Goal: Information Seeking & Learning: Find specific fact

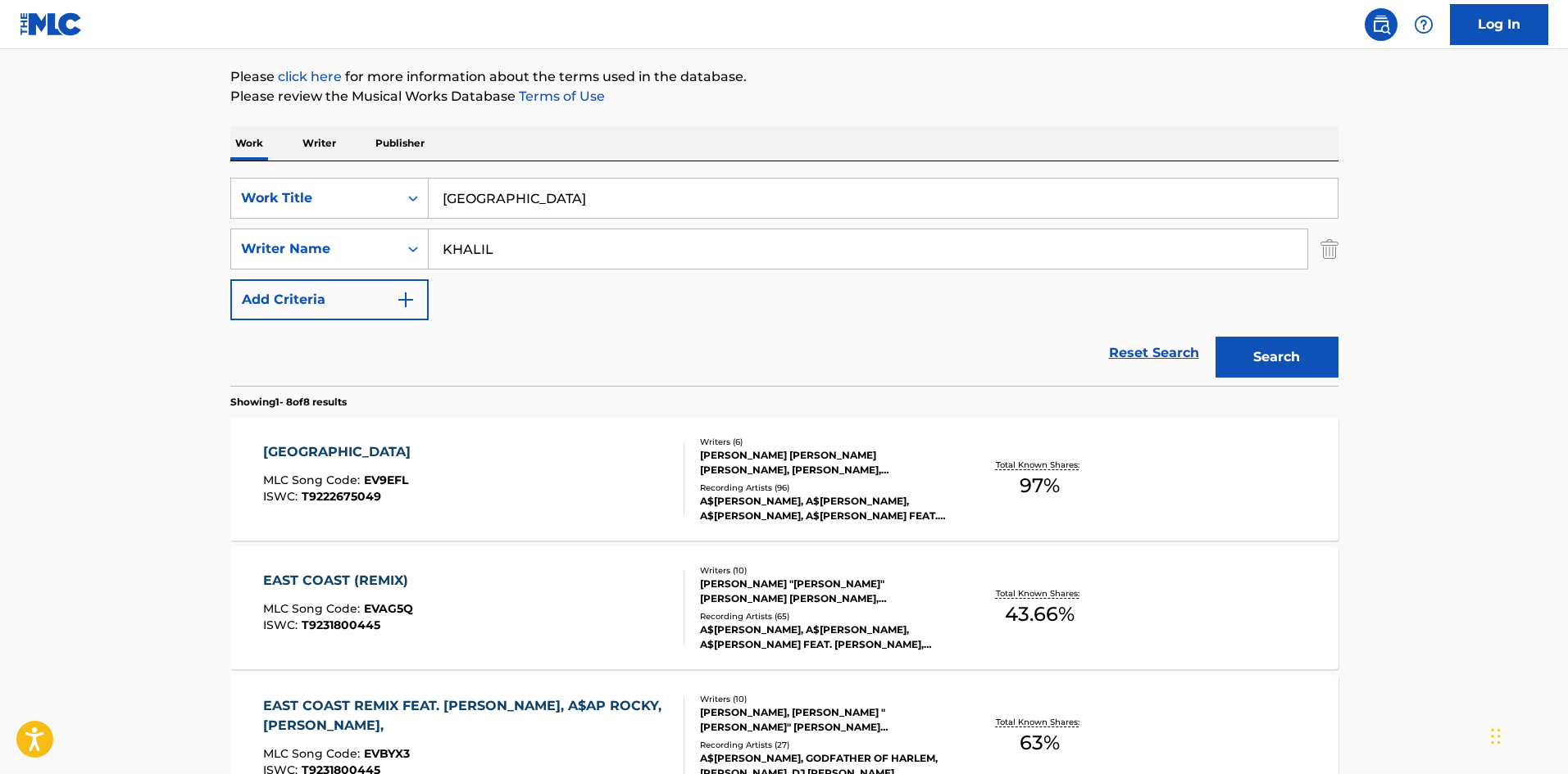
click at [645, 199] on input "[GEOGRAPHIC_DATA]" at bounding box center [883, 198] width 909 height 40
type input "Hungry Ham"
click at [611, 252] on input "KHALIL" at bounding box center [867, 249] width 879 height 40
click at [1215, 337] on button "Search" at bounding box center [1276, 357] width 123 height 41
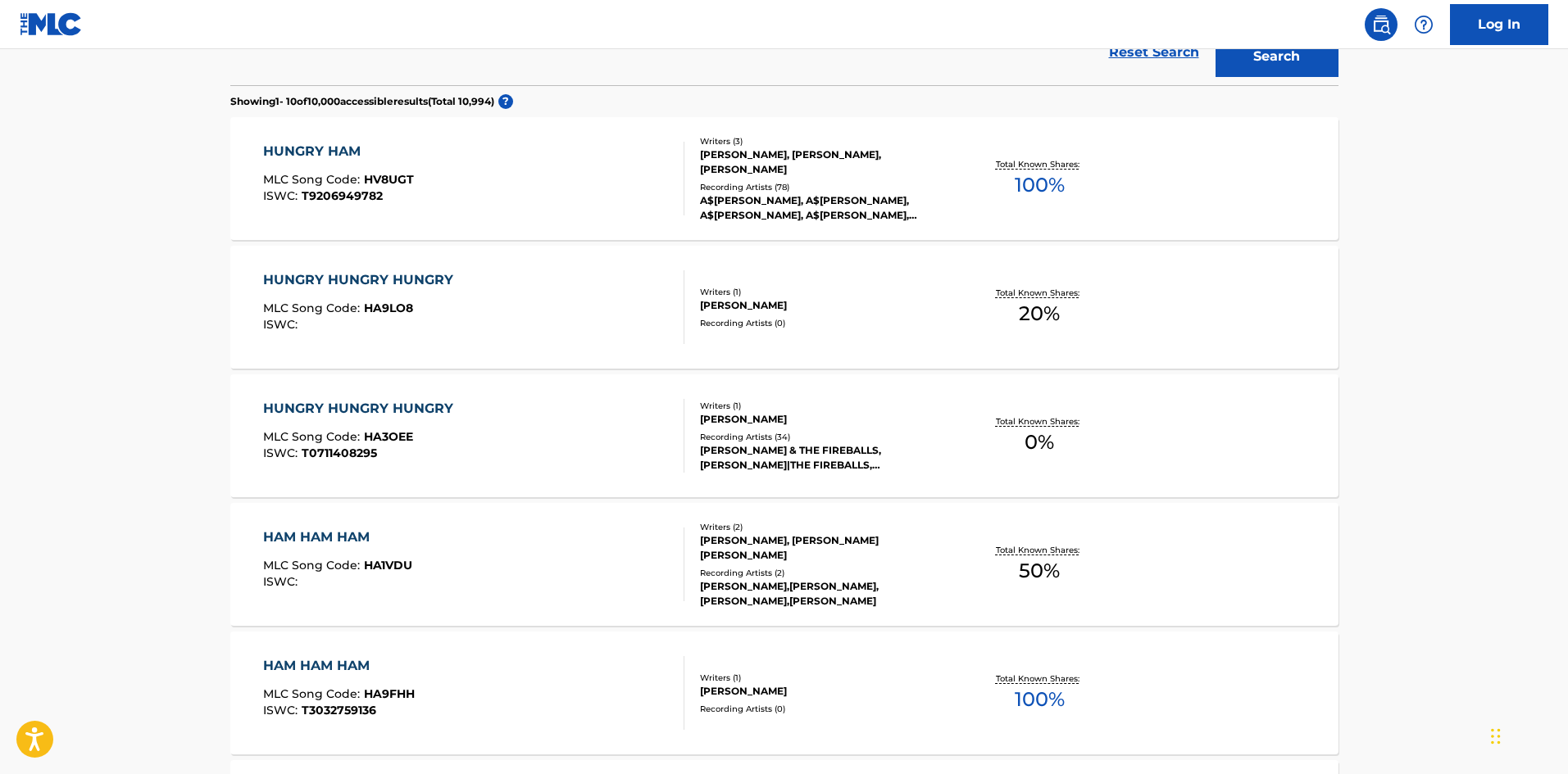
scroll to position [491, 0]
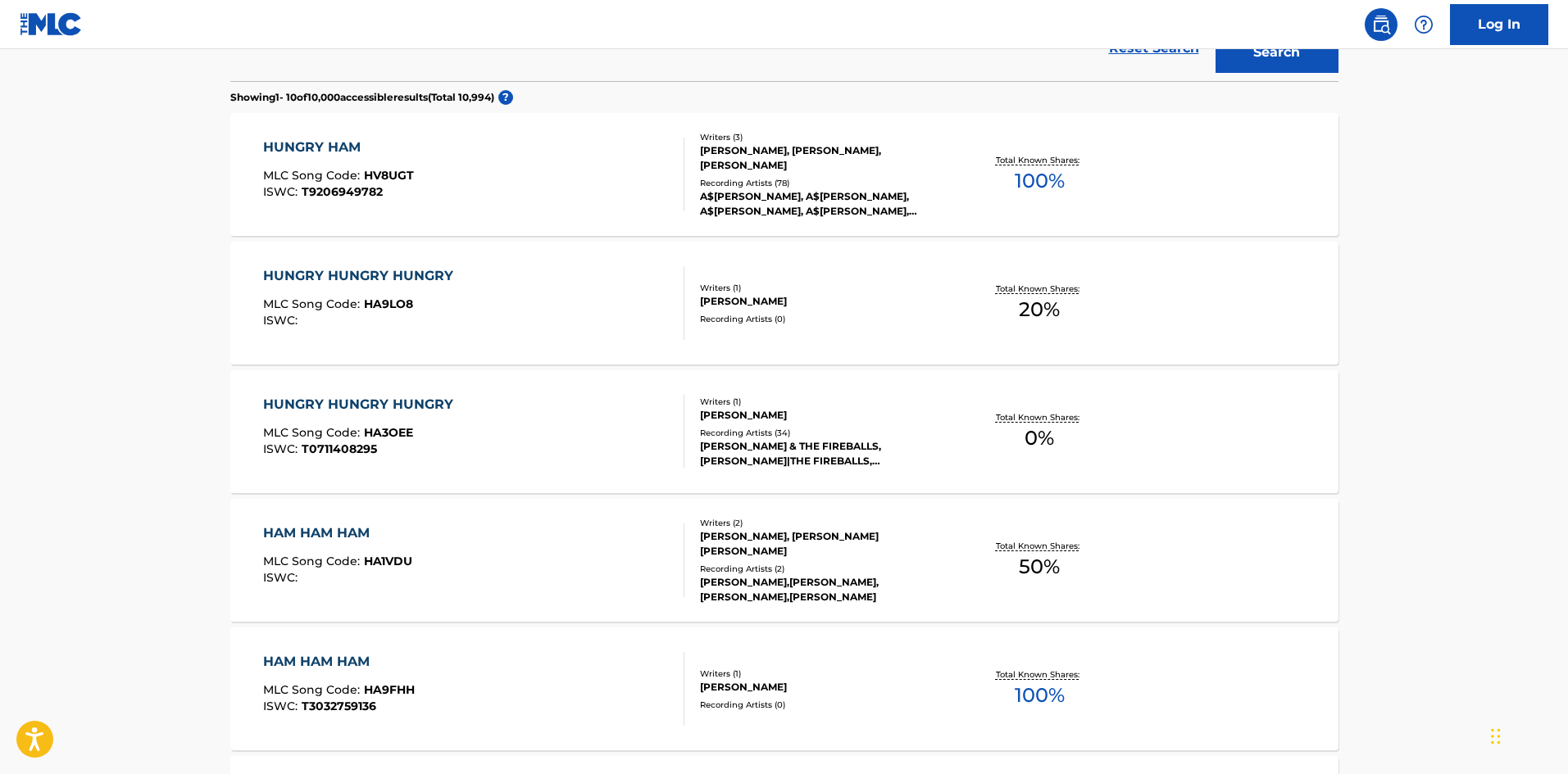
click at [384, 171] on span "HV8UGT" at bounding box center [389, 174] width 50 height 15
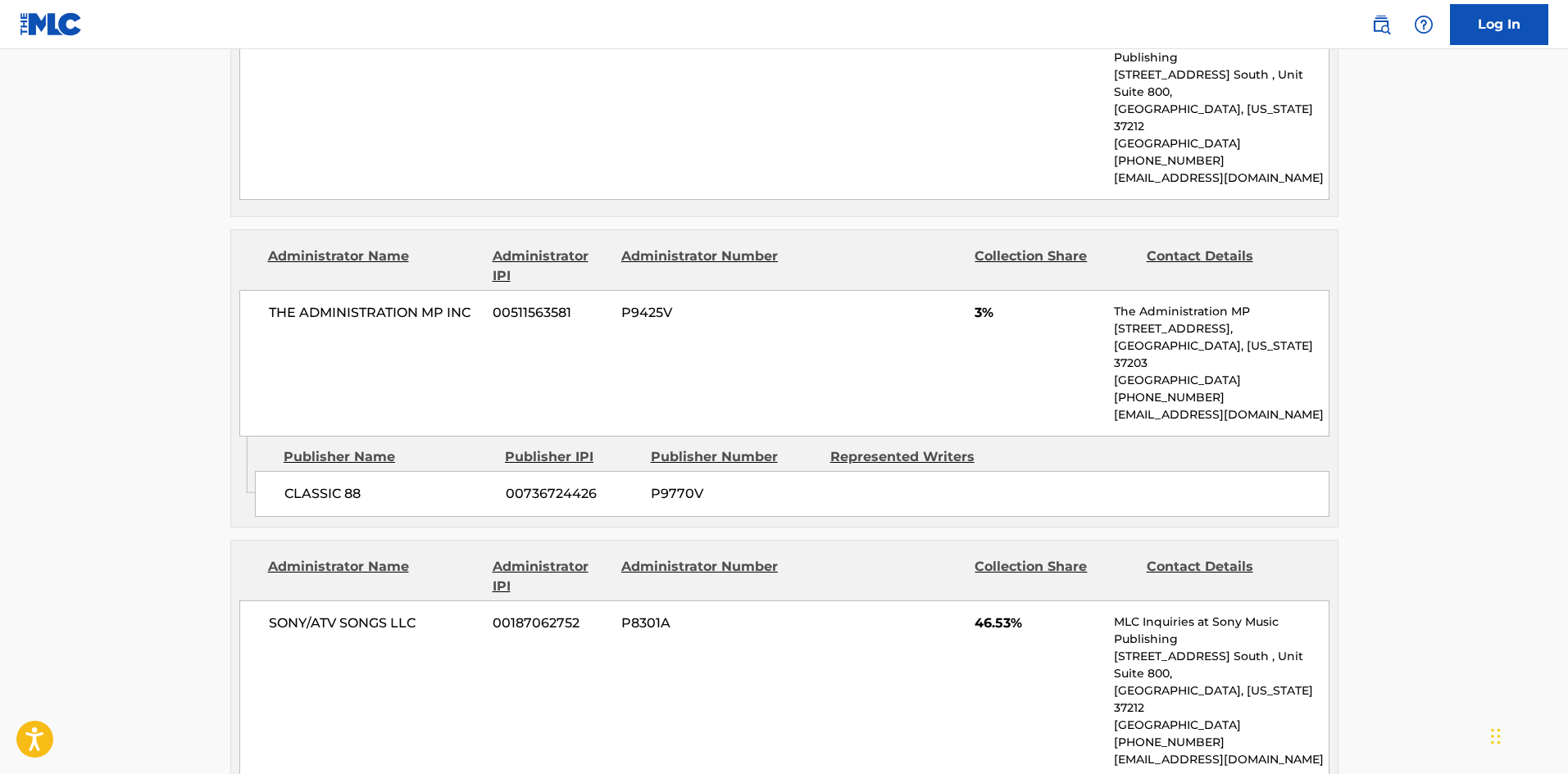
scroll to position [656, 0]
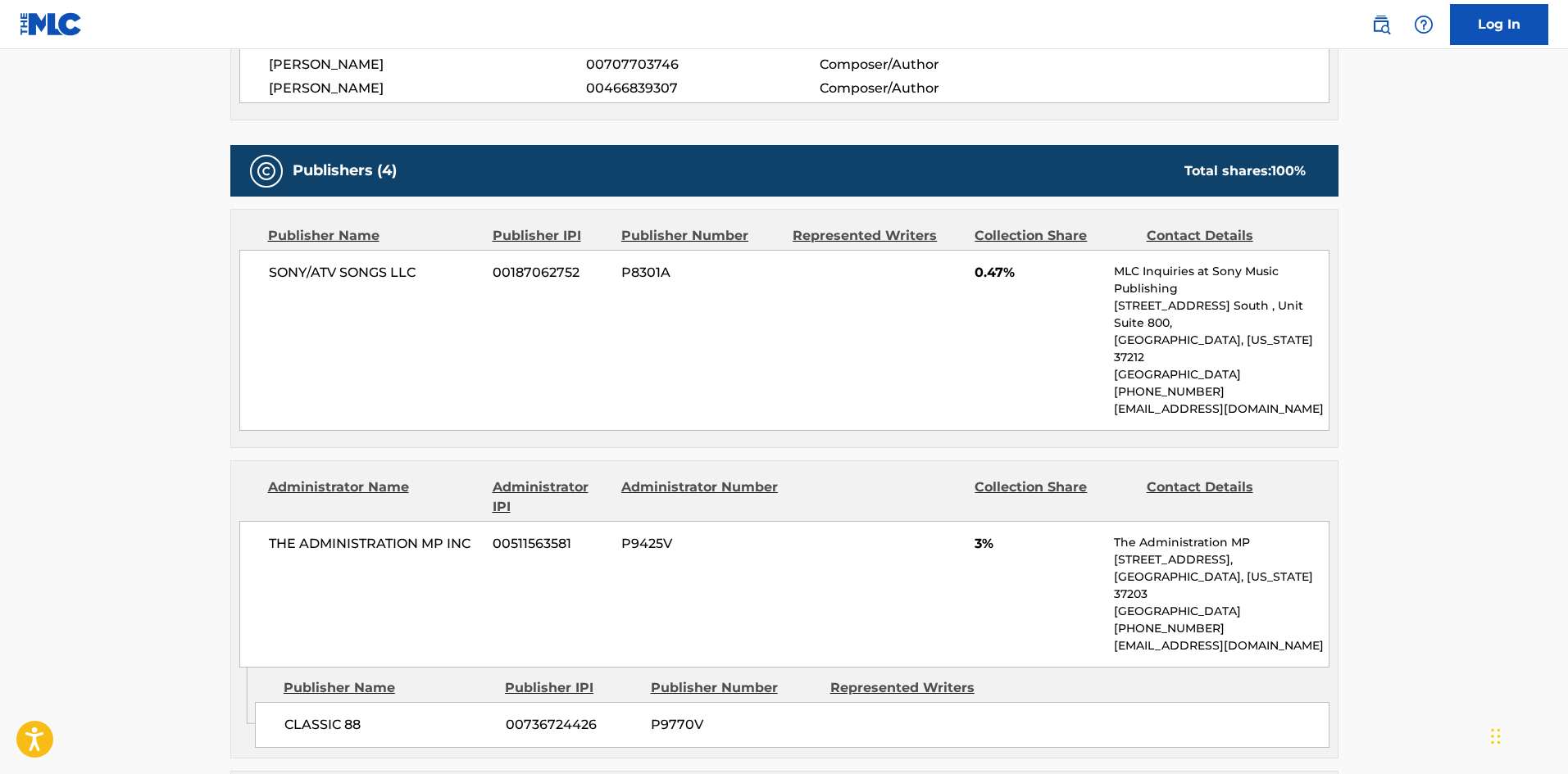
click at [257, 258] on div "SONY/ATV SONGS LLC 00187062752 P8301A 0.47% MLC Inquiries at Sony Music Publish…" at bounding box center [784, 340] width 1090 height 181
copy span "SONY/ATV SONGS LLC"
drag, startPoint x: 257, startPoint y: 258, endPoint x: 402, endPoint y: 273, distance: 145.8
click at [402, 273] on div "SONY/ATV SONGS LLC 00187062752 P8301A 0.47% MLC Inquiries at Sony Music Publish…" at bounding box center [784, 340] width 1090 height 181
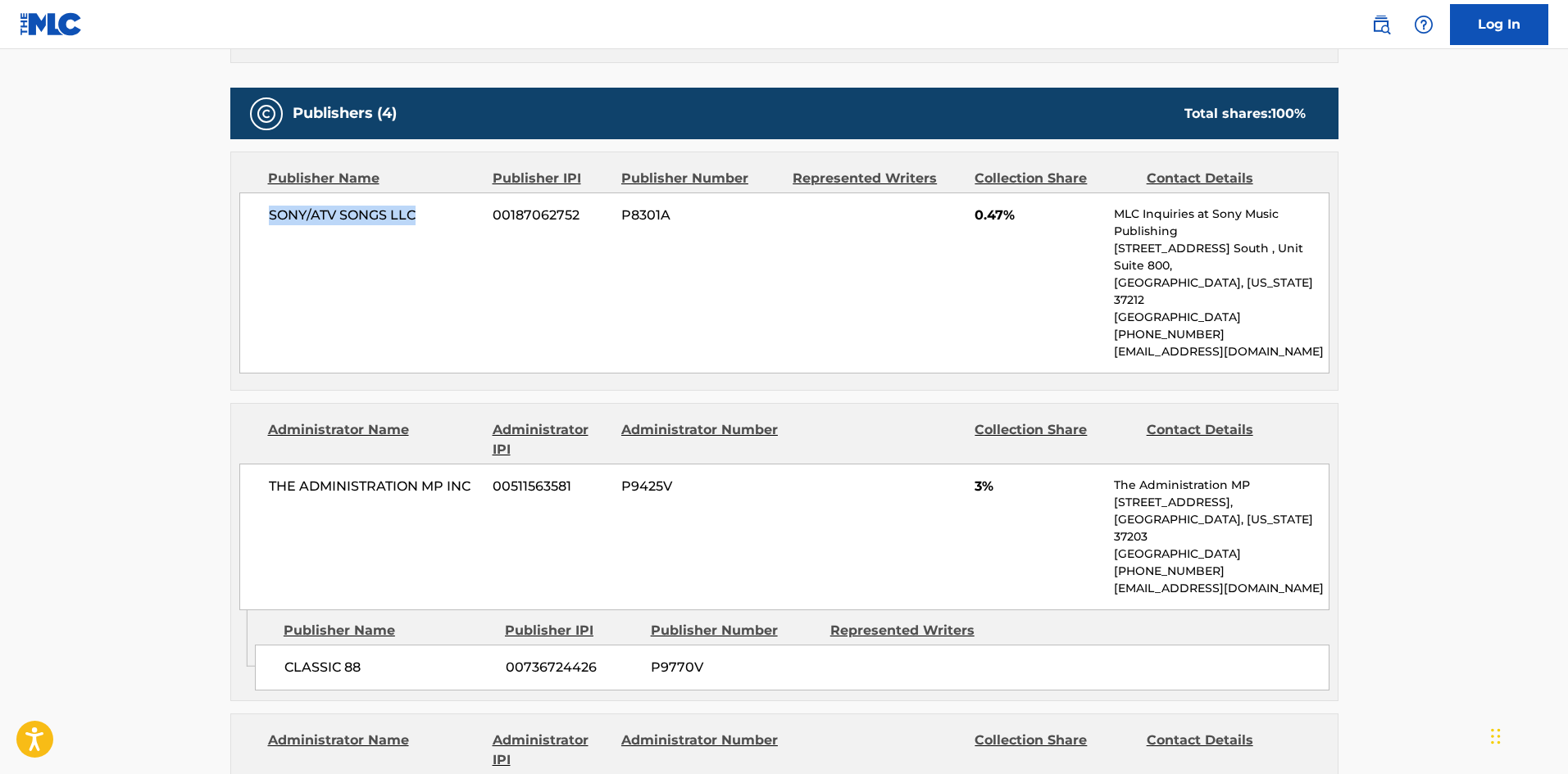
scroll to position [820, 0]
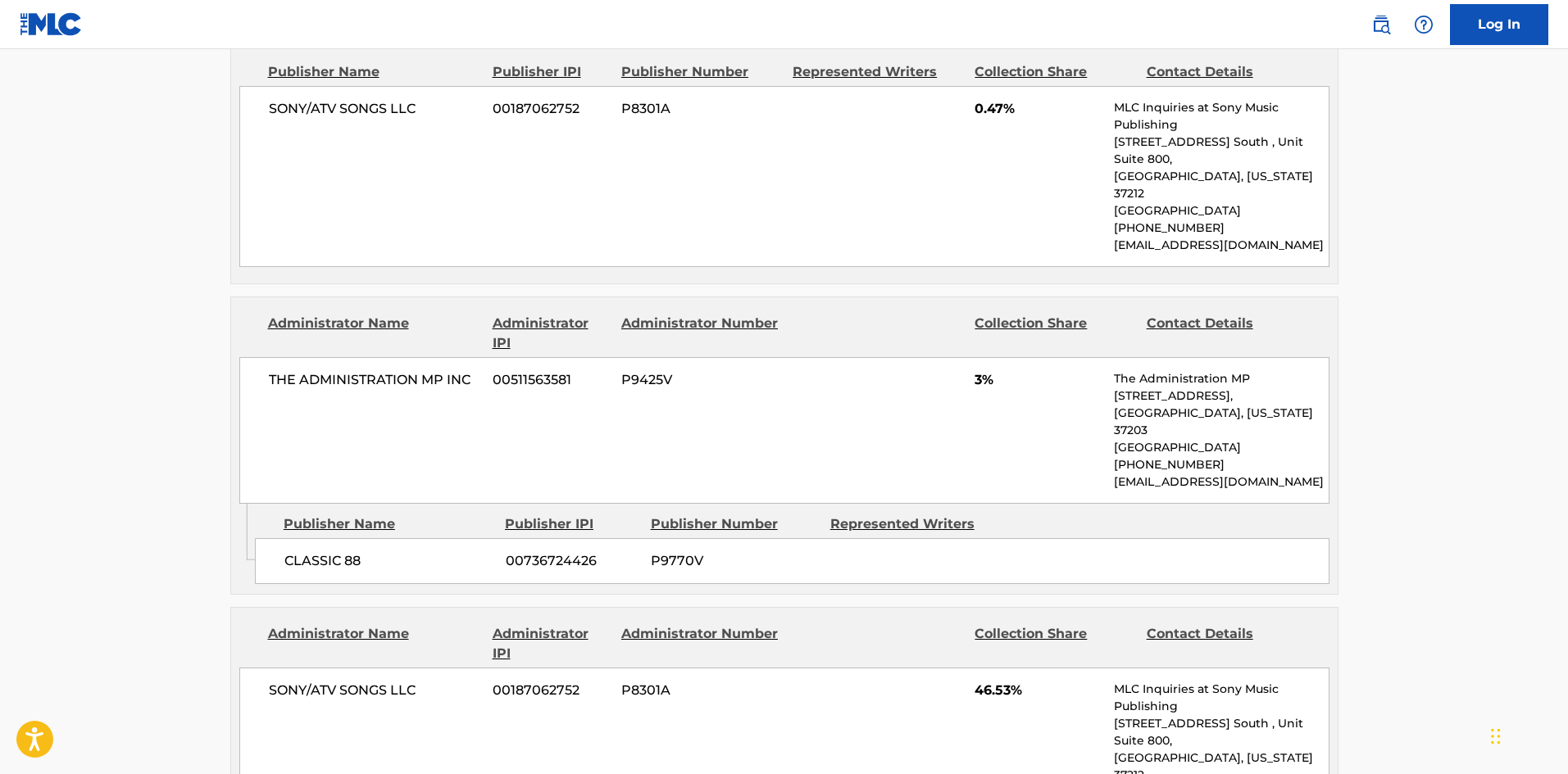
click at [286, 551] on span "CLASSIC 88" at bounding box center [389, 561] width 209 height 19
drag, startPoint x: 286, startPoint y: 517, endPoint x: 363, endPoint y: 511, distance: 77.2
click at [363, 551] on span "CLASSIC 88" at bounding box center [389, 561] width 209 height 19
copy div "CLASSIC 88"
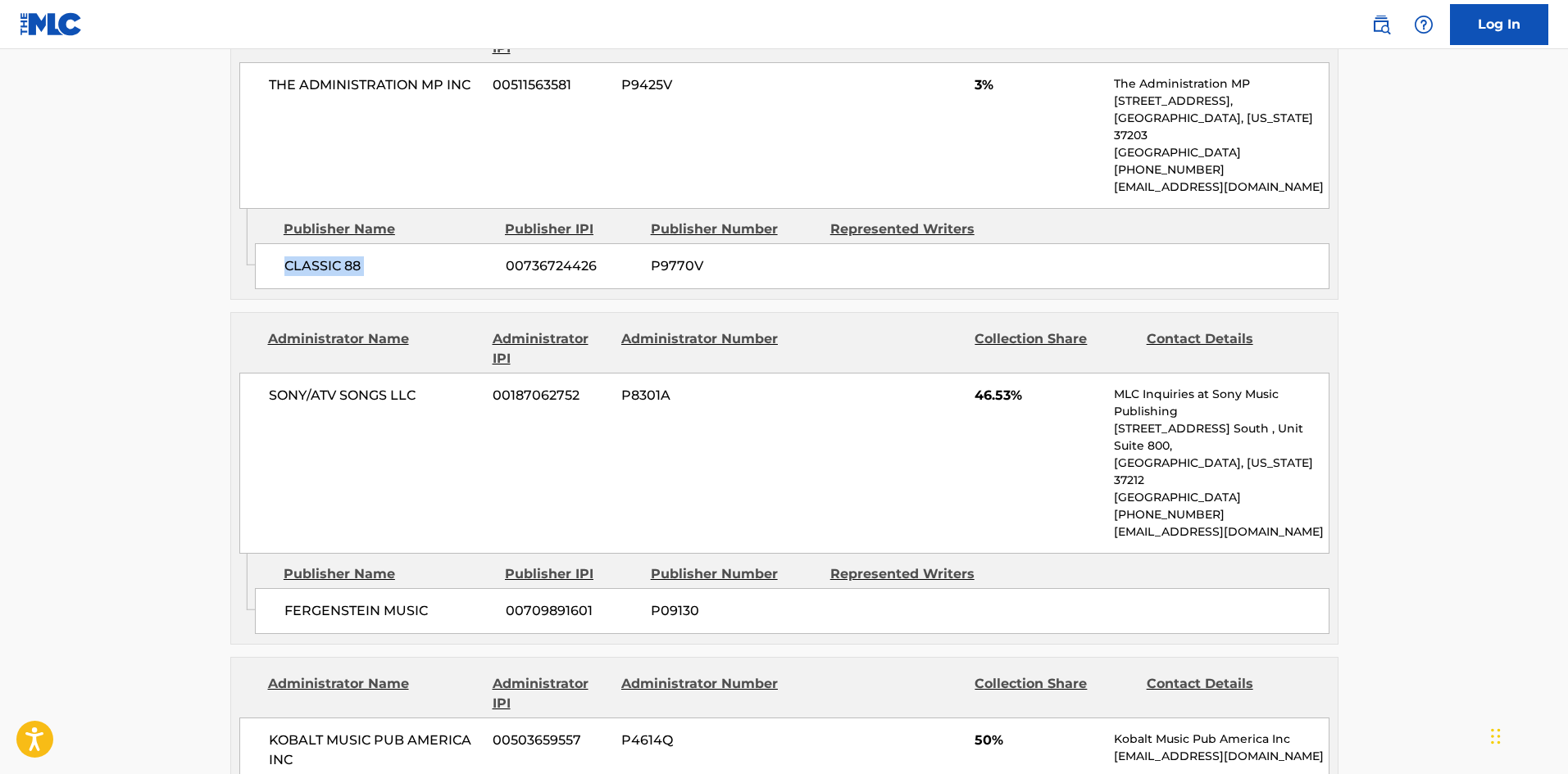
scroll to position [1147, 0]
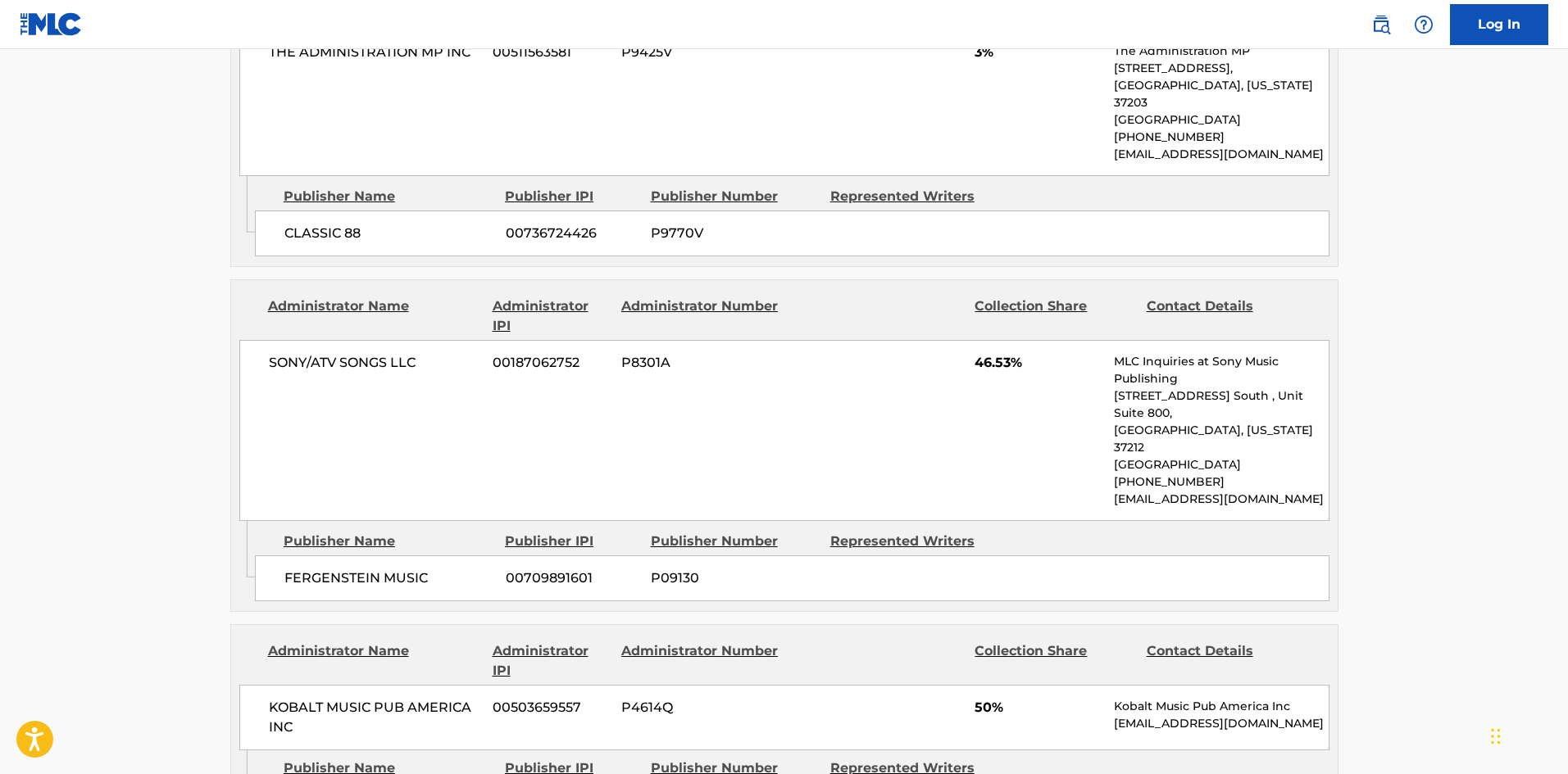
click at [305, 569] on span "FERGENSTEIN MUSIC" at bounding box center [389, 578] width 209 height 19
drag, startPoint x: 305, startPoint y: 490, endPoint x: 397, endPoint y: 480, distance: 92.5
click at [397, 569] on span "FERGENSTEIN MUSIC" at bounding box center [389, 578] width 209 height 19
copy span "FERGENSTEIN MUSIC"
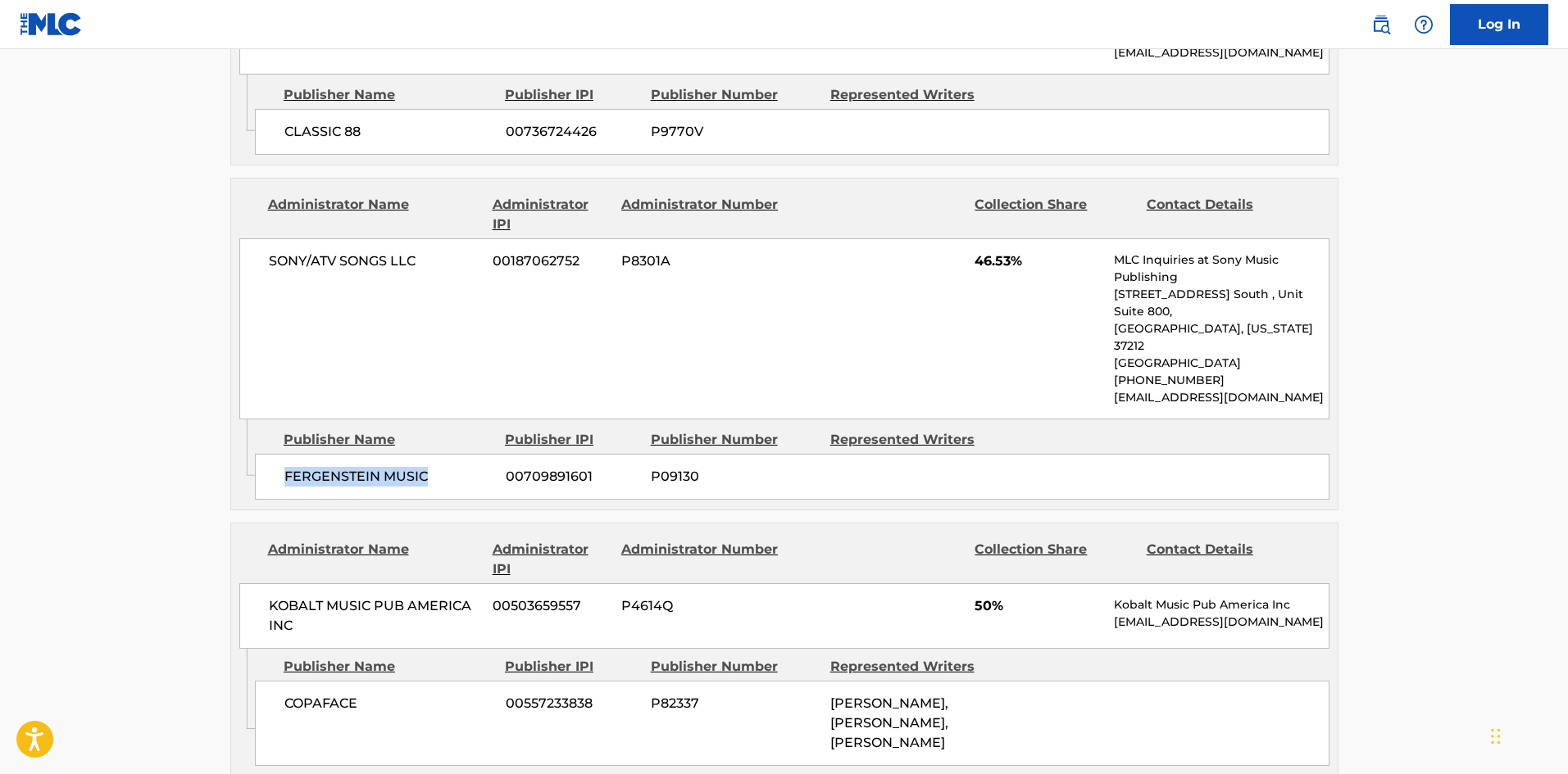
scroll to position [1393, 0]
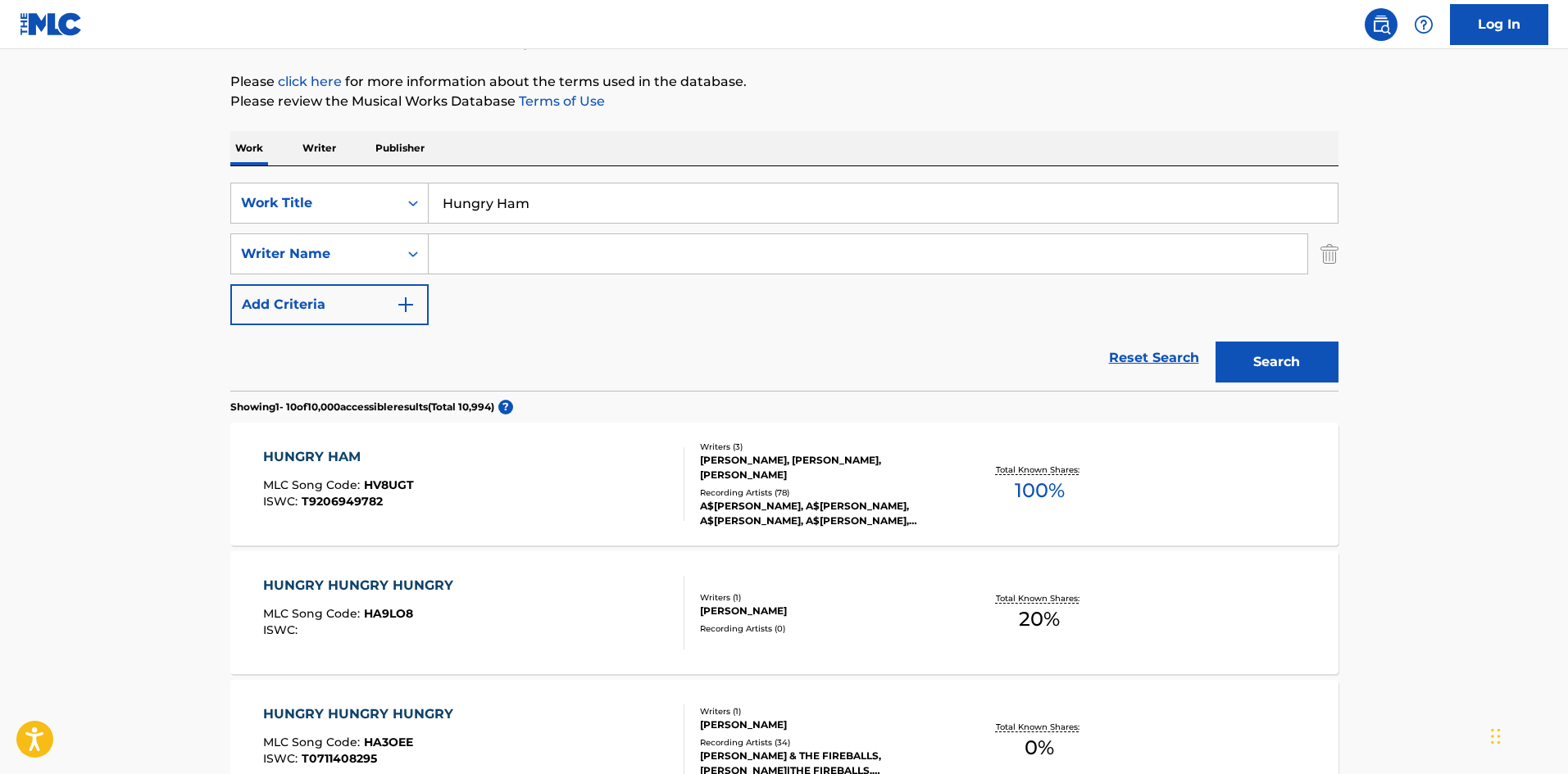
scroll to position [175, 0]
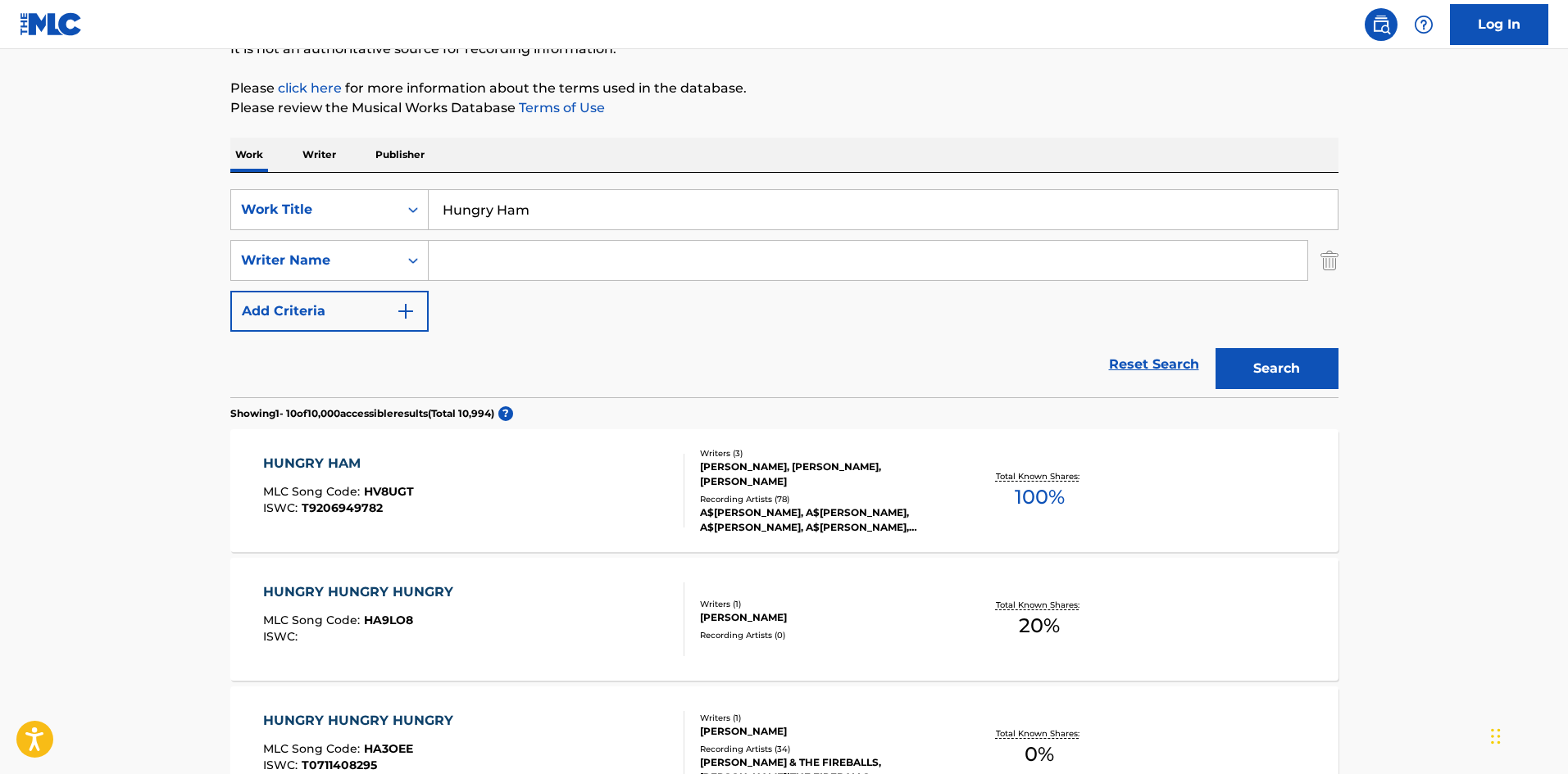
click at [441, 492] on div "HUNGRY HAM MLC Song Code : HV8UGT ISWC : T9206949782" at bounding box center [473, 490] width 422 height 74
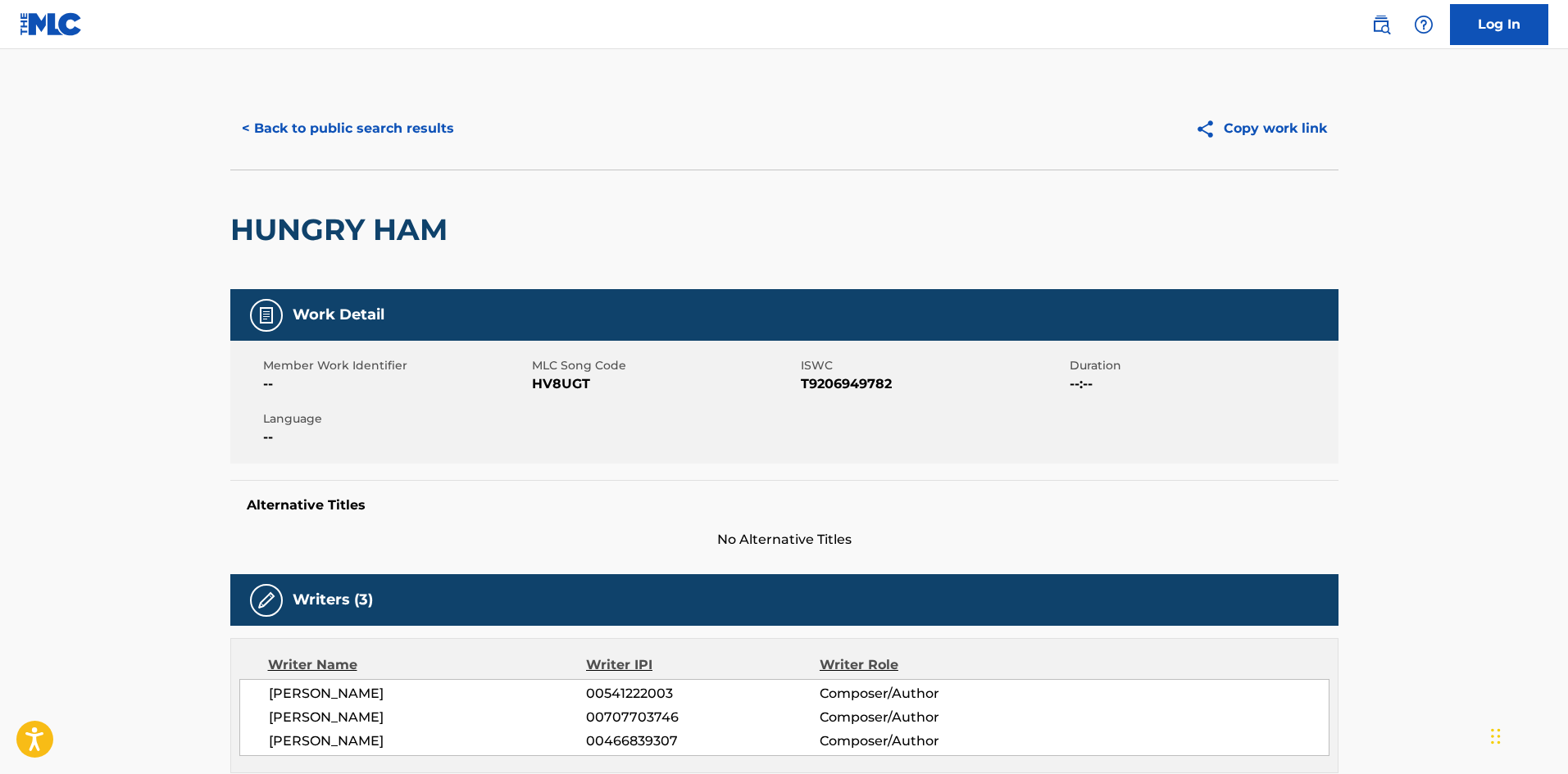
scroll to position [491, 0]
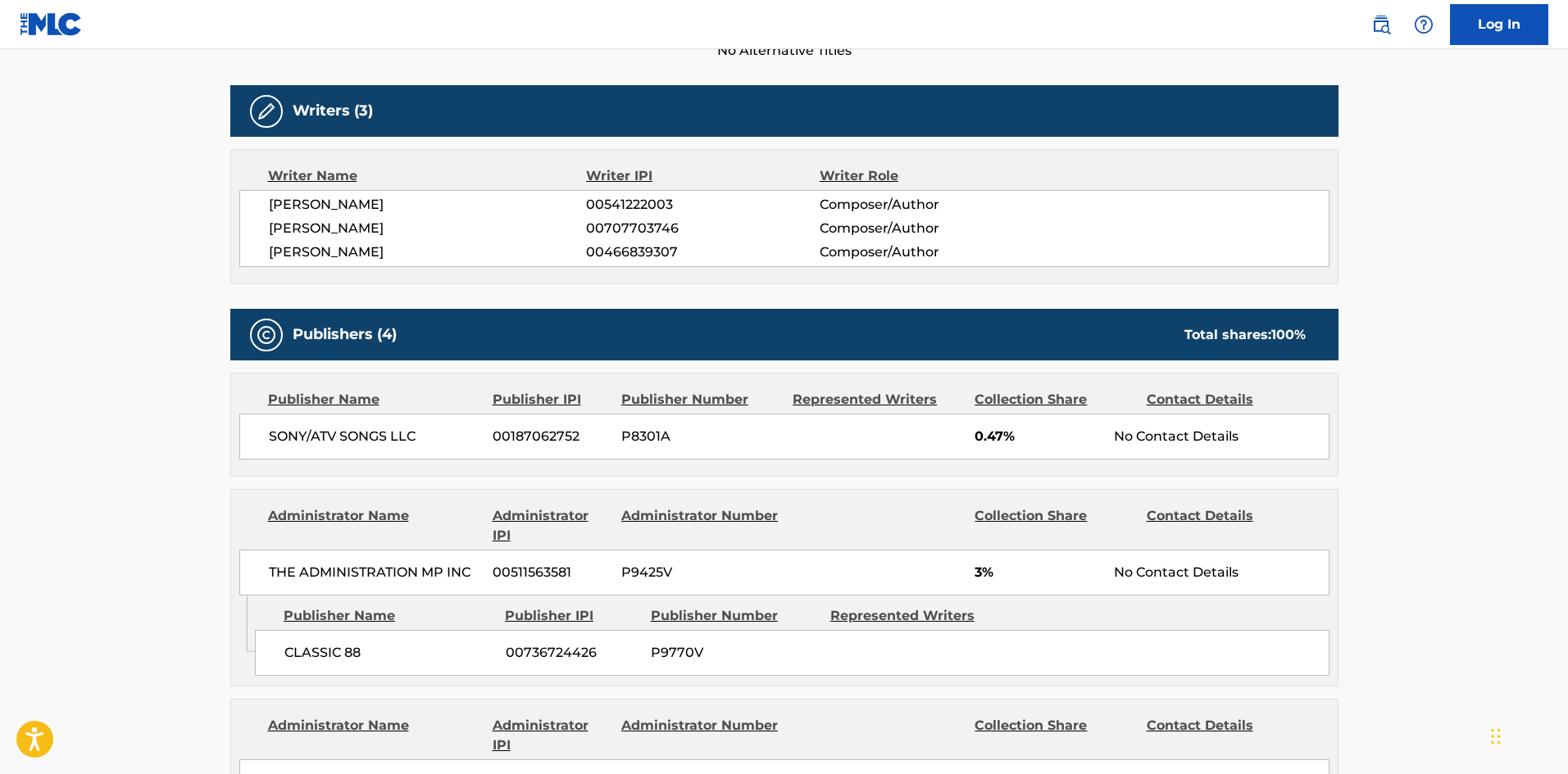
click at [265, 590] on div "Administrator Name Administrator IPI Administrator Number Collection Share Cont…" at bounding box center [784, 588] width 1108 height 198
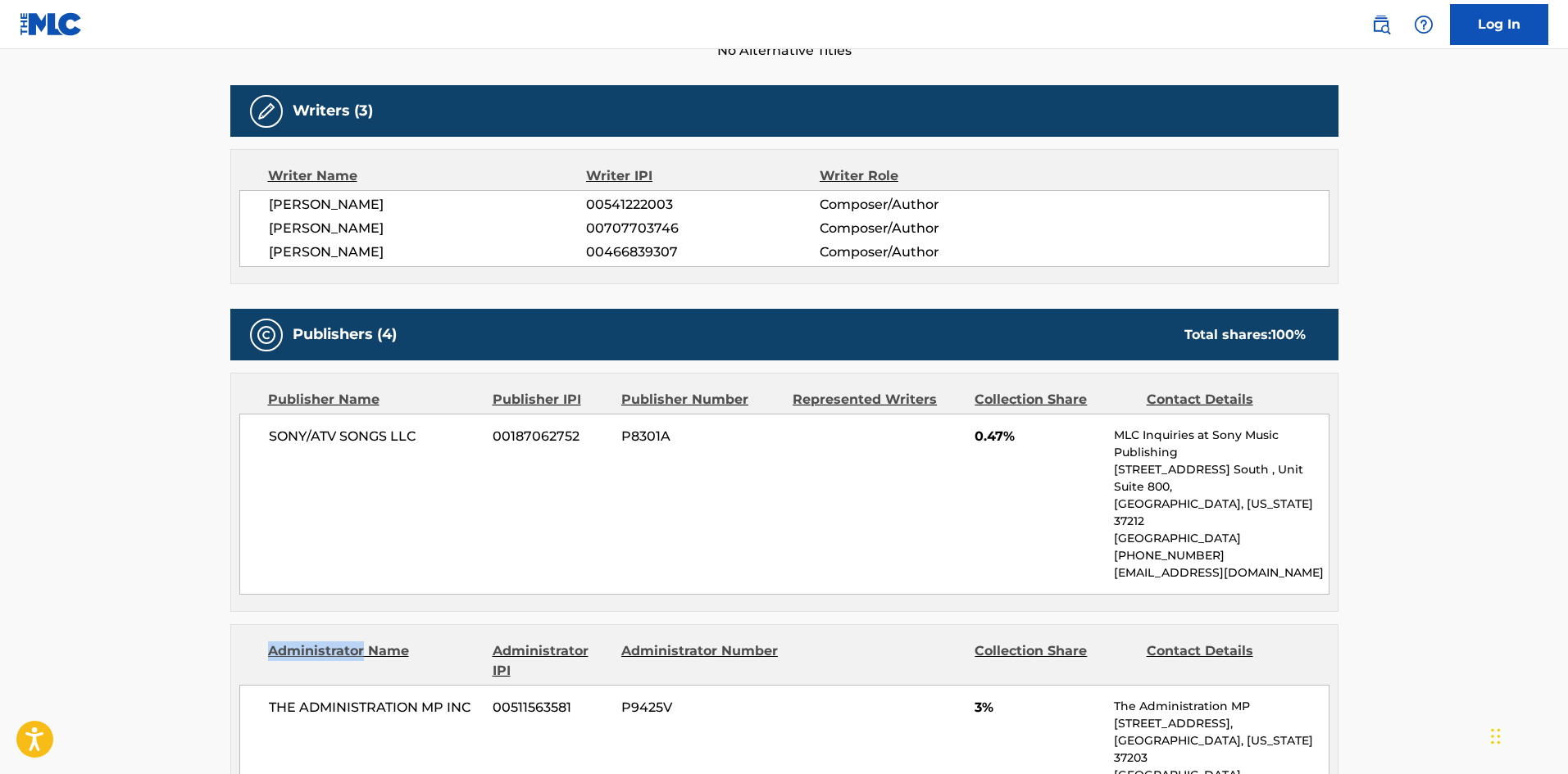
drag, startPoint x: 265, startPoint y: 590, endPoint x: 312, endPoint y: 591, distance: 47.0
click at [312, 624] on div "Administrator Name Administrator IPI Administrator Number Collection Share Cont…" at bounding box center [784, 773] width 1108 height 298
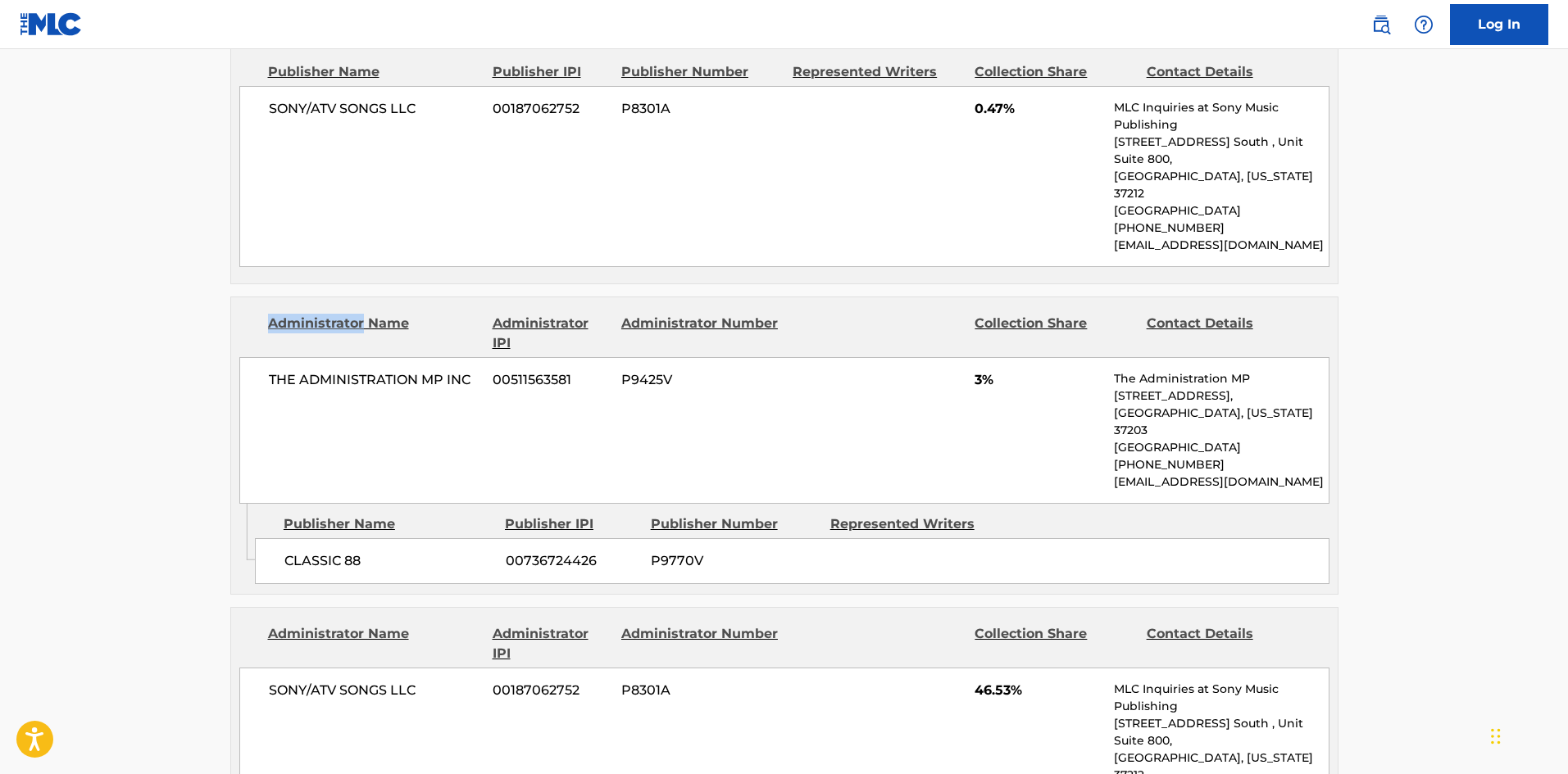
scroll to position [573, 0]
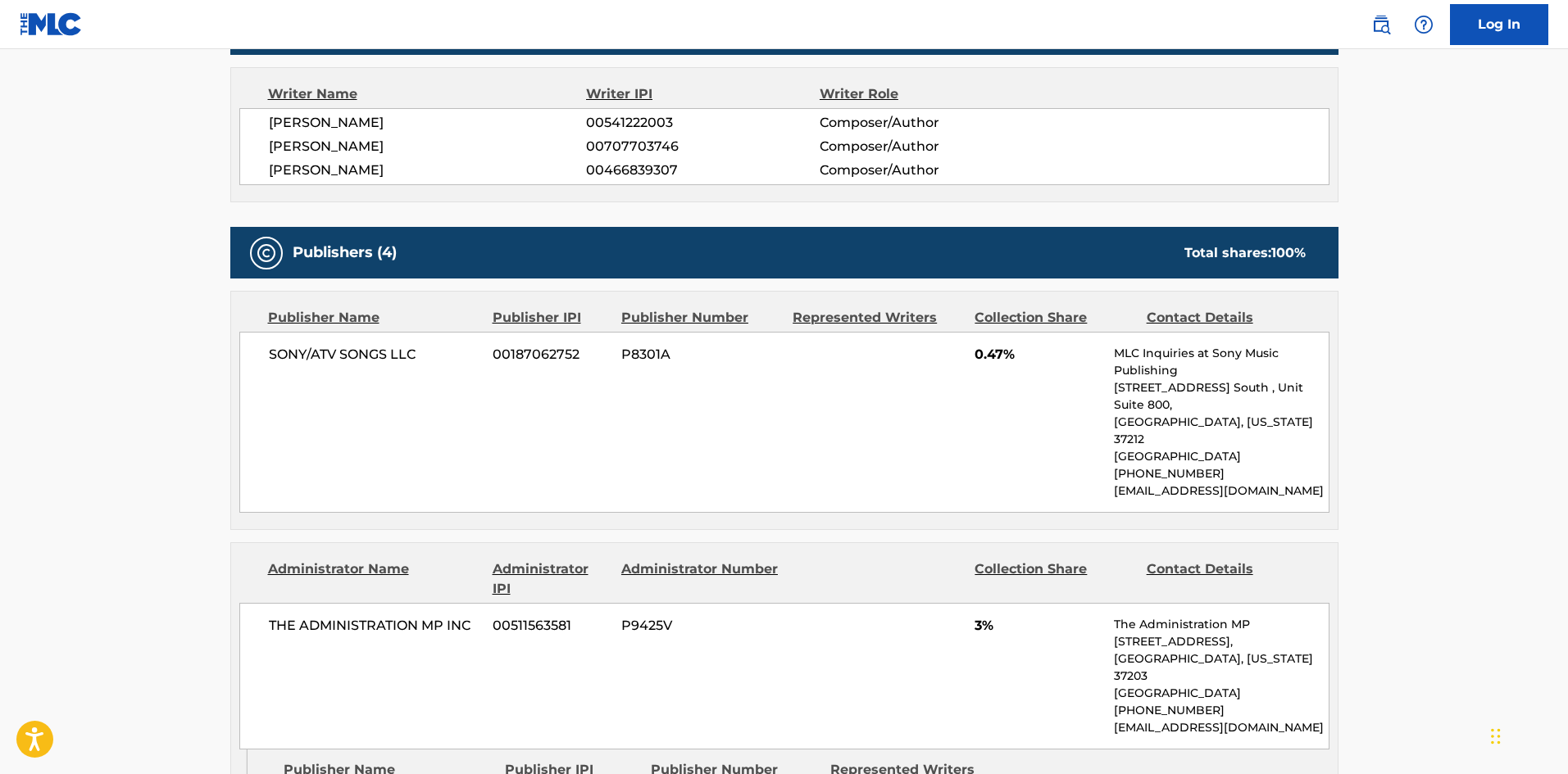
click at [286, 369] on div "SONY/ATV SONGS LLC 00187062752 P8301A 0.47% MLC Inquiries at Sony Music Publish…" at bounding box center [784, 421] width 1090 height 181
drag, startPoint x: 286, startPoint y: 369, endPoint x: 433, endPoint y: 361, distance: 147.2
click at [433, 361] on div "SONY/ATV SONGS LLC 00187062752 P8301A 0.47% MLC Inquiries at Sony Music Publish…" at bounding box center [784, 421] width 1090 height 181
copy div "SONY/ATV SONGS LLC"
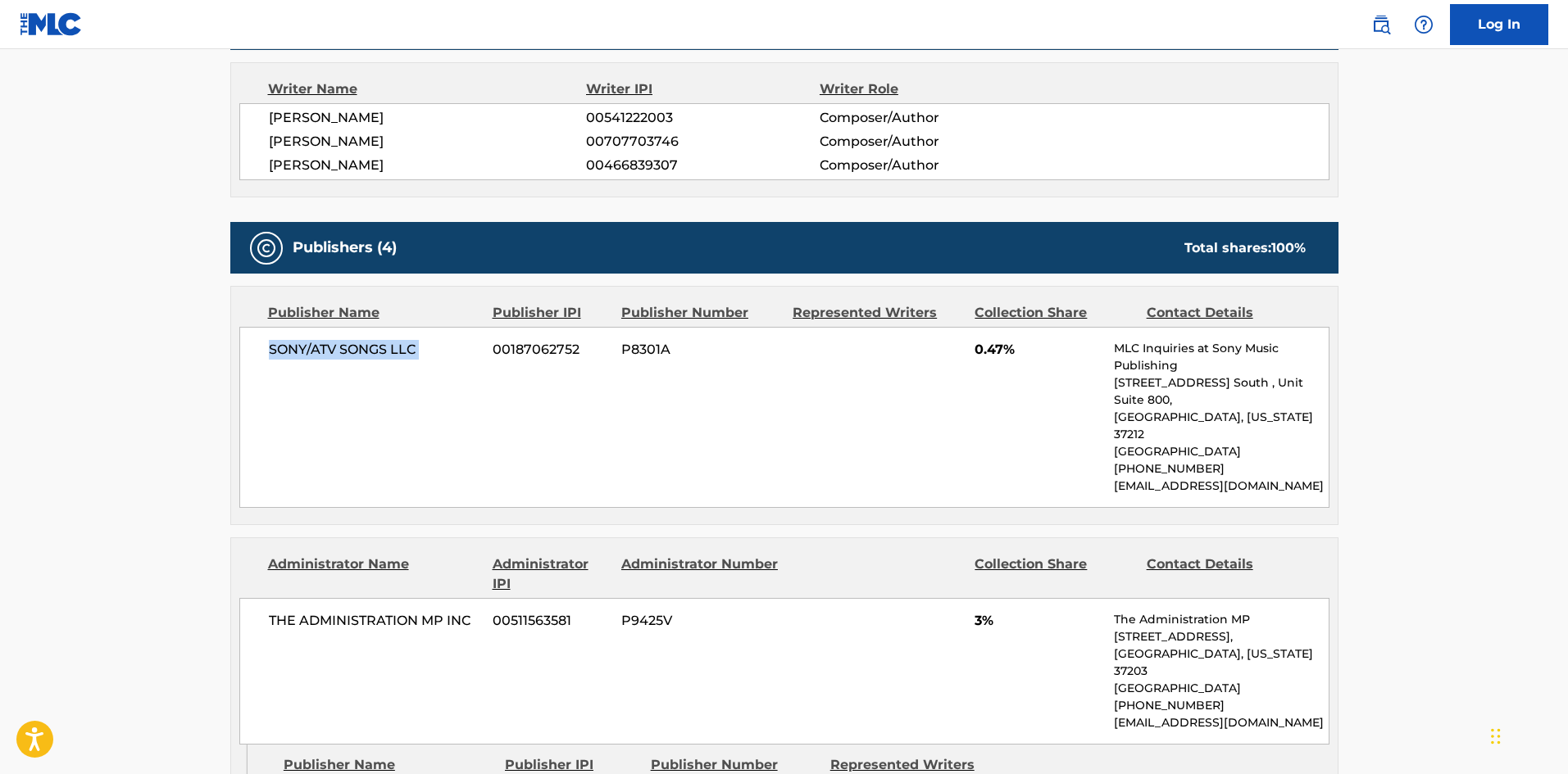
scroll to position [820, 0]
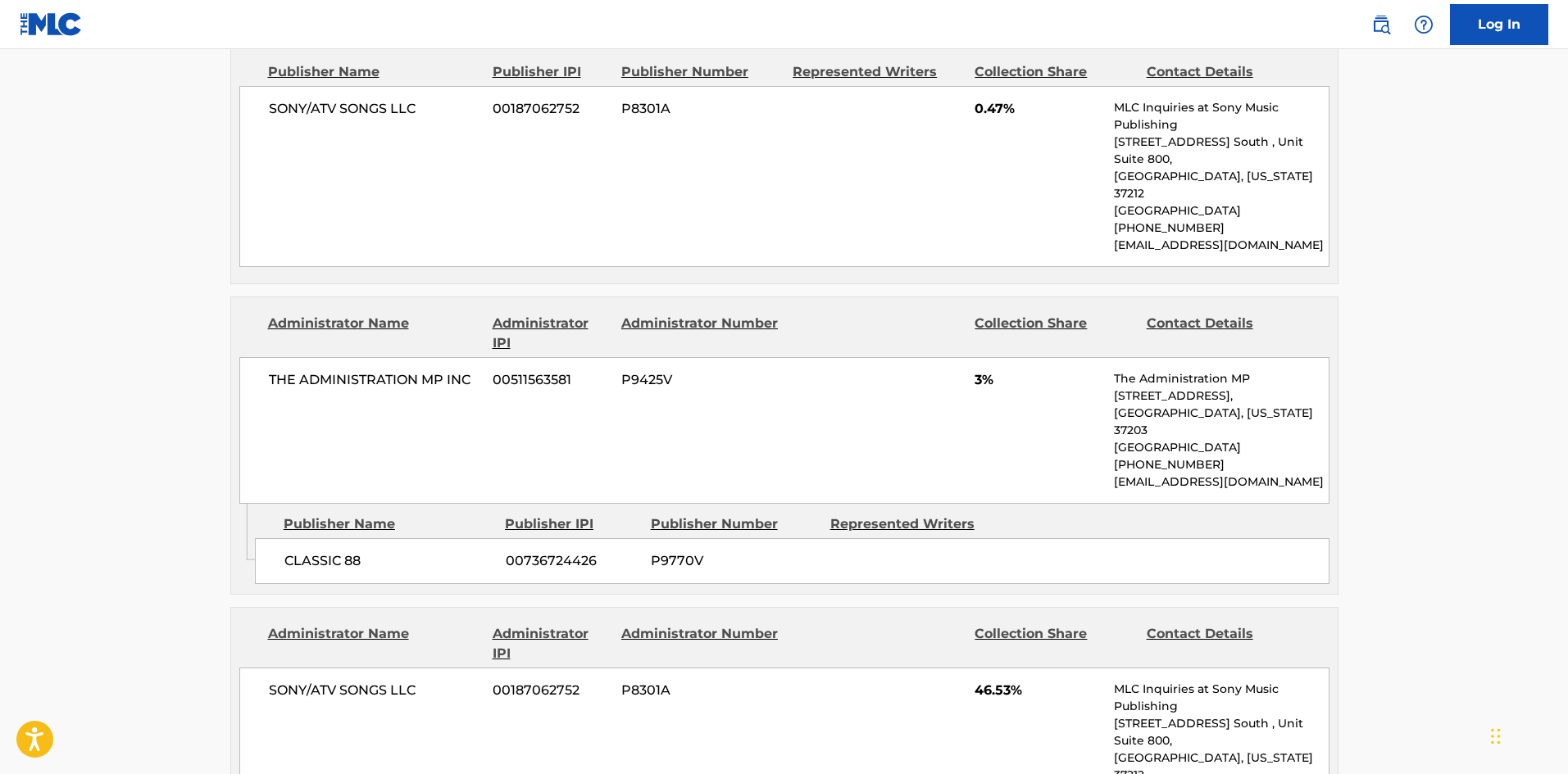
click at [295, 551] on span "CLASSIC 88" at bounding box center [389, 561] width 209 height 19
drag, startPoint x: 295, startPoint y: 518, endPoint x: 362, endPoint y: 517, distance: 67.0
click at [362, 551] on span "CLASSIC 88" at bounding box center [389, 561] width 209 height 19
copy div "CLASSIC 88"
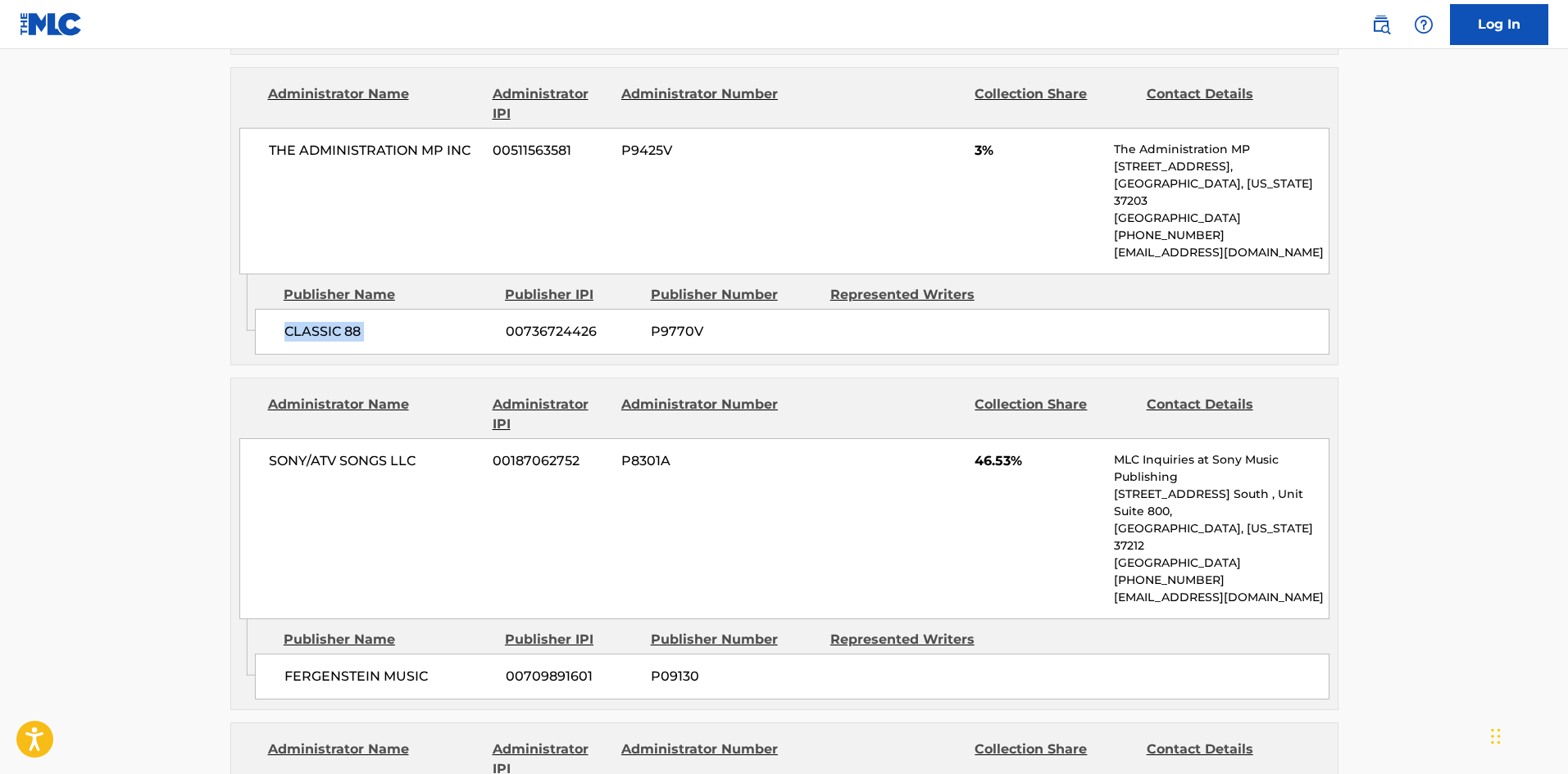
scroll to position [1065, 0]
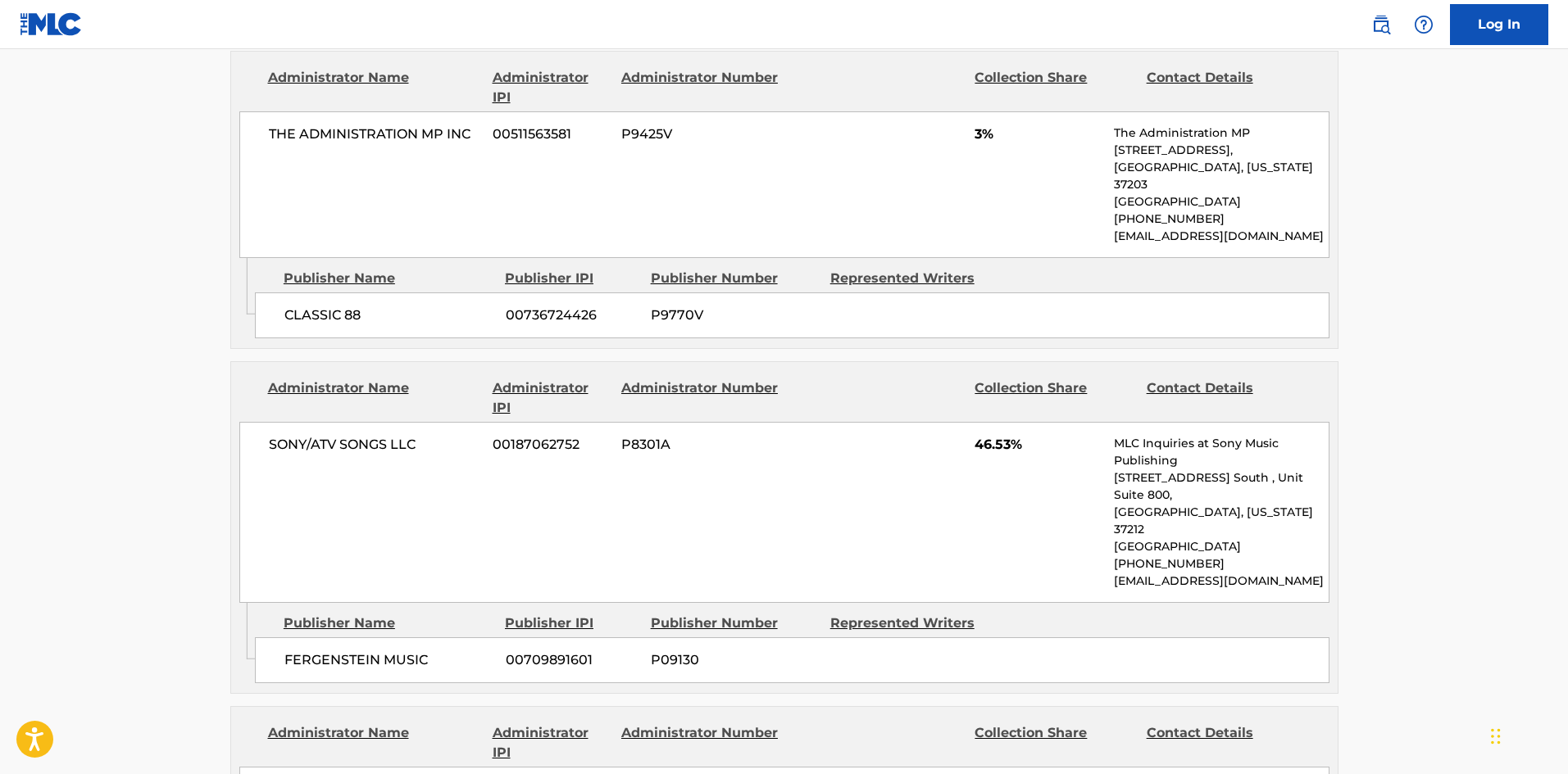
click at [294, 650] on span "FERGENSTEIN MUSIC" at bounding box center [389, 660] width 209 height 19
drag, startPoint x: 294, startPoint y: 573, endPoint x: 398, endPoint y: 568, distance: 104.1
click at [398, 650] on span "FERGENSTEIN MUSIC" at bounding box center [389, 660] width 209 height 19
copy span "FERGENSTEIN MUSIC"
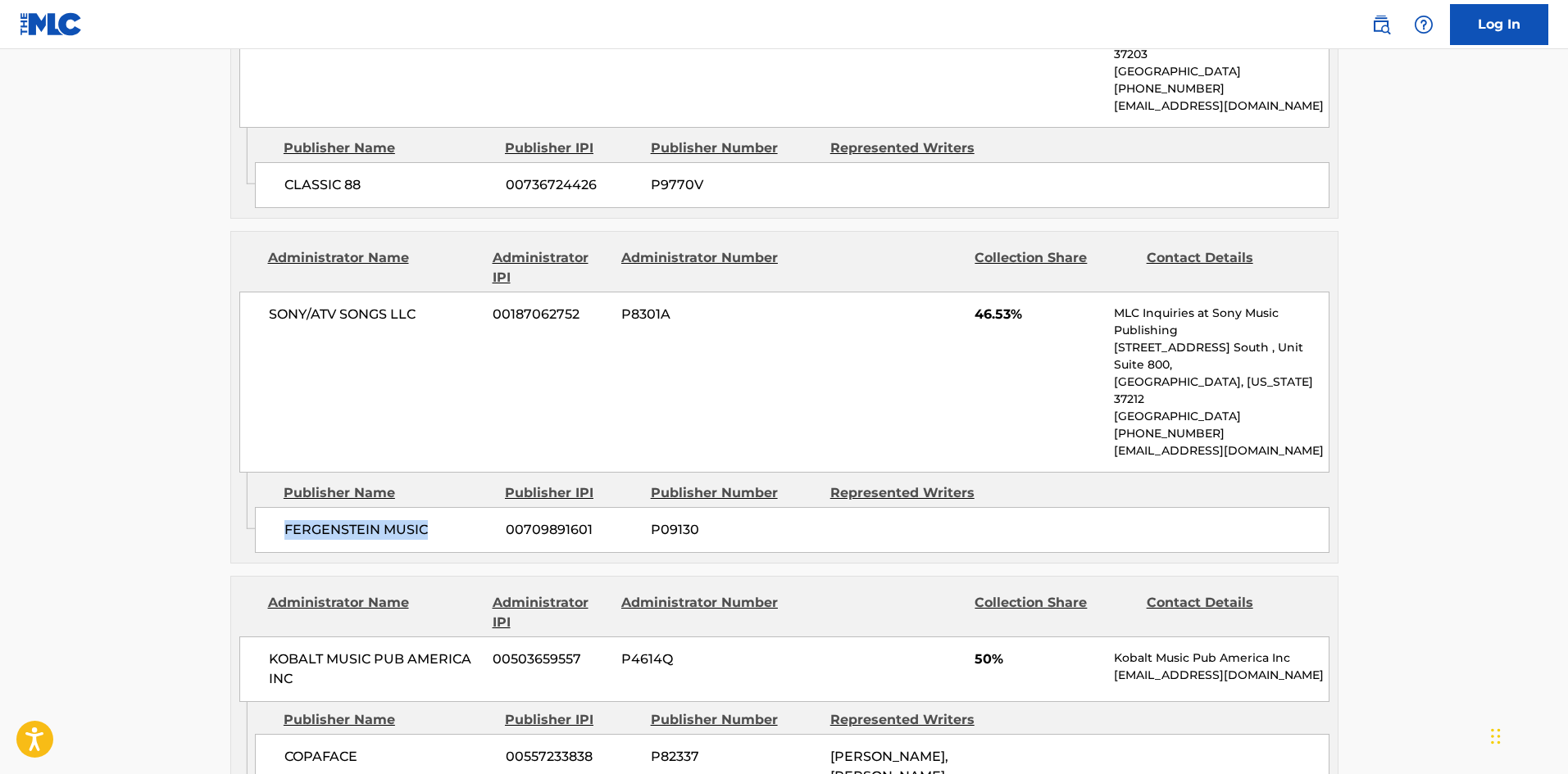
scroll to position [1311, 0]
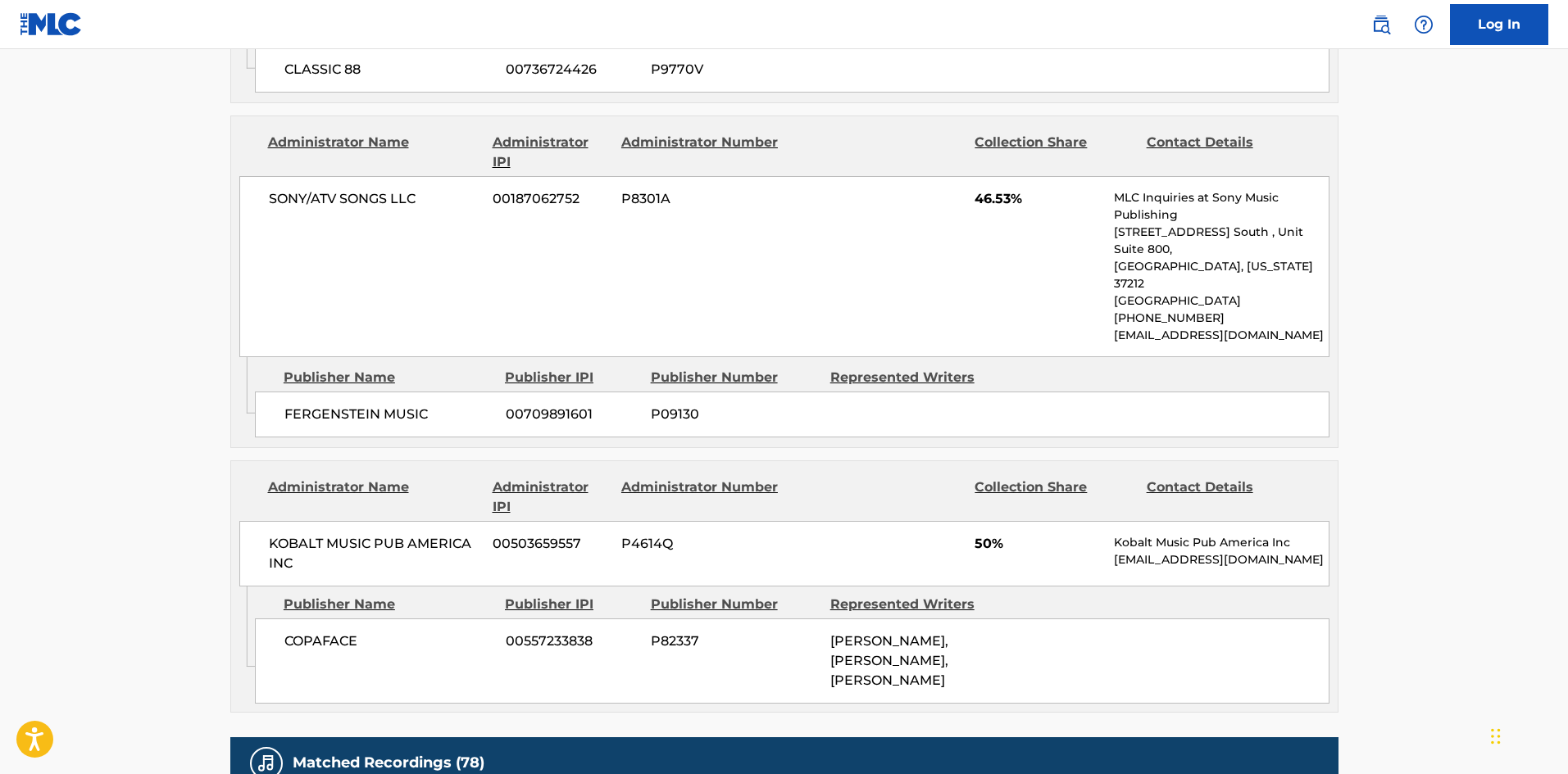
click at [307, 632] on span "COPAFACE" at bounding box center [389, 641] width 209 height 19
copy span "COPAFACE"
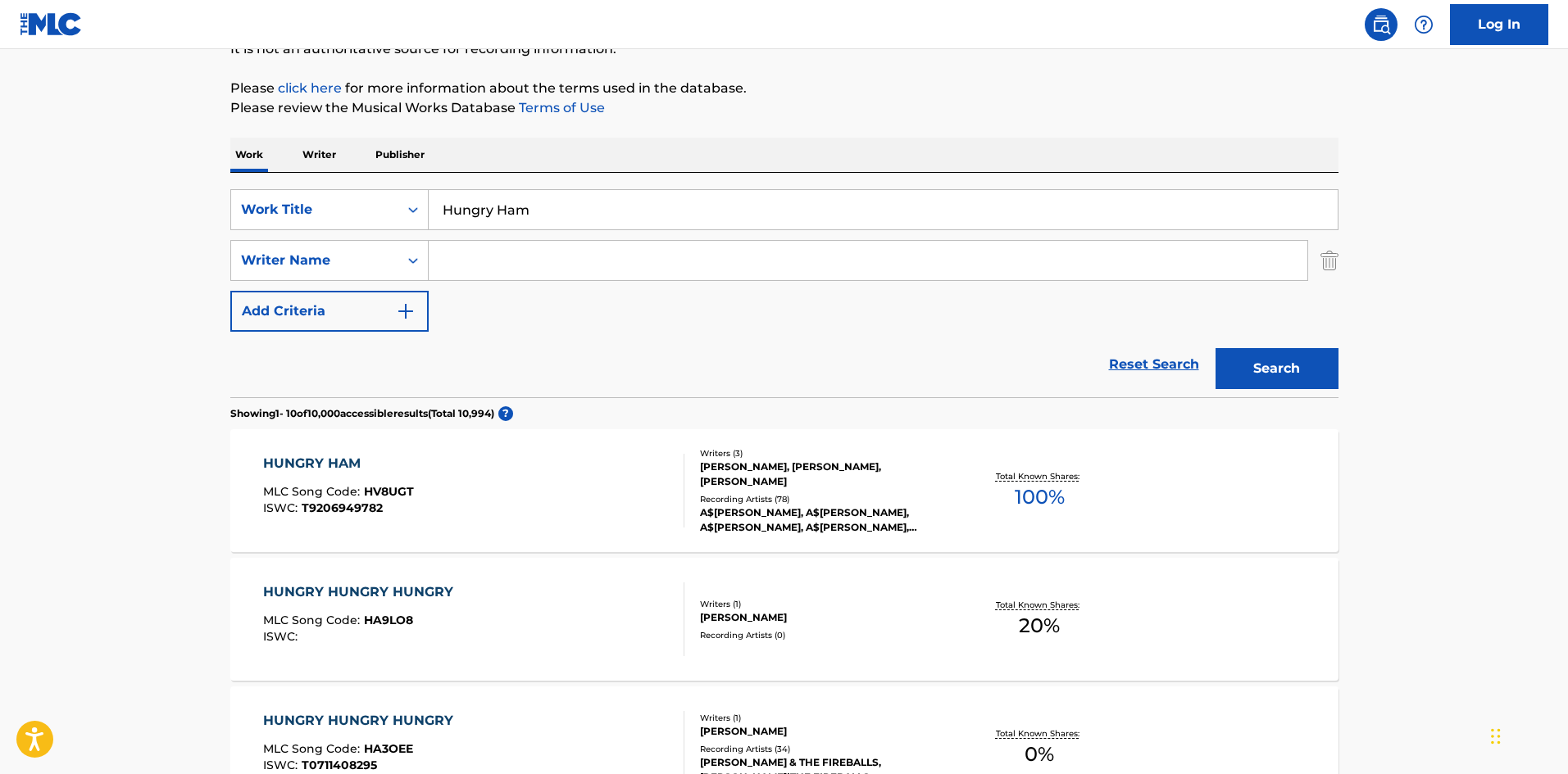
scroll to position [93, 0]
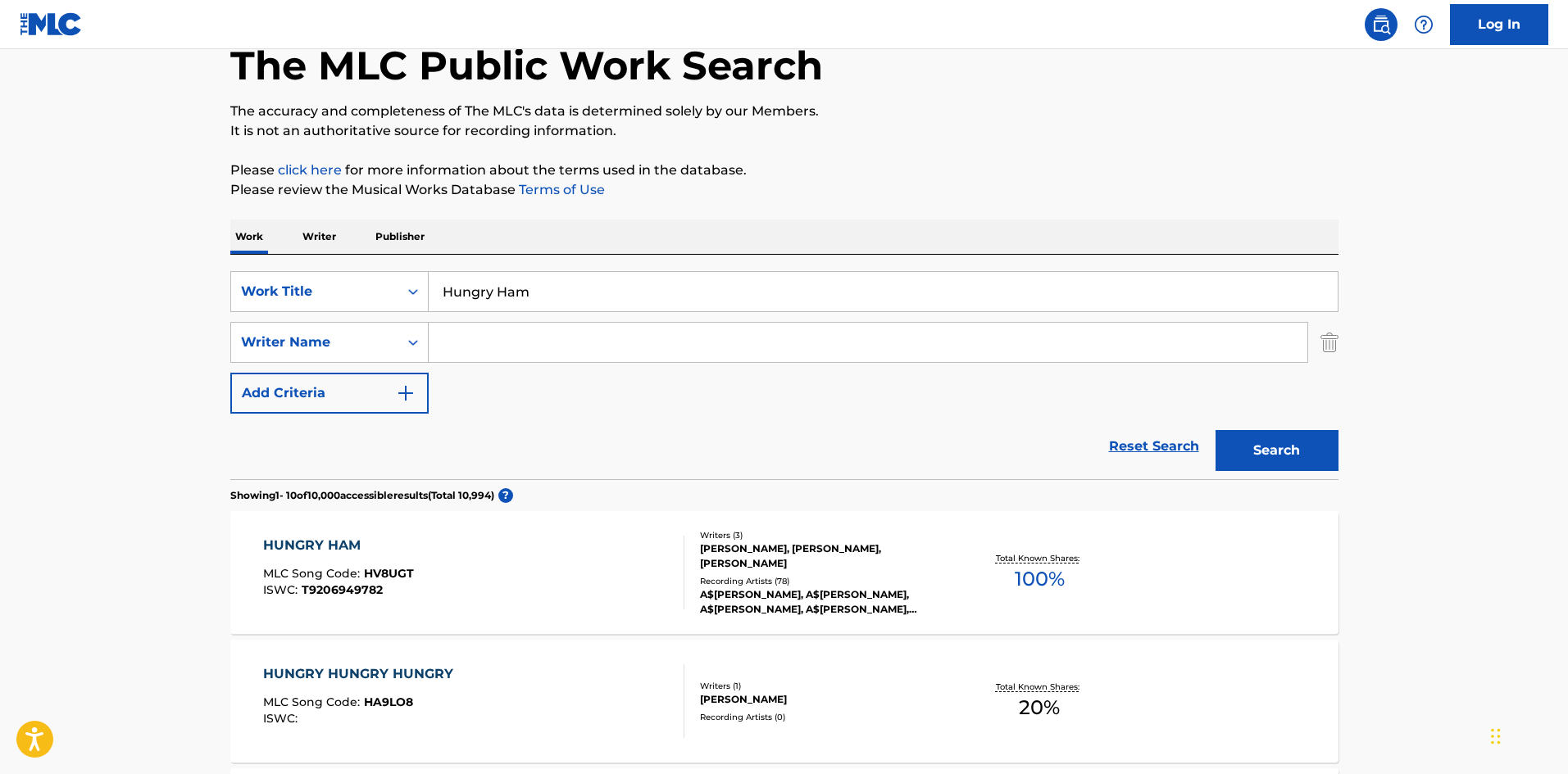
click at [527, 283] on input "Hungry Ham" at bounding box center [883, 292] width 909 height 40
paste input "[MEDICAL_DATA]"
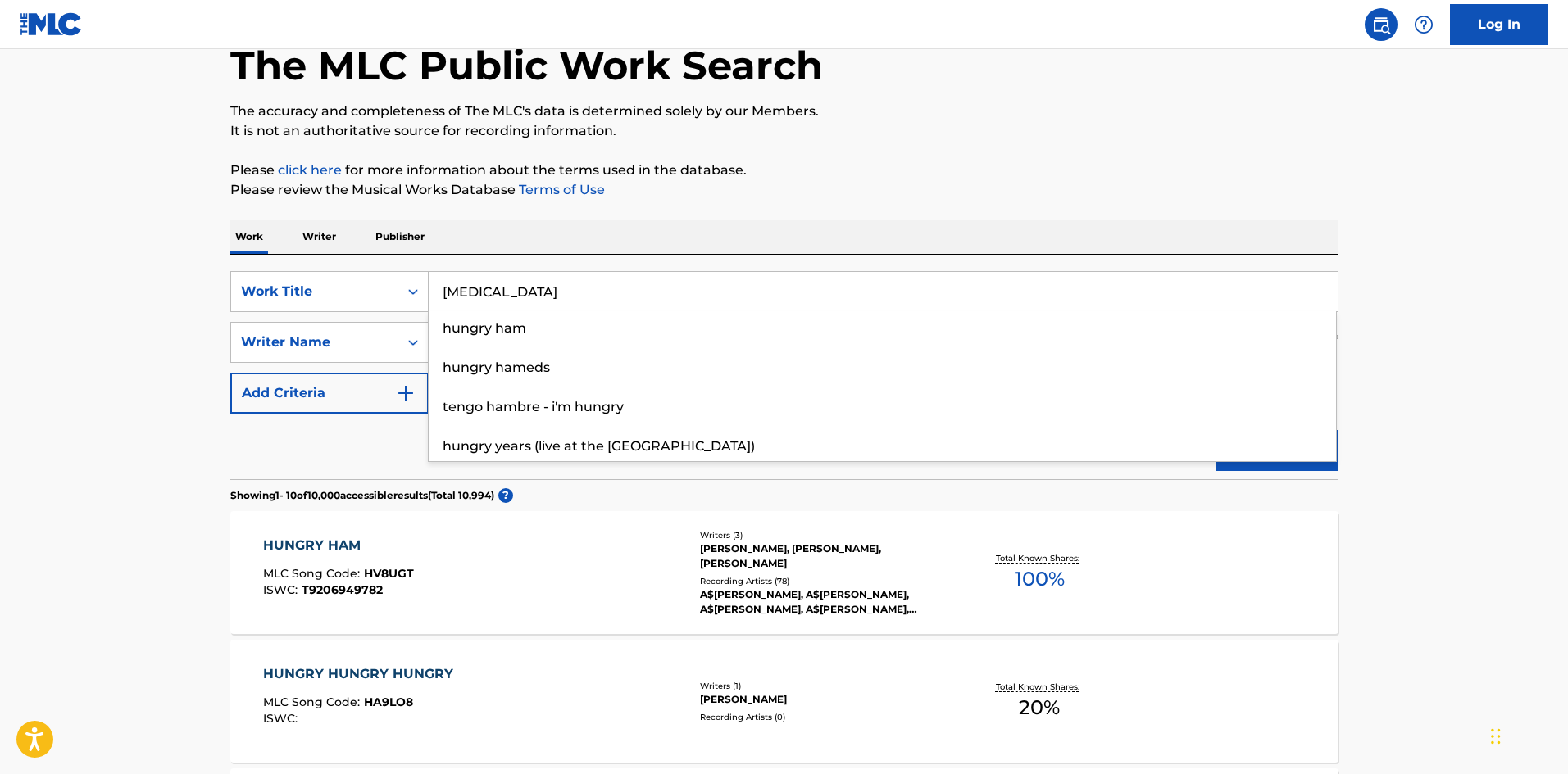
type input "[MEDICAL_DATA]"
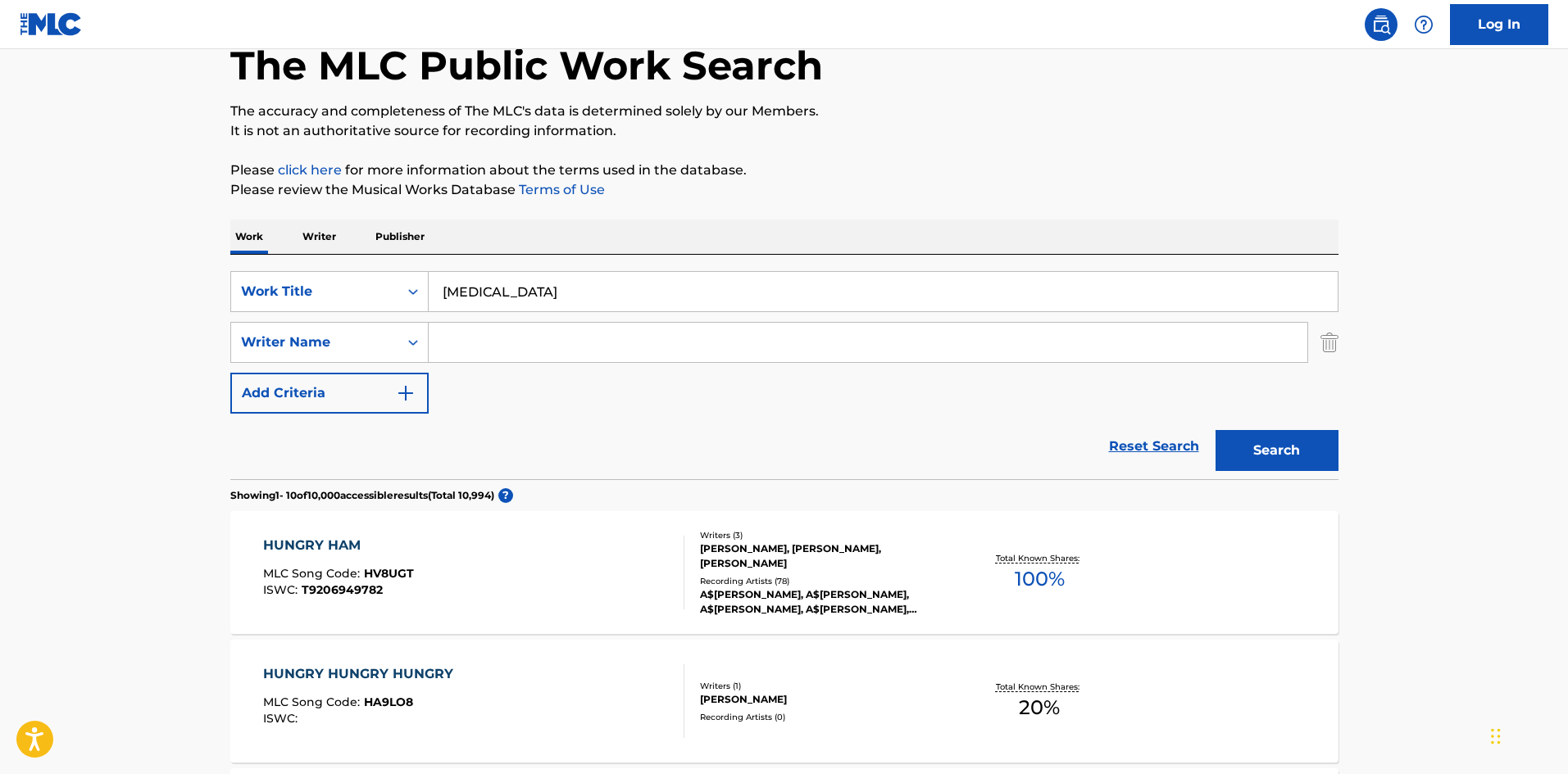
click at [1266, 453] on button "Search" at bounding box center [1276, 450] width 123 height 41
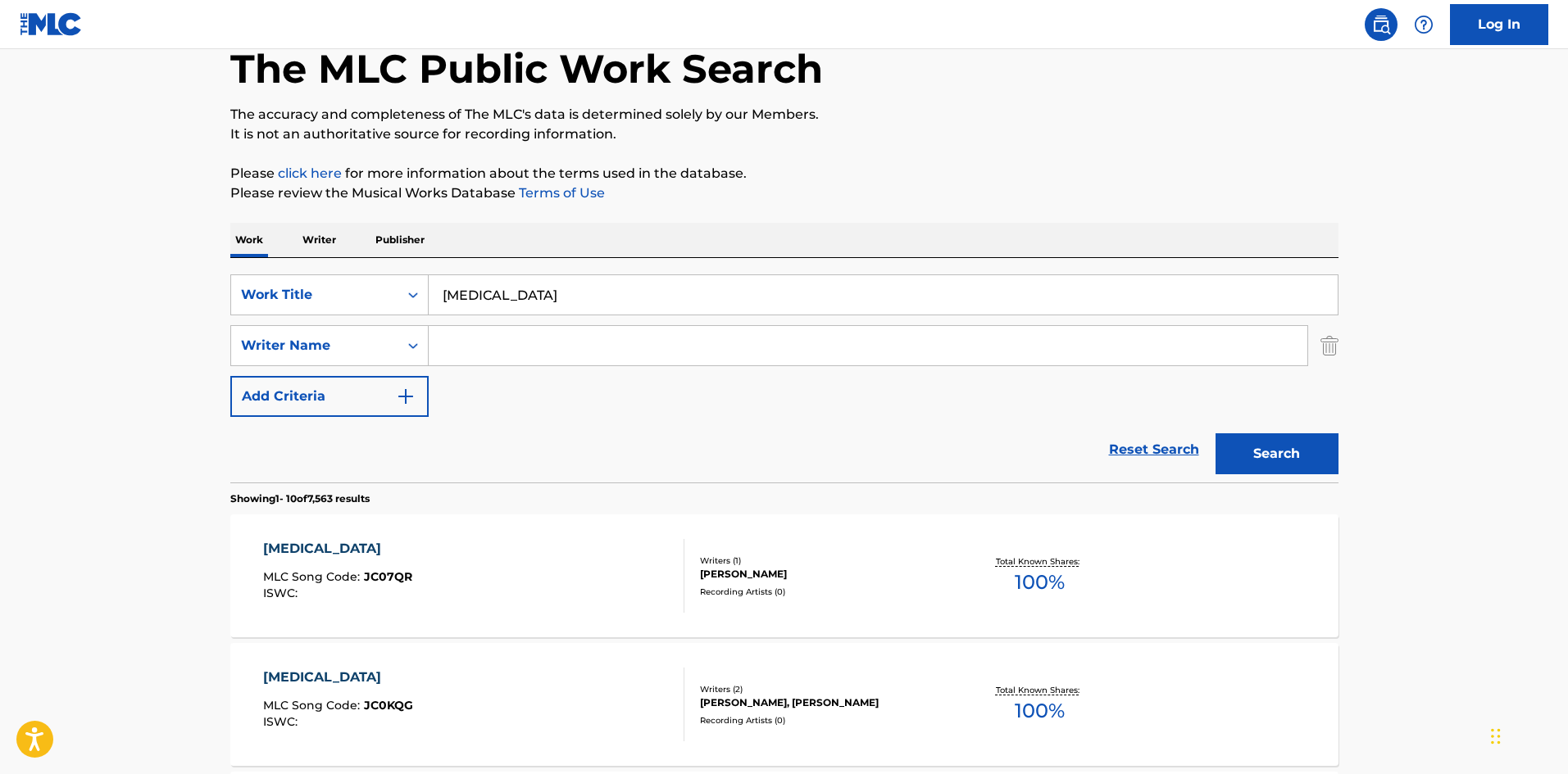
scroll to position [0, 0]
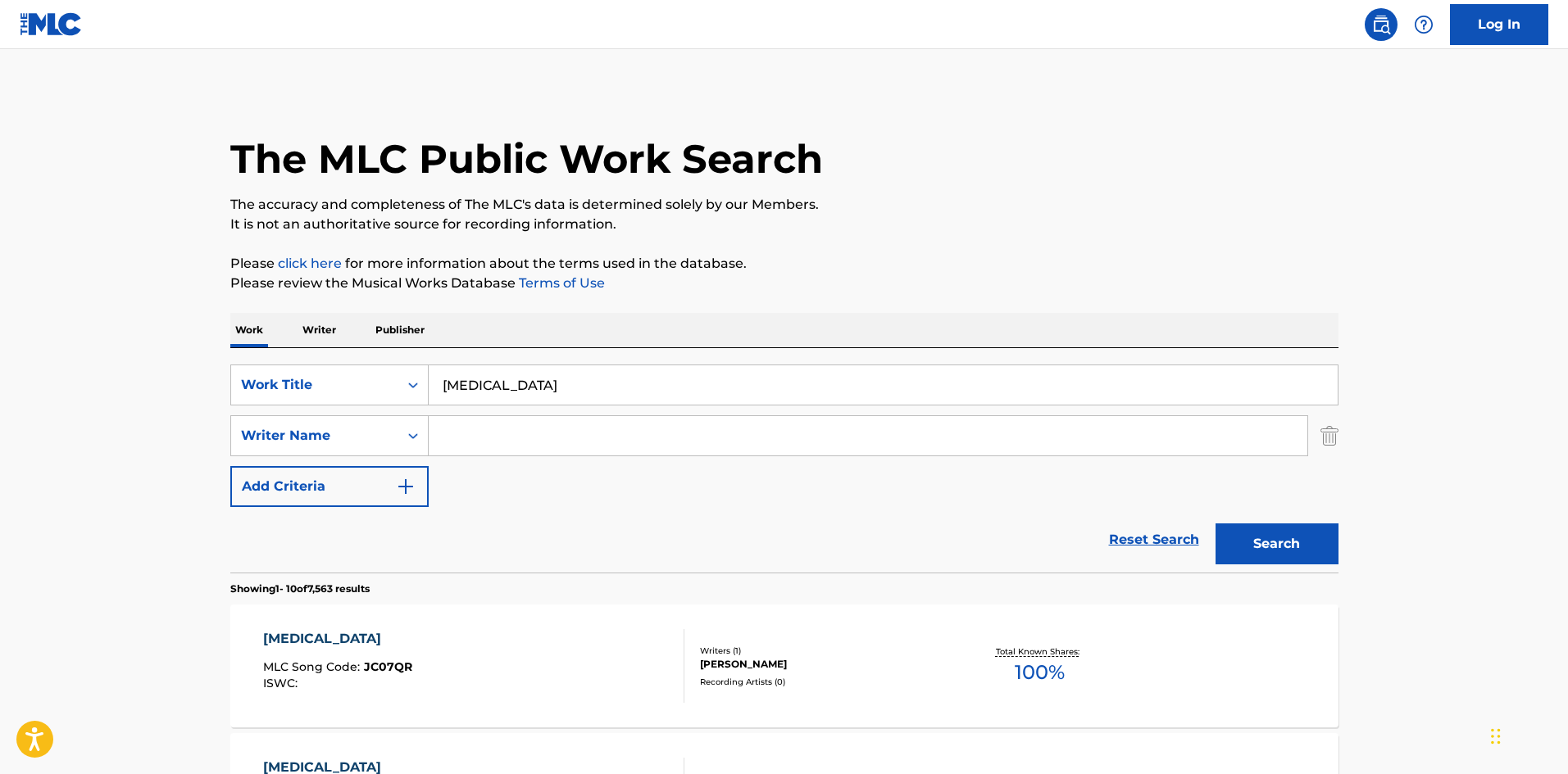
click at [490, 446] on input "Search Form" at bounding box center [867, 436] width 879 height 40
paste input "[PERSON_NAME]"
type input "[PERSON_NAME]"
click at [1313, 551] on button "Search" at bounding box center [1276, 543] width 123 height 41
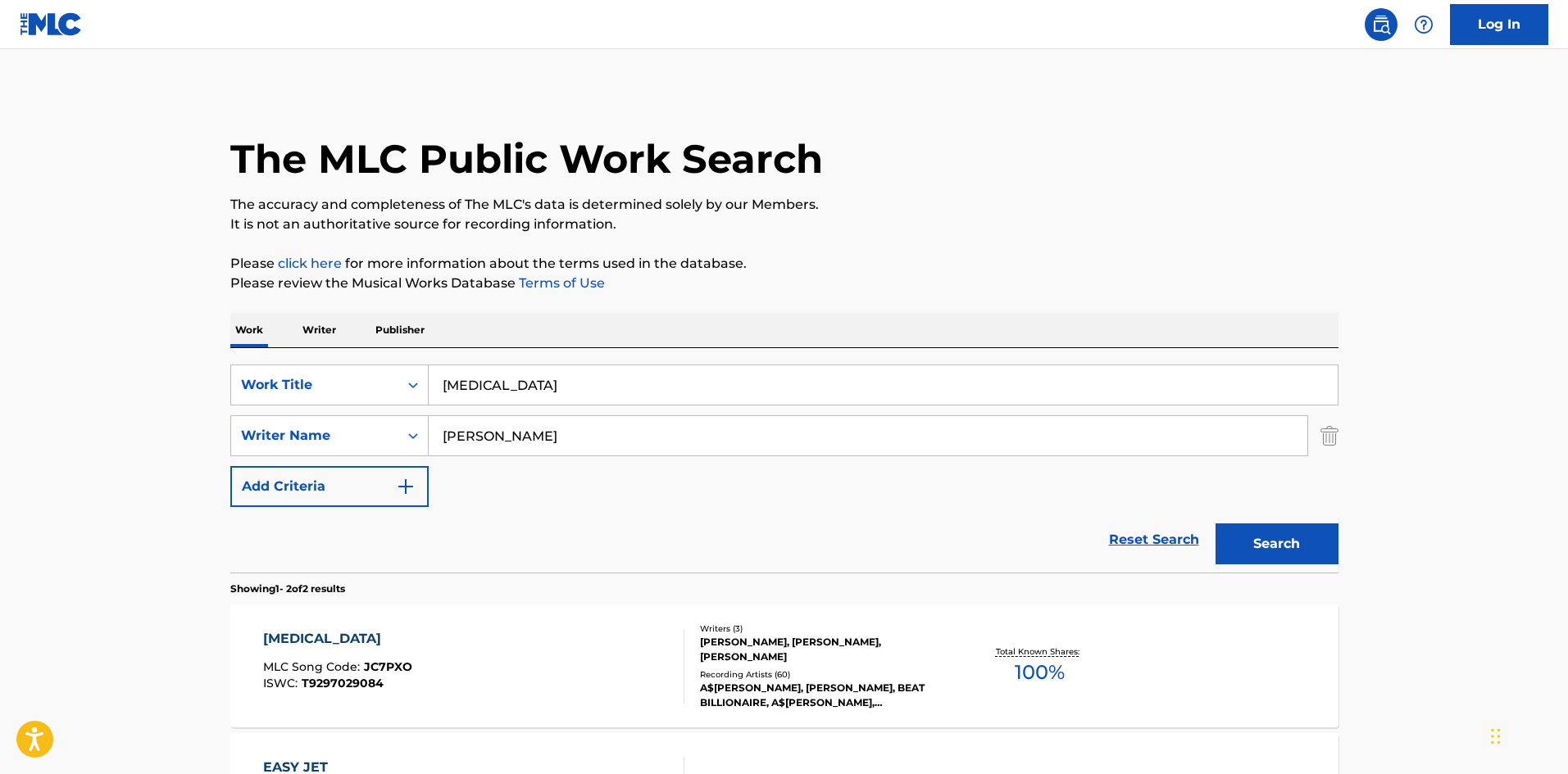
scroll to position [246, 0]
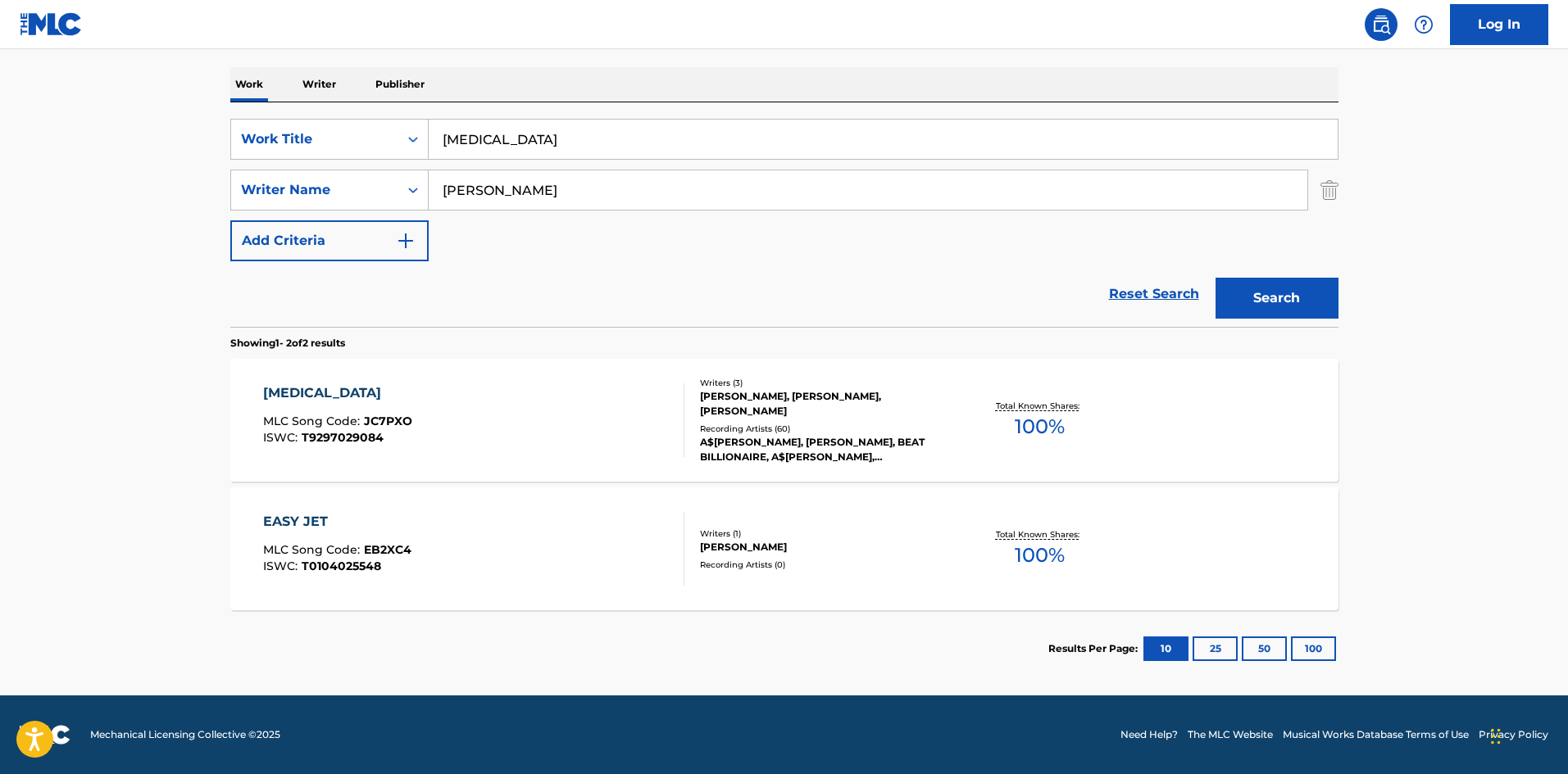
click at [443, 390] on div "[MEDICAL_DATA] MLC Song Code : JC7PXO ISWC : T9297029084" at bounding box center [473, 420] width 422 height 74
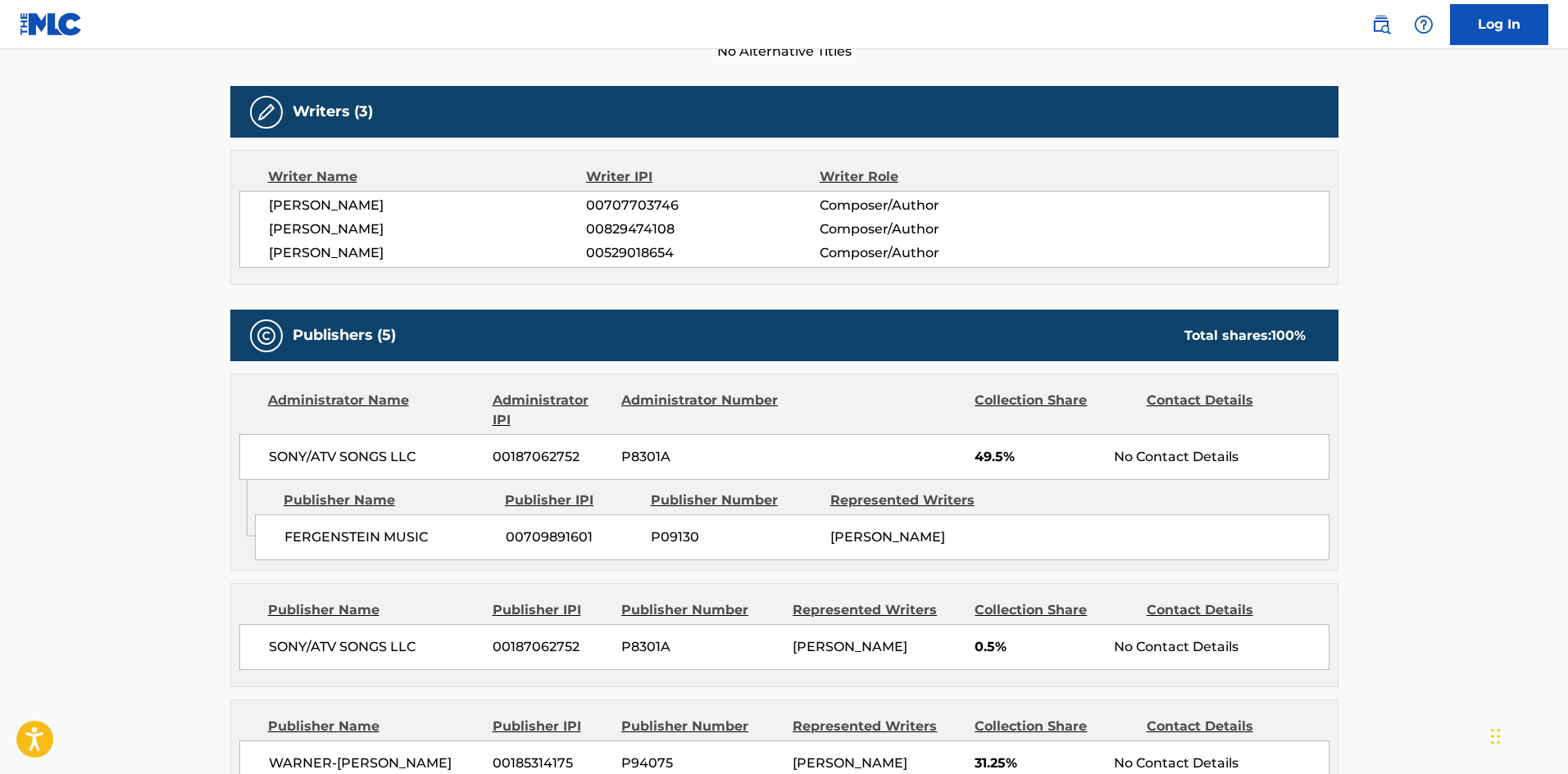
scroll to position [491, 0]
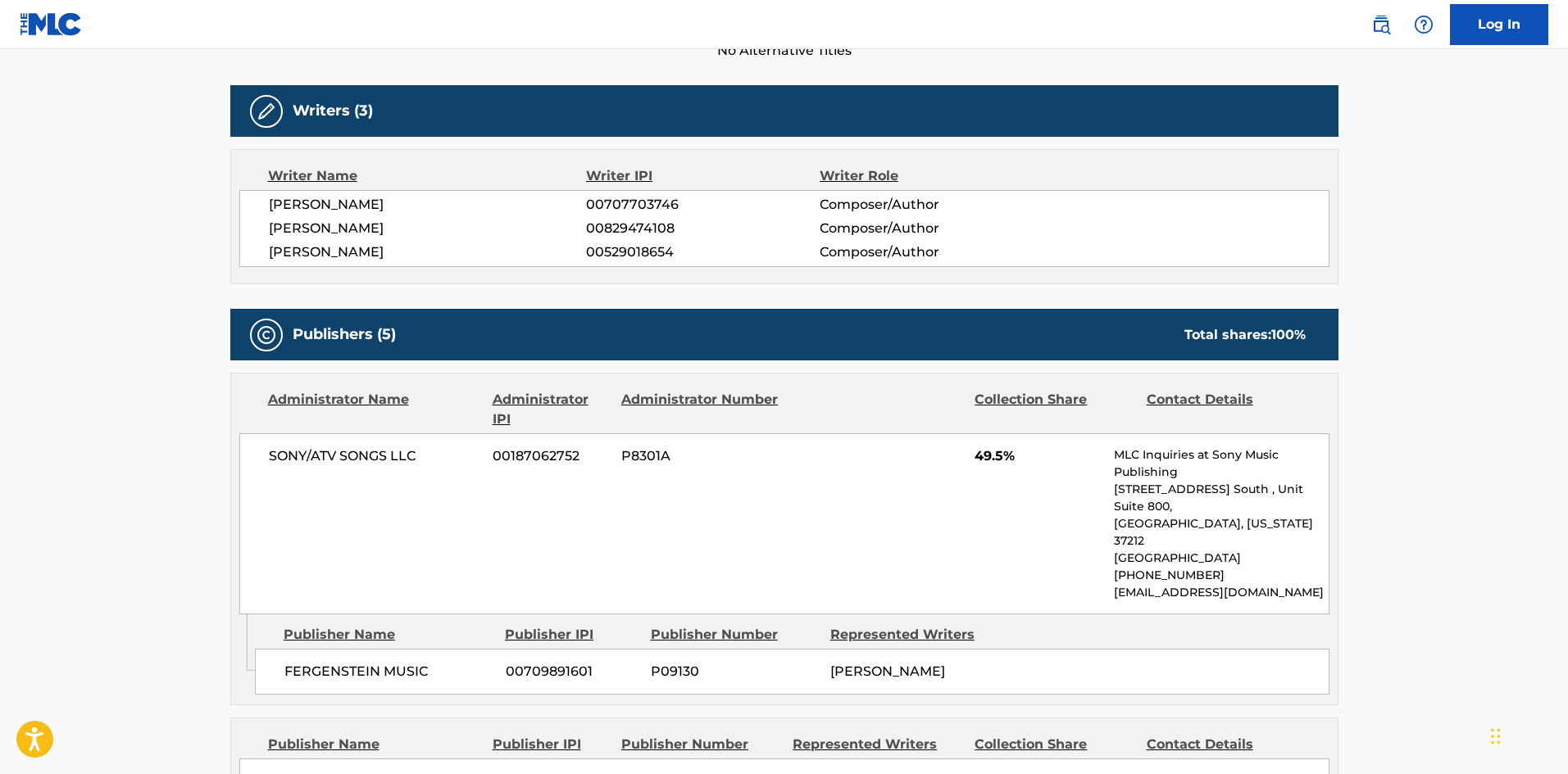
click at [302, 662] on span "FERGENSTEIN MUSIC" at bounding box center [389, 671] width 209 height 19
drag, startPoint x: 302, startPoint y: 644, endPoint x: 389, endPoint y: 644, distance: 87.0
click at [389, 662] on span "FERGENSTEIN MUSIC" at bounding box center [389, 671] width 209 height 19
copy span "FERGENSTEIN MUSIC"
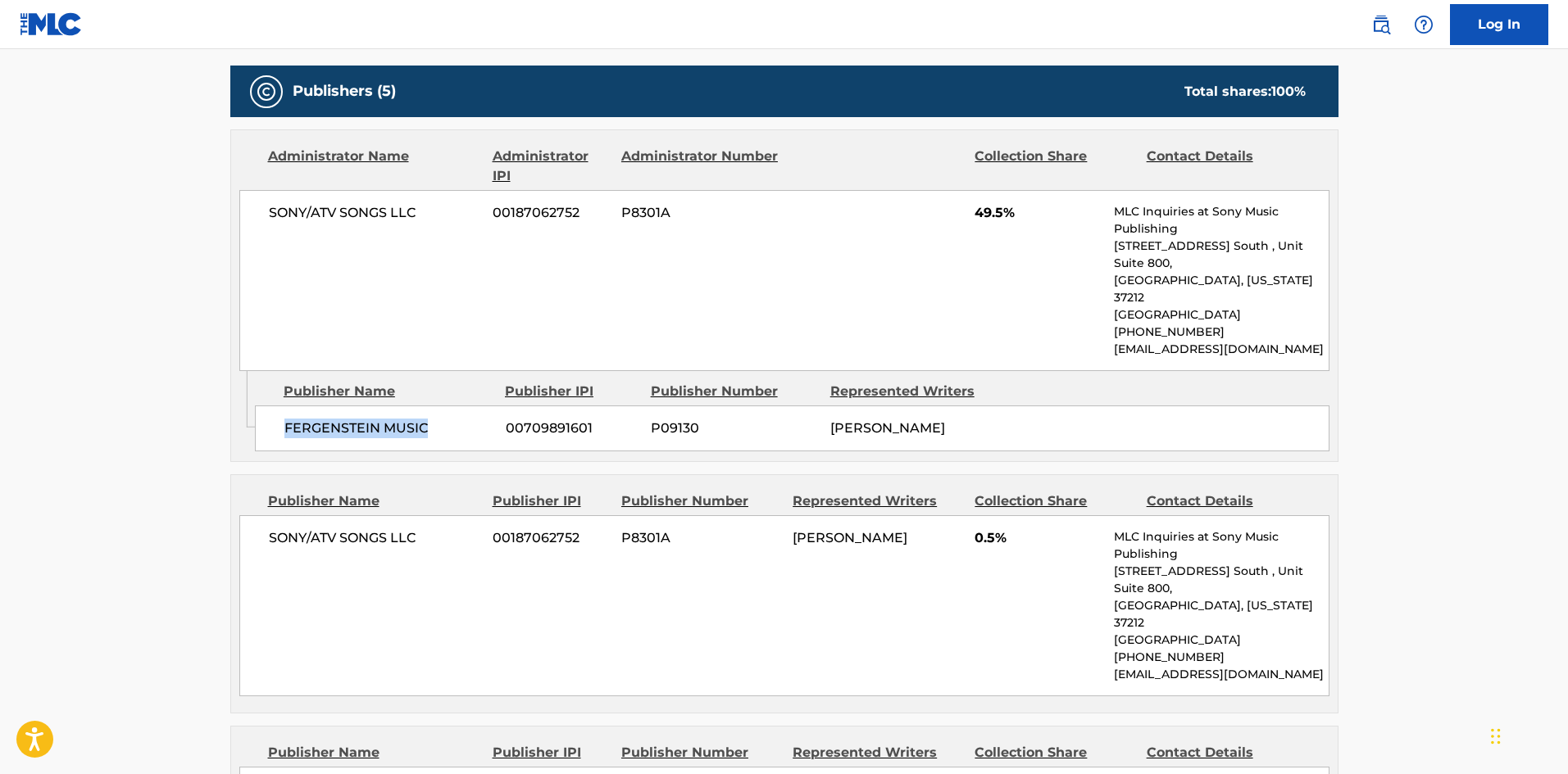
scroll to position [737, 0]
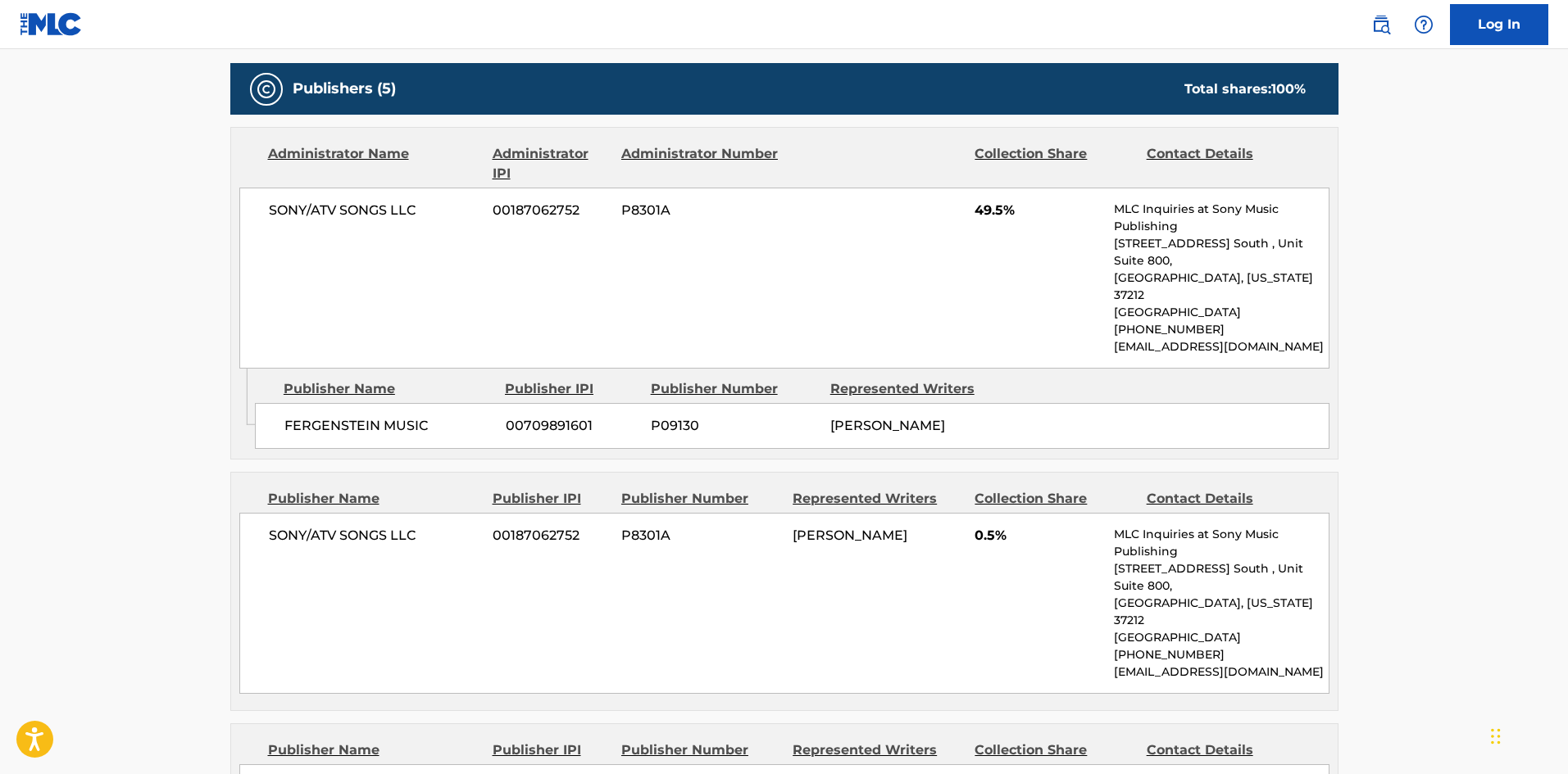
click at [302, 526] on span "SONY/ATV SONGS LLC" at bounding box center [374, 536] width 212 height 19
drag, startPoint x: 302, startPoint y: 499, endPoint x: 395, endPoint y: 492, distance: 93.3
click at [395, 526] on span "SONY/ATV SONGS LLC" at bounding box center [374, 536] width 212 height 19
click at [273, 526] on span "SONY/ATV SONGS LLC" at bounding box center [374, 536] width 212 height 19
drag, startPoint x: 273, startPoint y: 500, endPoint x: 404, endPoint y: 505, distance: 131.1
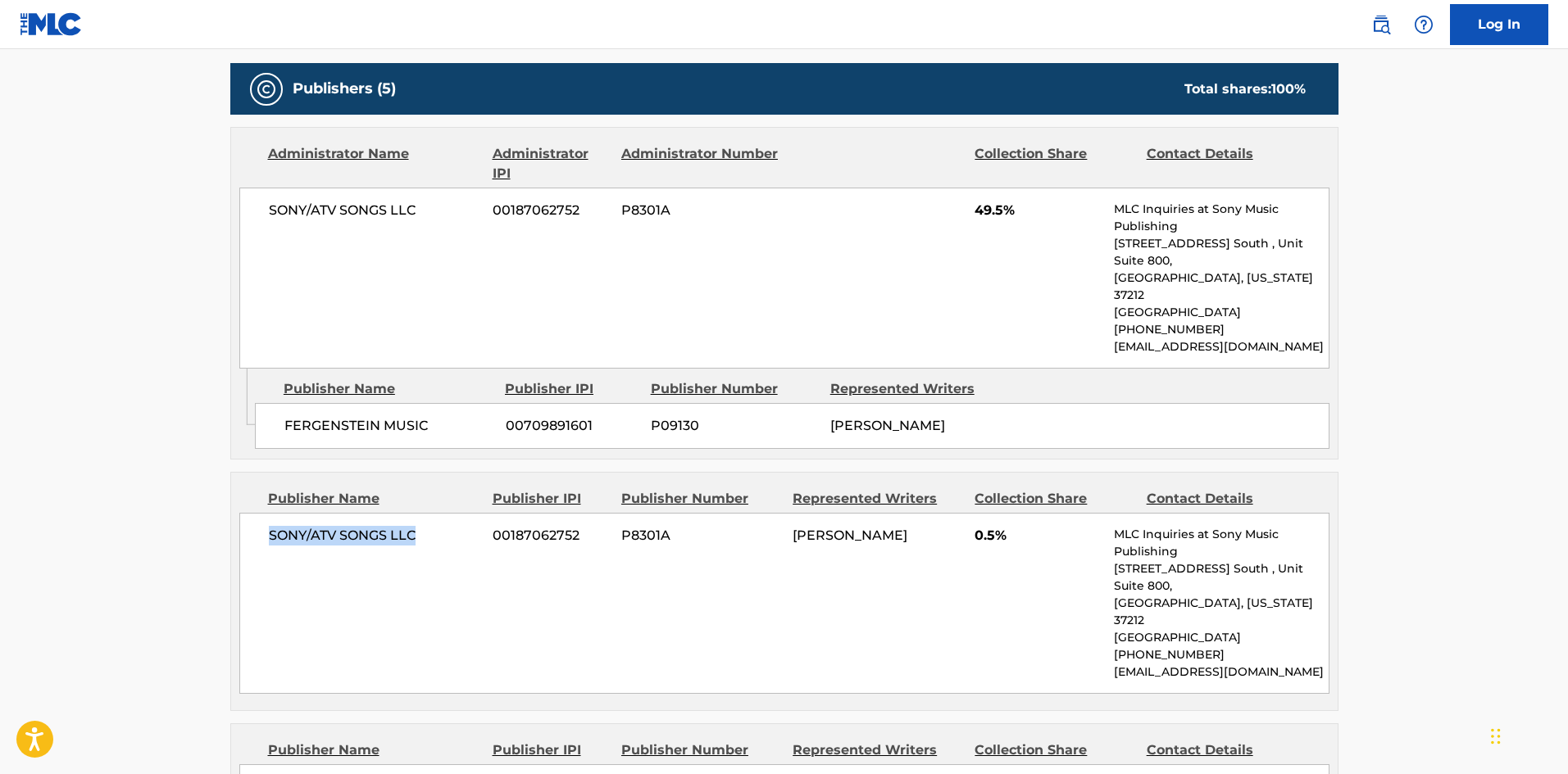
click at [404, 526] on span "SONY/ATV SONGS LLC" at bounding box center [374, 536] width 212 height 19
copy span "SONY/ATV SONGS LLC"
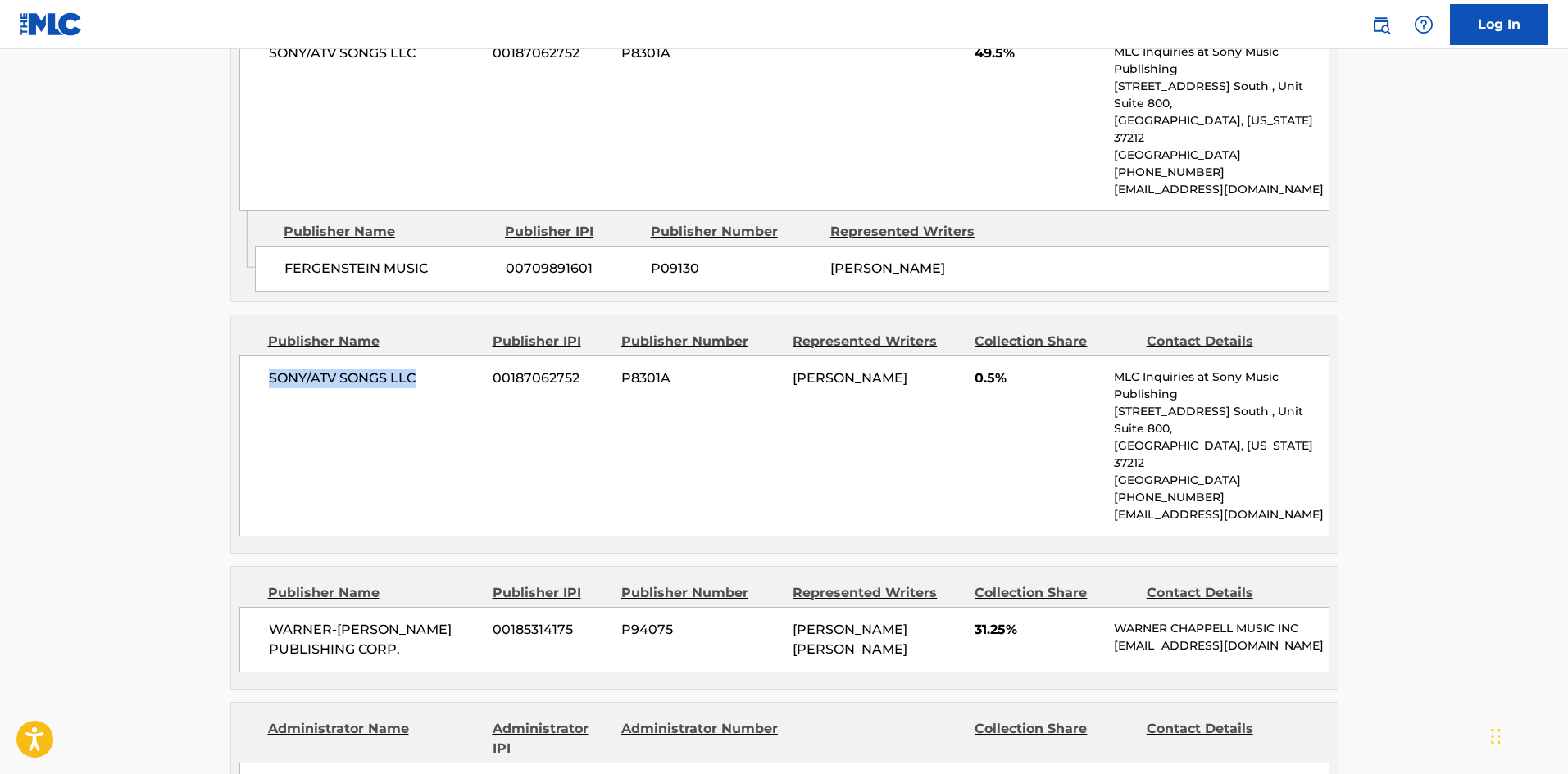
scroll to position [1065, 0]
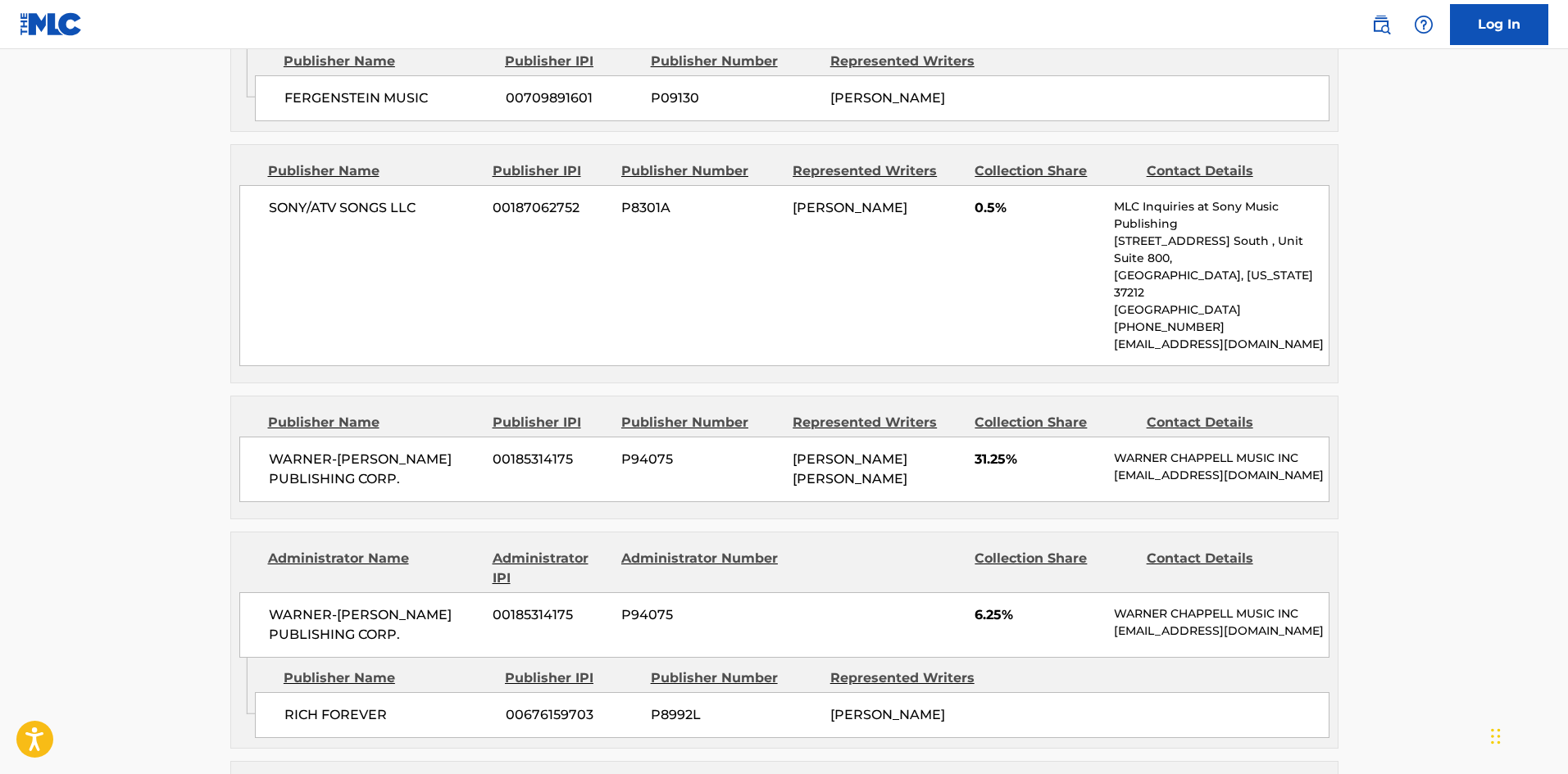
click at [287, 449] on span "WARNER-[PERSON_NAME] PUBLISHING CORP." at bounding box center [374, 469] width 212 height 40
drag, startPoint x: 287, startPoint y: 384, endPoint x: 436, endPoint y: 401, distance: 150.0
click at [436, 449] on span "WARNER-[PERSON_NAME] PUBLISHING CORP." at bounding box center [374, 469] width 212 height 40
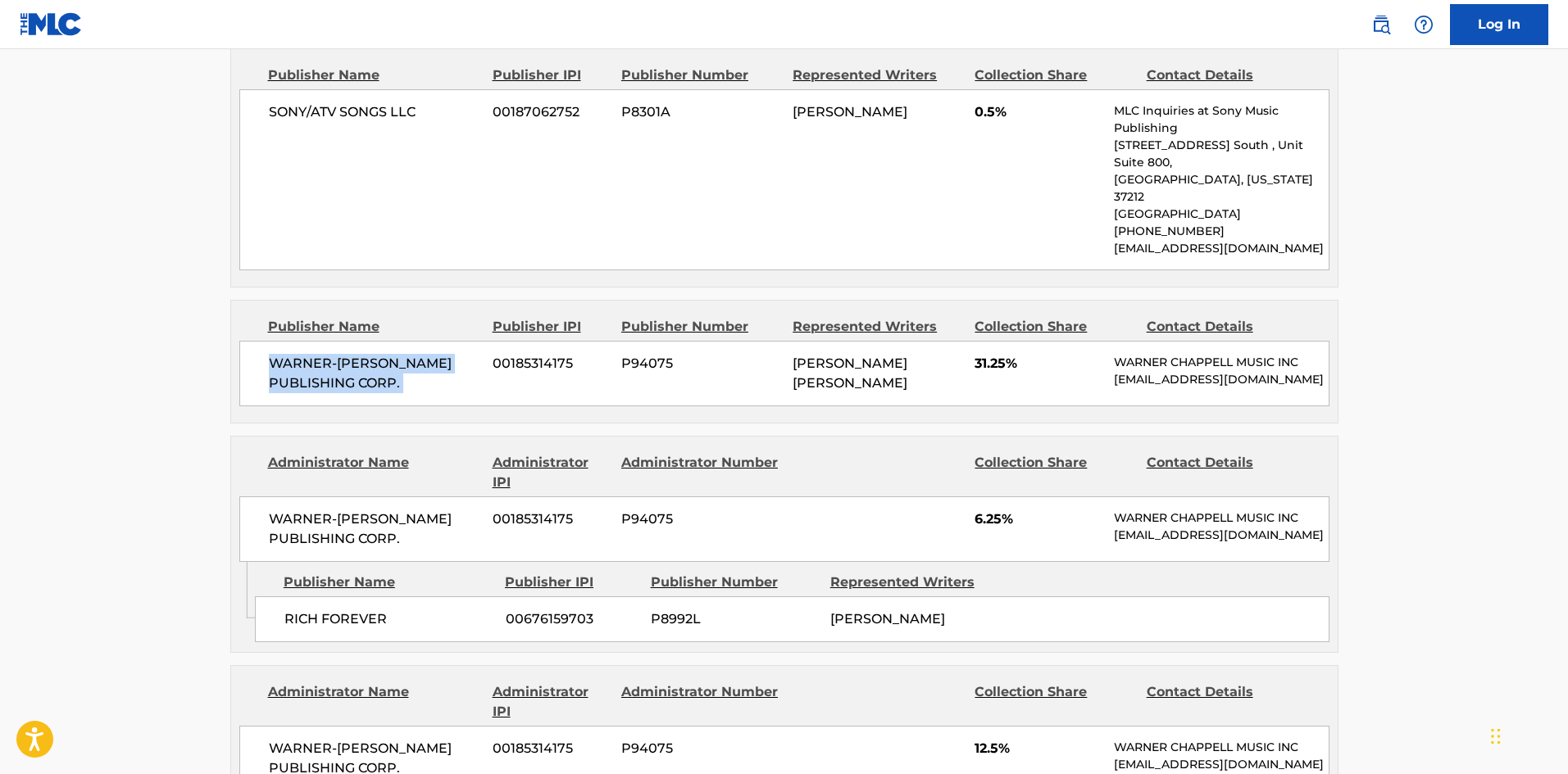
scroll to position [1311, 0]
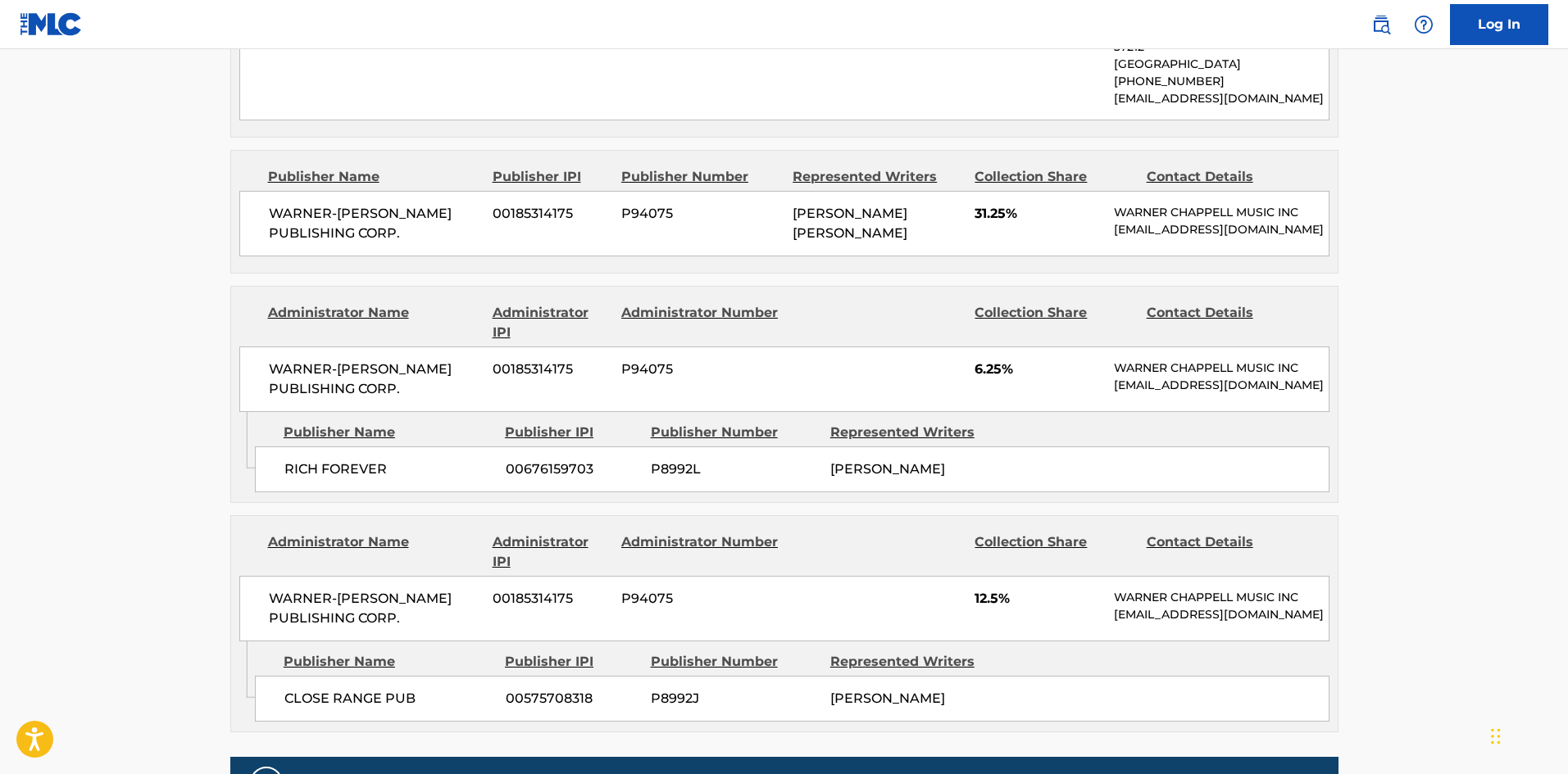
click at [303, 459] on span "RICH FOREVER" at bounding box center [389, 469] width 209 height 19
drag, startPoint x: 303, startPoint y: 431, endPoint x: 373, endPoint y: 427, distance: 70.1
click at [373, 459] on span "RICH FOREVER" at bounding box center [389, 469] width 209 height 19
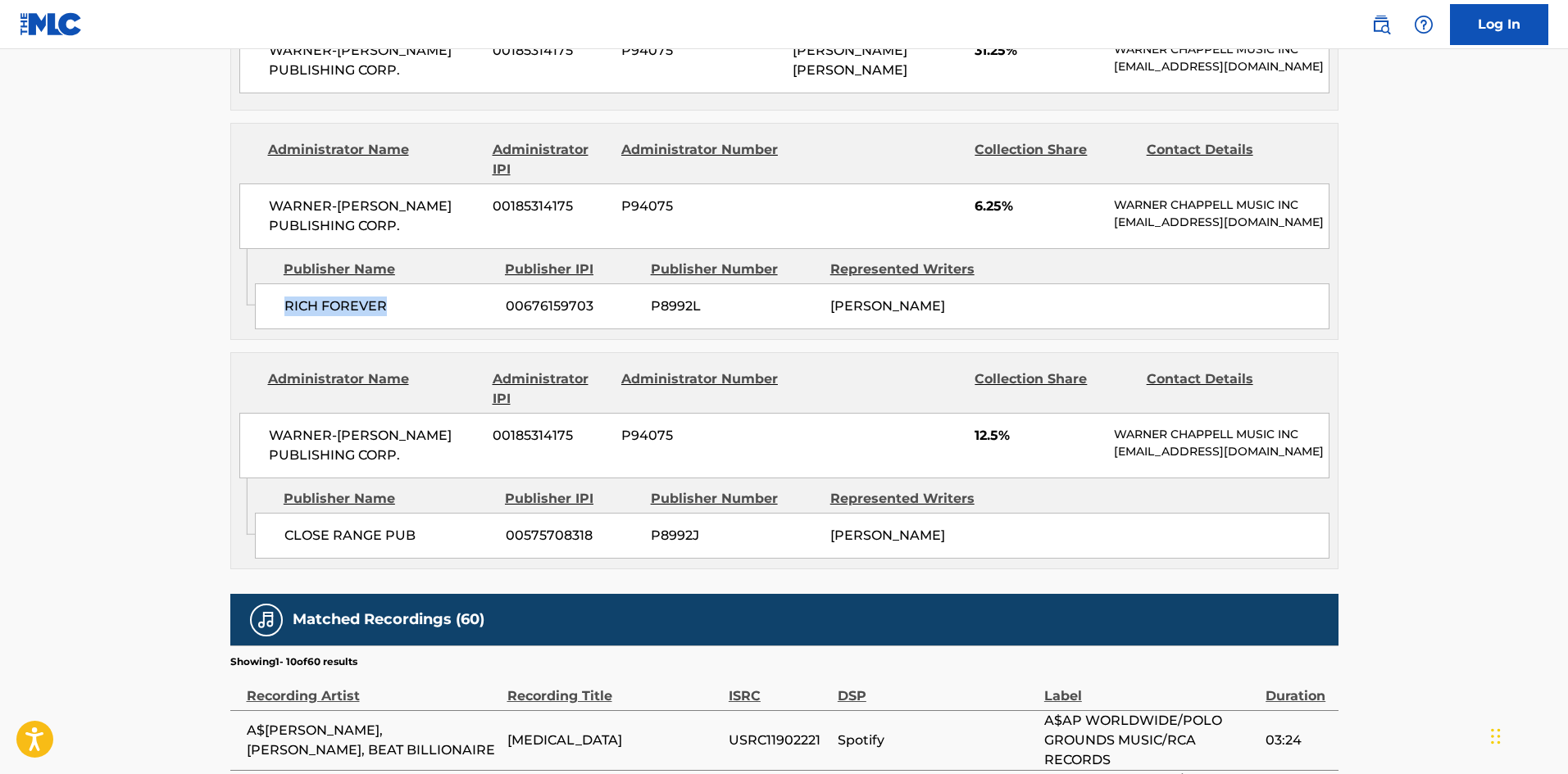
scroll to position [1474, 0]
click at [292, 525] on span "CLOSE RANGE PUB" at bounding box center [389, 535] width 209 height 19
drag, startPoint x: 291, startPoint y: 513, endPoint x: 356, endPoint y: 512, distance: 65.0
click at [356, 525] on span "CLOSE RANGE PUB" at bounding box center [389, 535] width 209 height 19
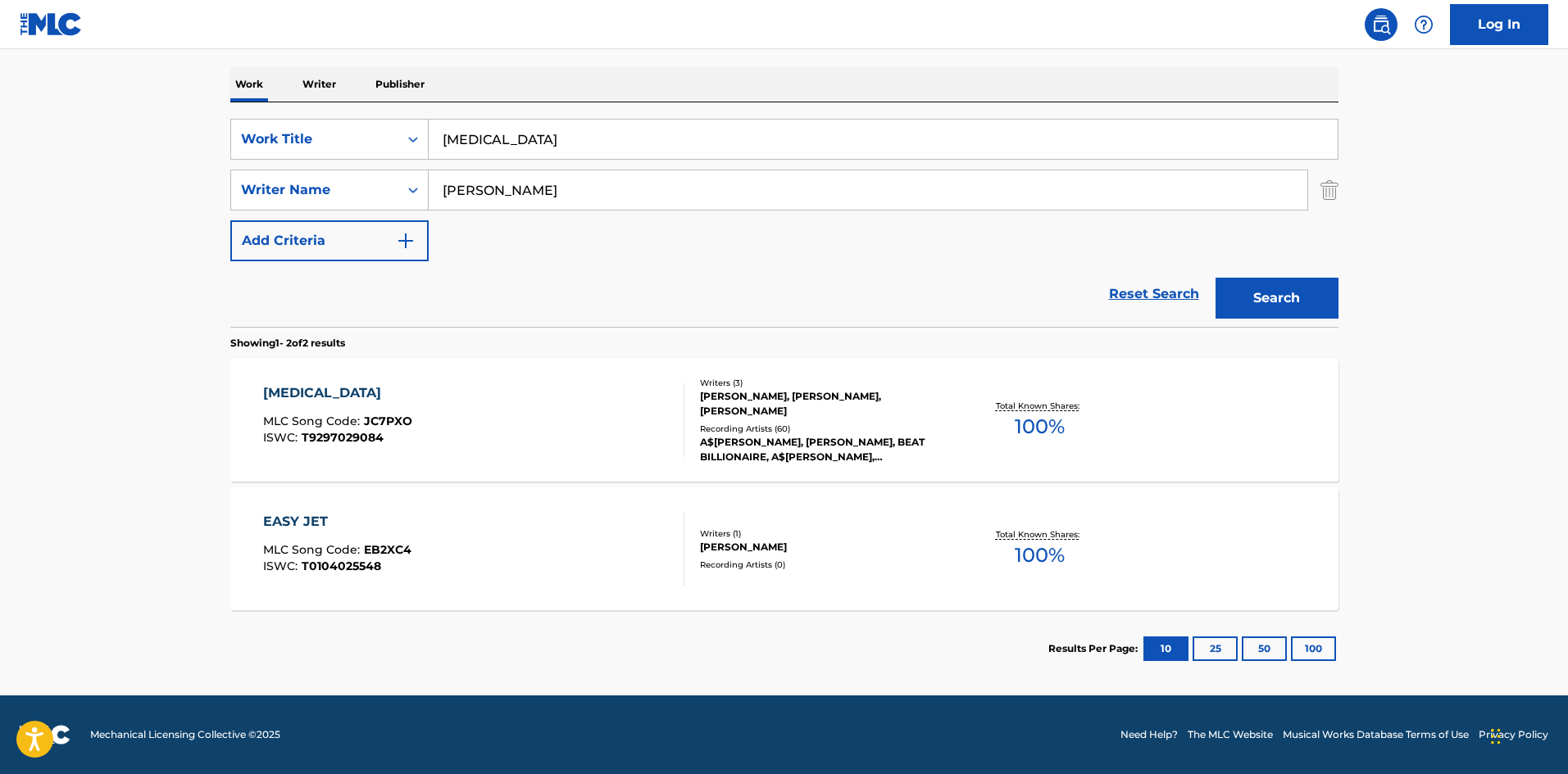
scroll to position [82, 0]
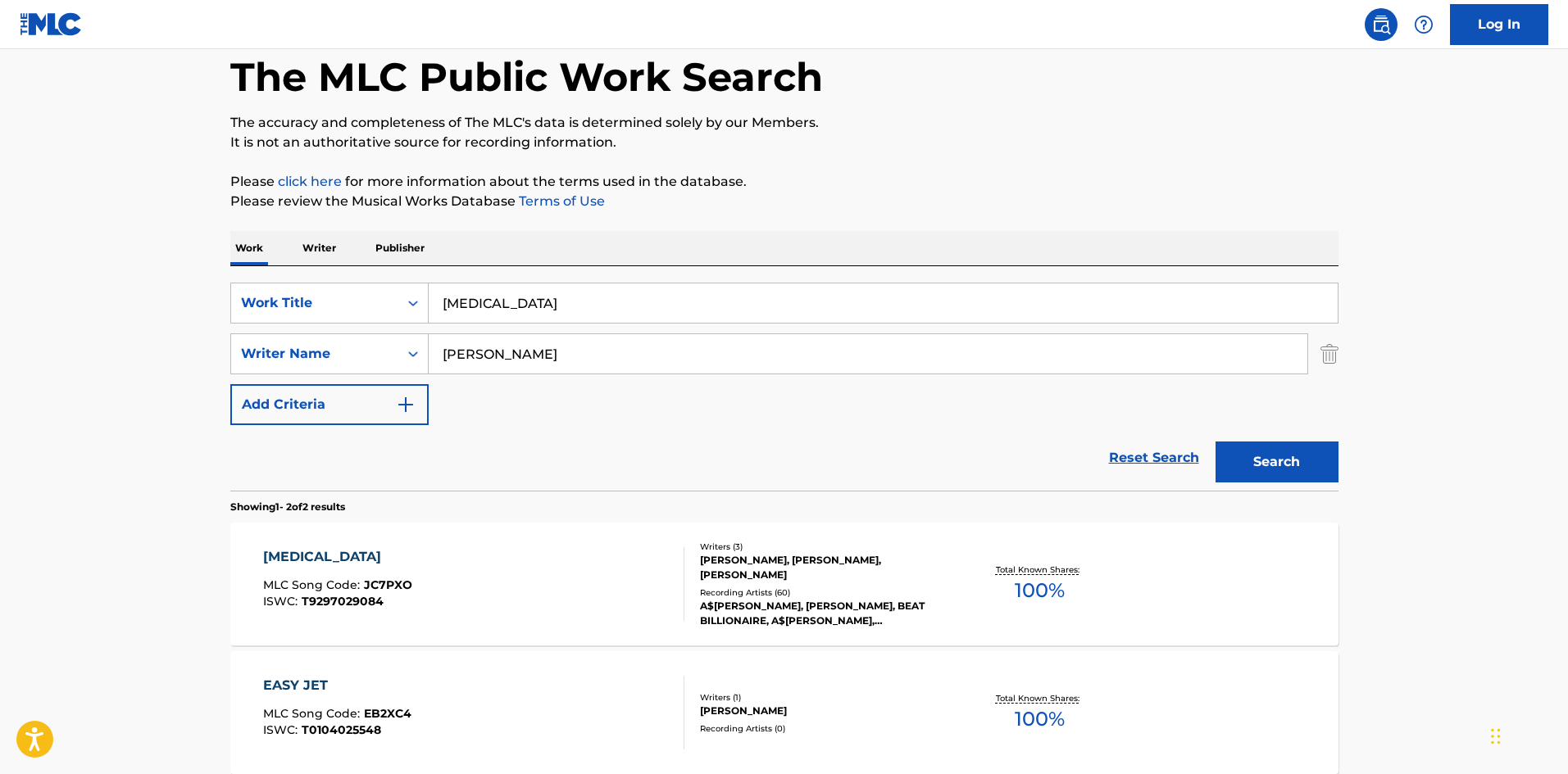
click at [542, 290] on input "[MEDICAL_DATA]" at bounding box center [883, 303] width 909 height 40
paste input "[PERSON_NAME]"
type input "[PERSON_NAME]"
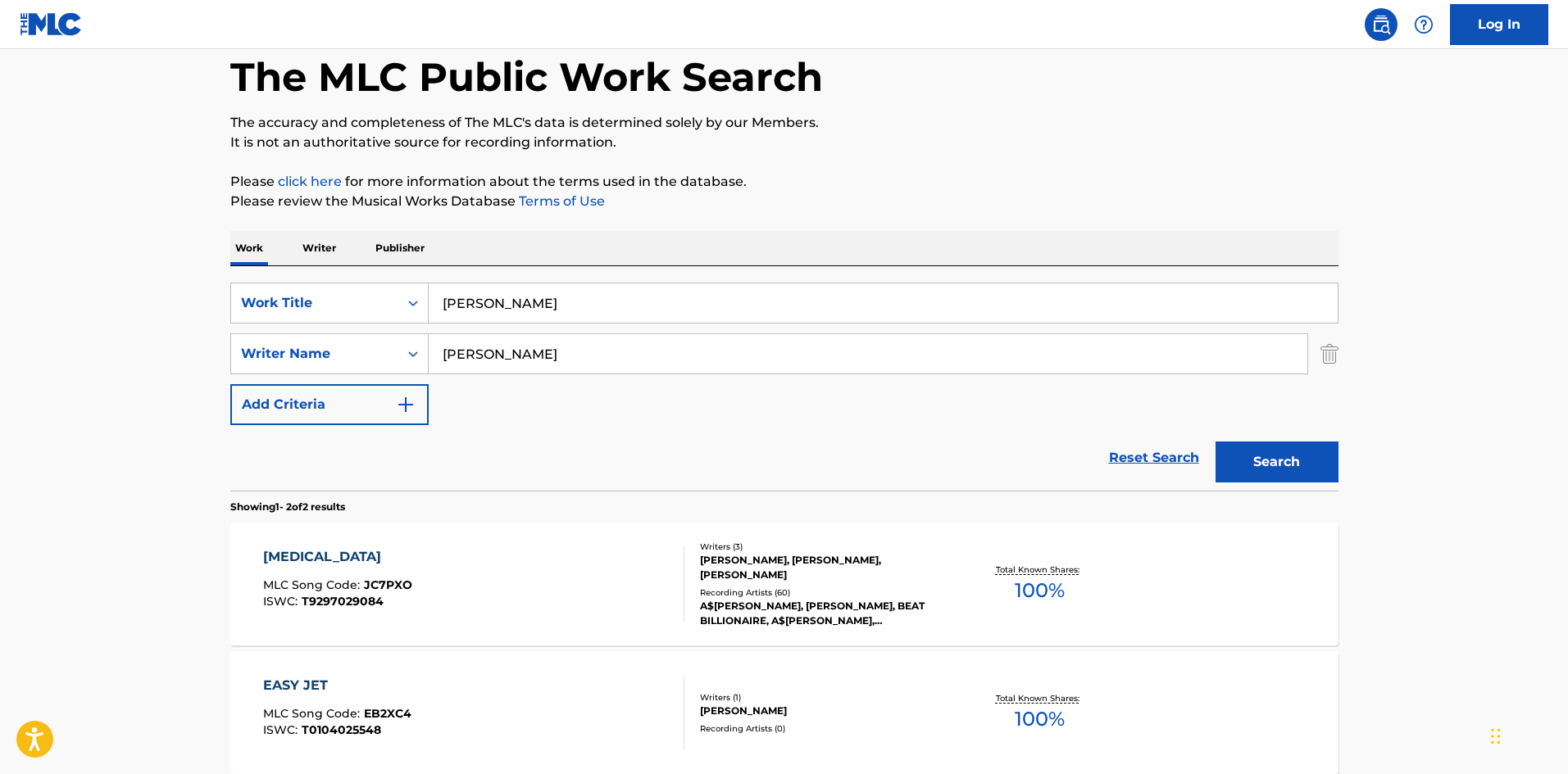
click at [1244, 448] on button "Search" at bounding box center [1276, 462] width 123 height 41
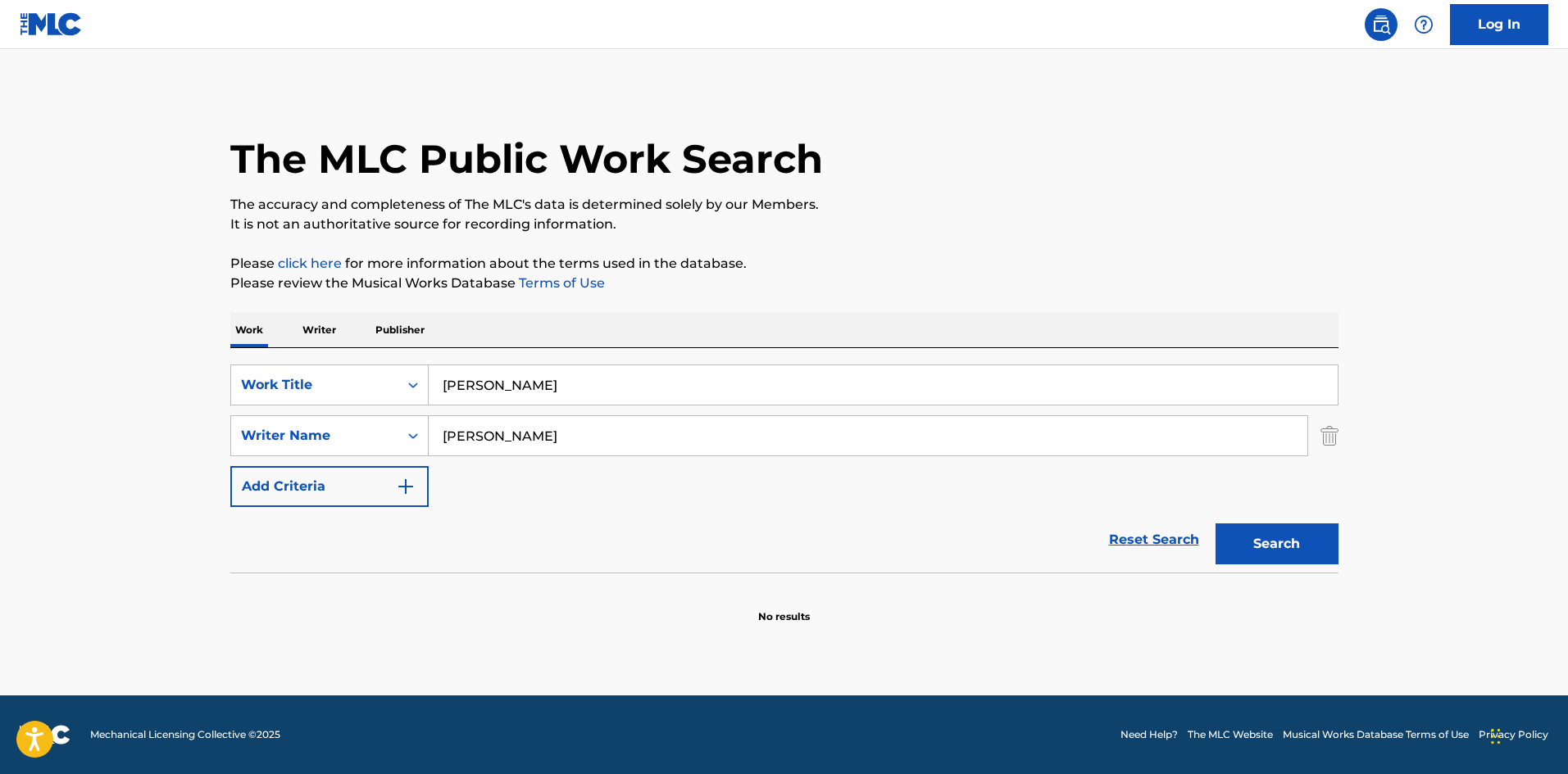
click at [853, 449] on input "[PERSON_NAME]" at bounding box center [867, 436] width 879 height 40
click at [1215, 523] on button "Search" at bounding box center [1276, 543] width 123 height 41
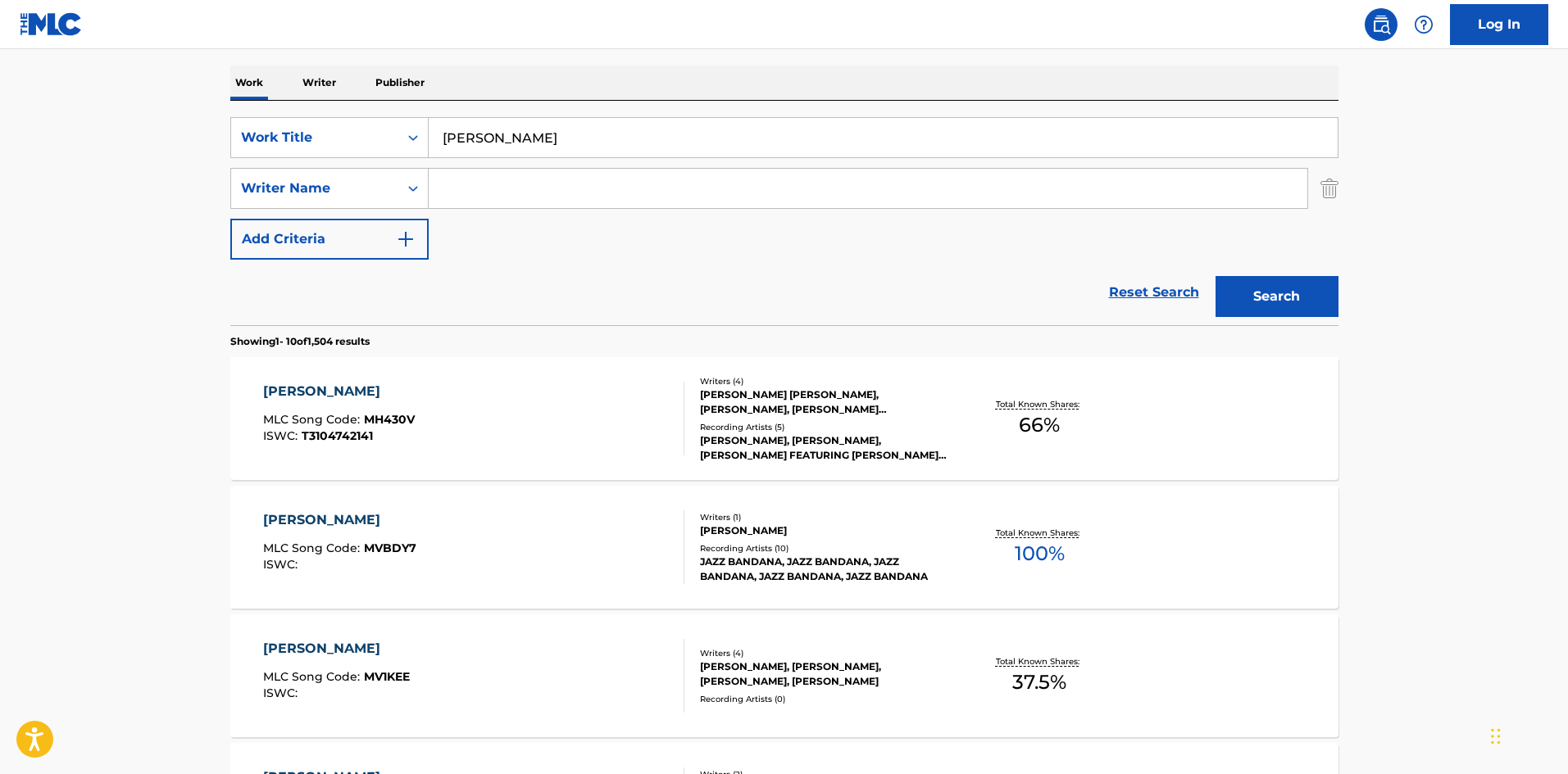
scroll to position [82, 0]
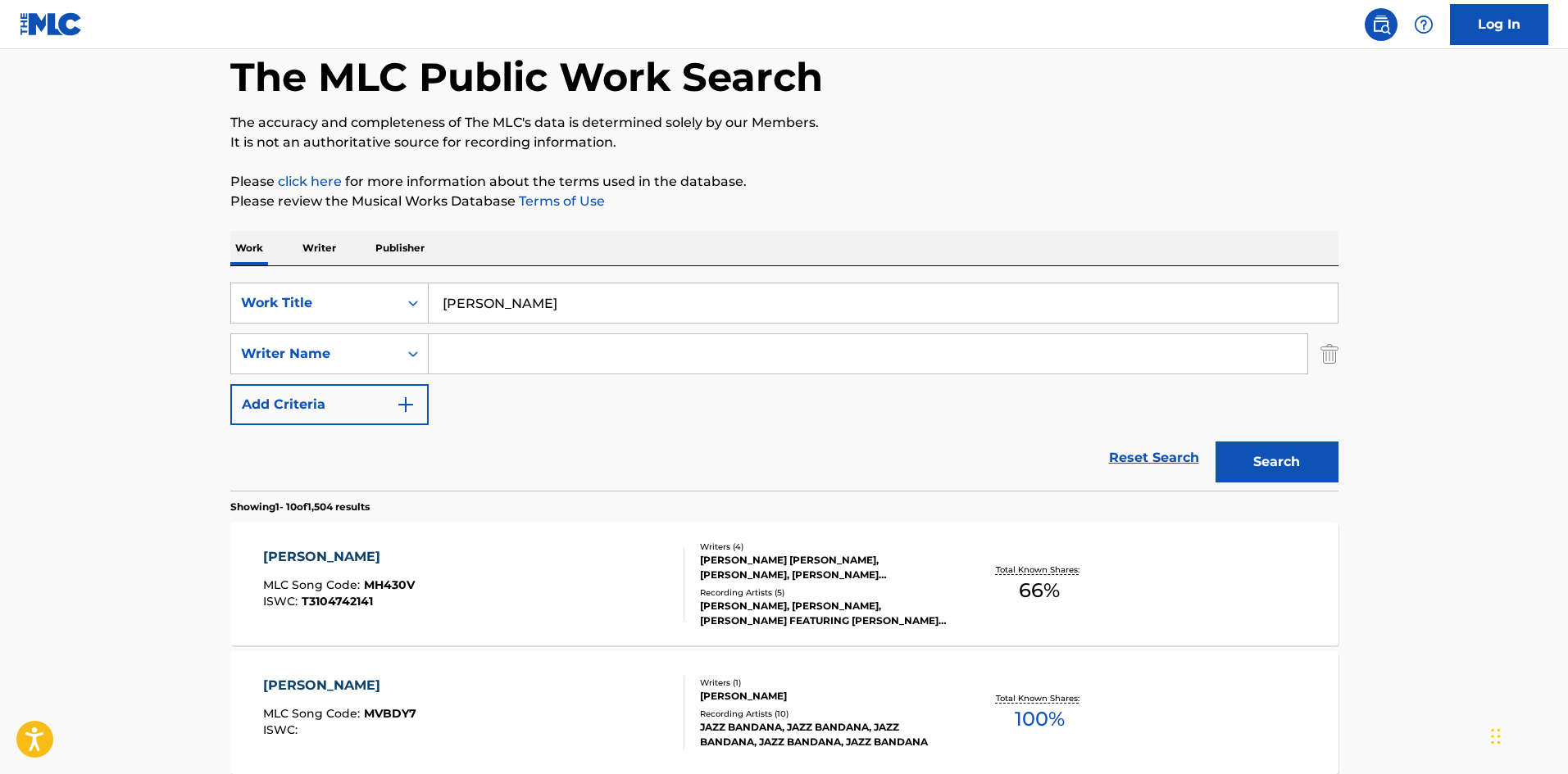
click at [609, 361] on input "Search Form" at bounding box center [867, 354] width 879 height 40
paste input "Manson"
click at [1255, 454] on button "Search" at bounding box center [1276, 462] width 123 height 41
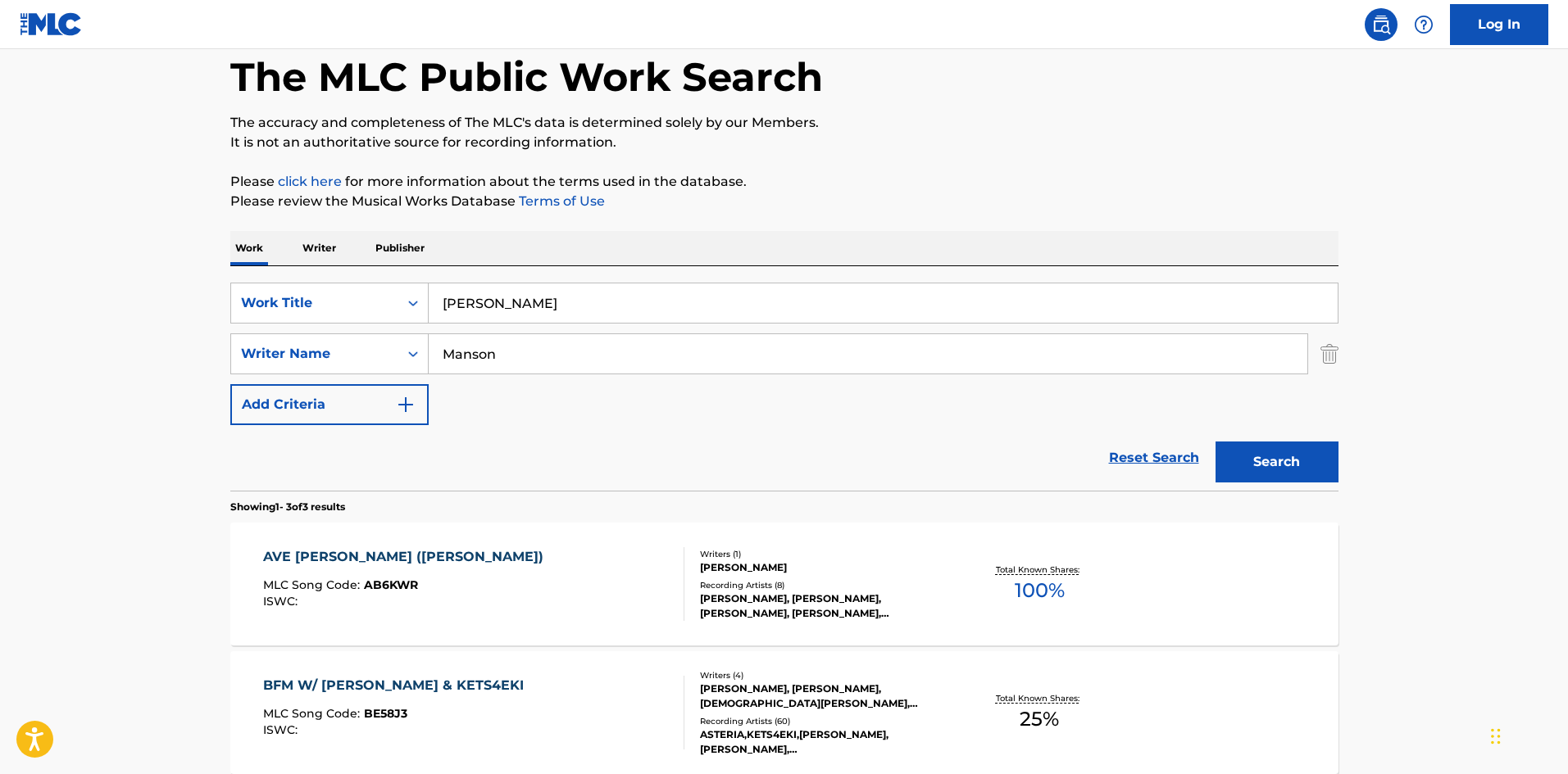
click at [507, 353] on input "Manson" at bounding box center [867, 354] width 879 height 40
paste input "ys"
type input "[PERSON_NAME]"
click at [1279, 448] on button "Search" at bounding box center [1276, 462] width 123 height 41
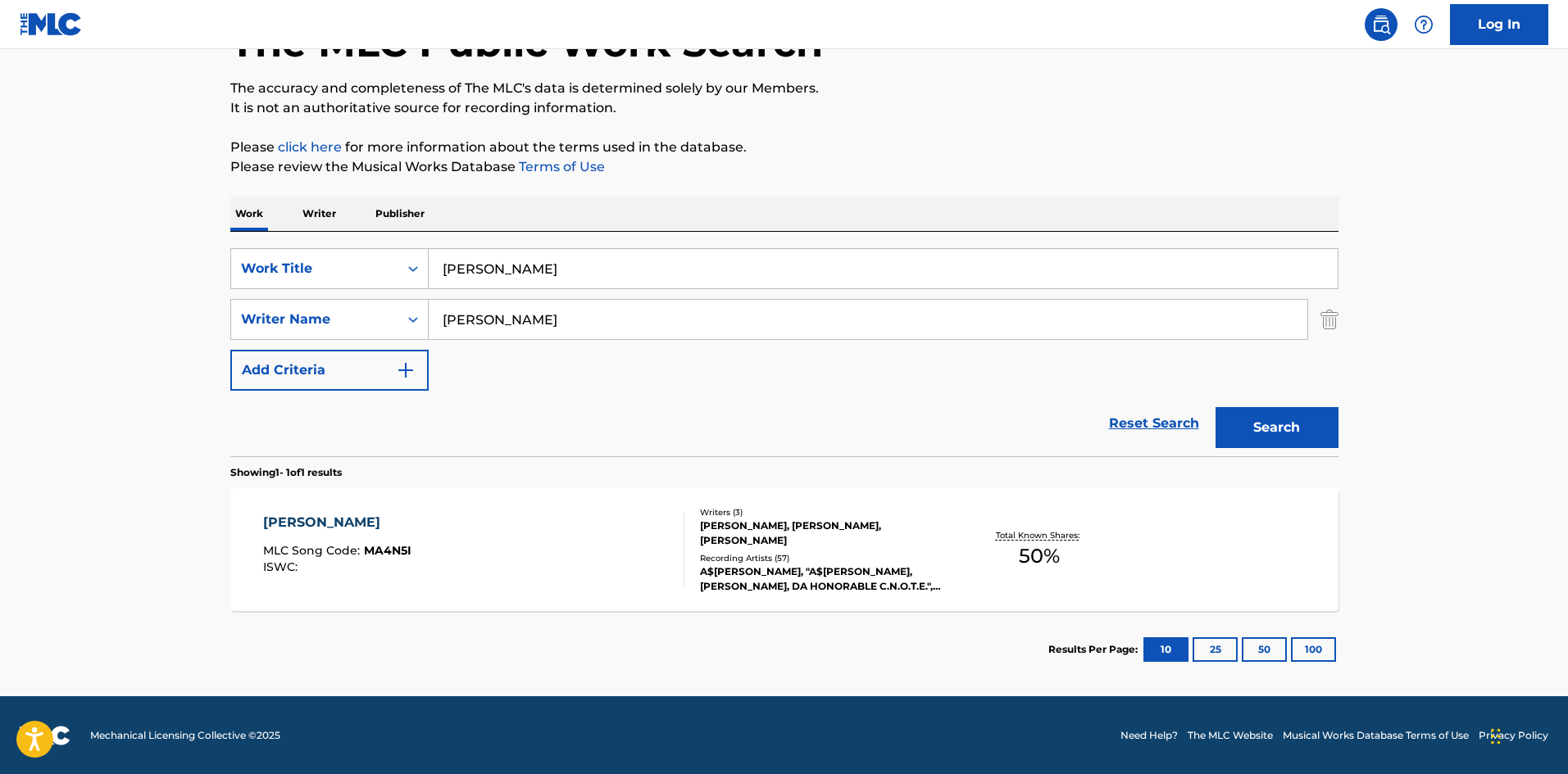
scroll to position [117, 0]
click at [457, 507] on div "[PERSON_NAME] MLC Song Code : MA4N5I ISWC : Writers ( 3 ) [PERSON_NAME], [PERSO…" at bounding box center [784, 548] width 1108 height 123
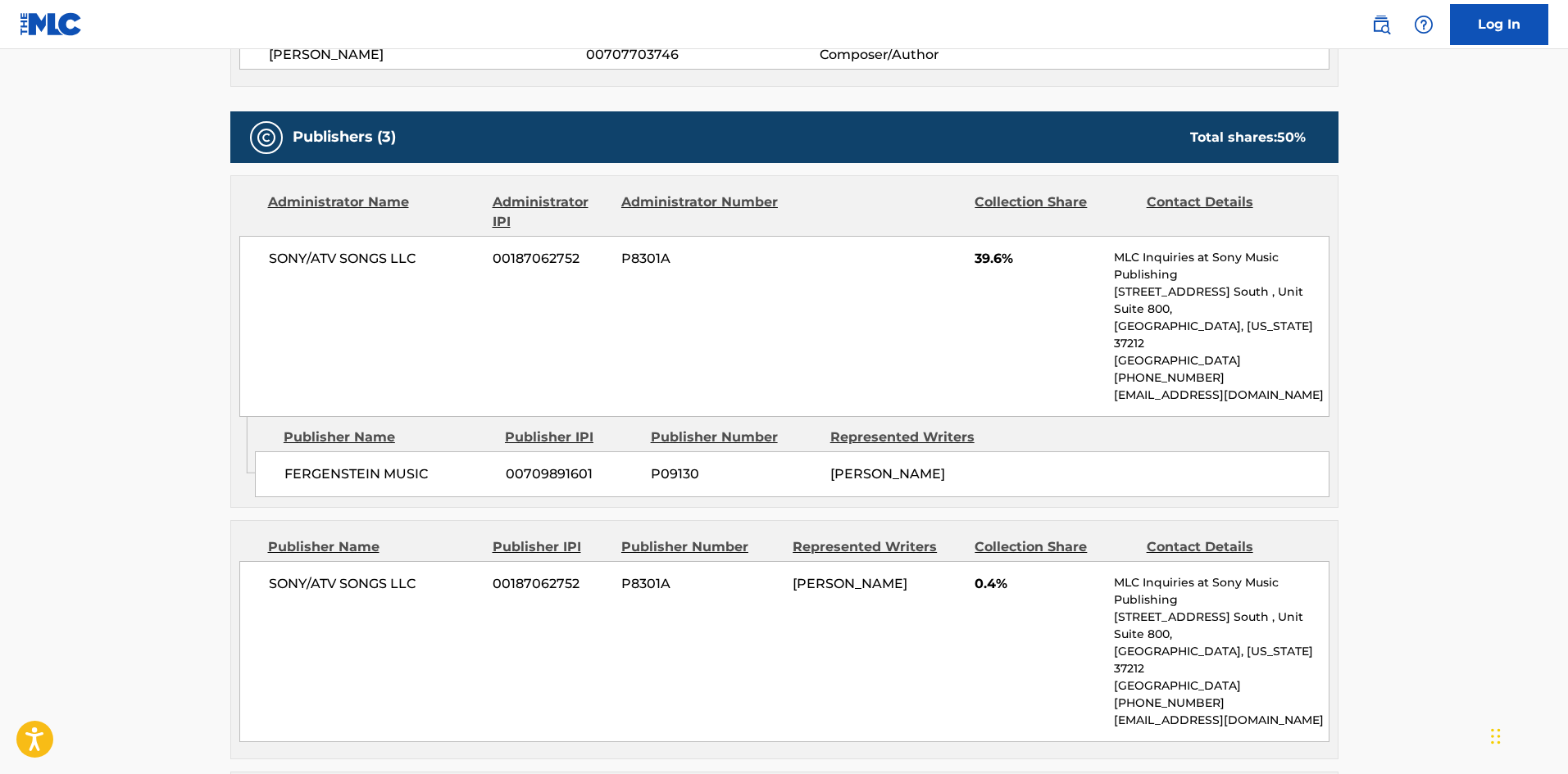
scroll to position [656, 0]
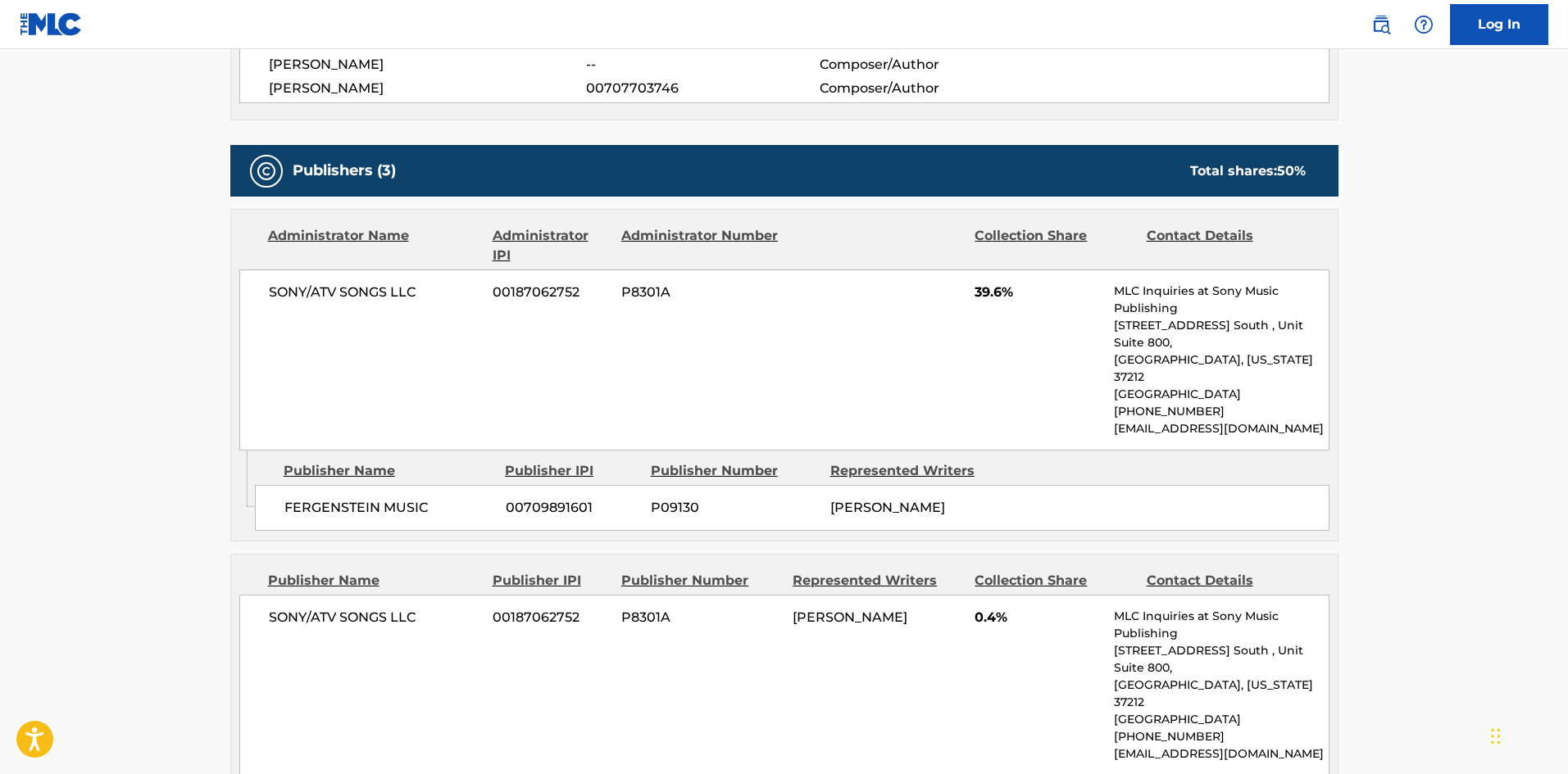
click at [306, 498] on span "FERGENSTEIN MUSIC" at bounding box center [389, 508] width 209 height 19
drag, startPoint x: 306, startPoint y: 475, endPoint x: 0, endPoint y: 246, distance: 382.2
click at [344, 498] on span "FERGENSTEIN MUSIC" at bounding box center [389, 508] width 209 height 19
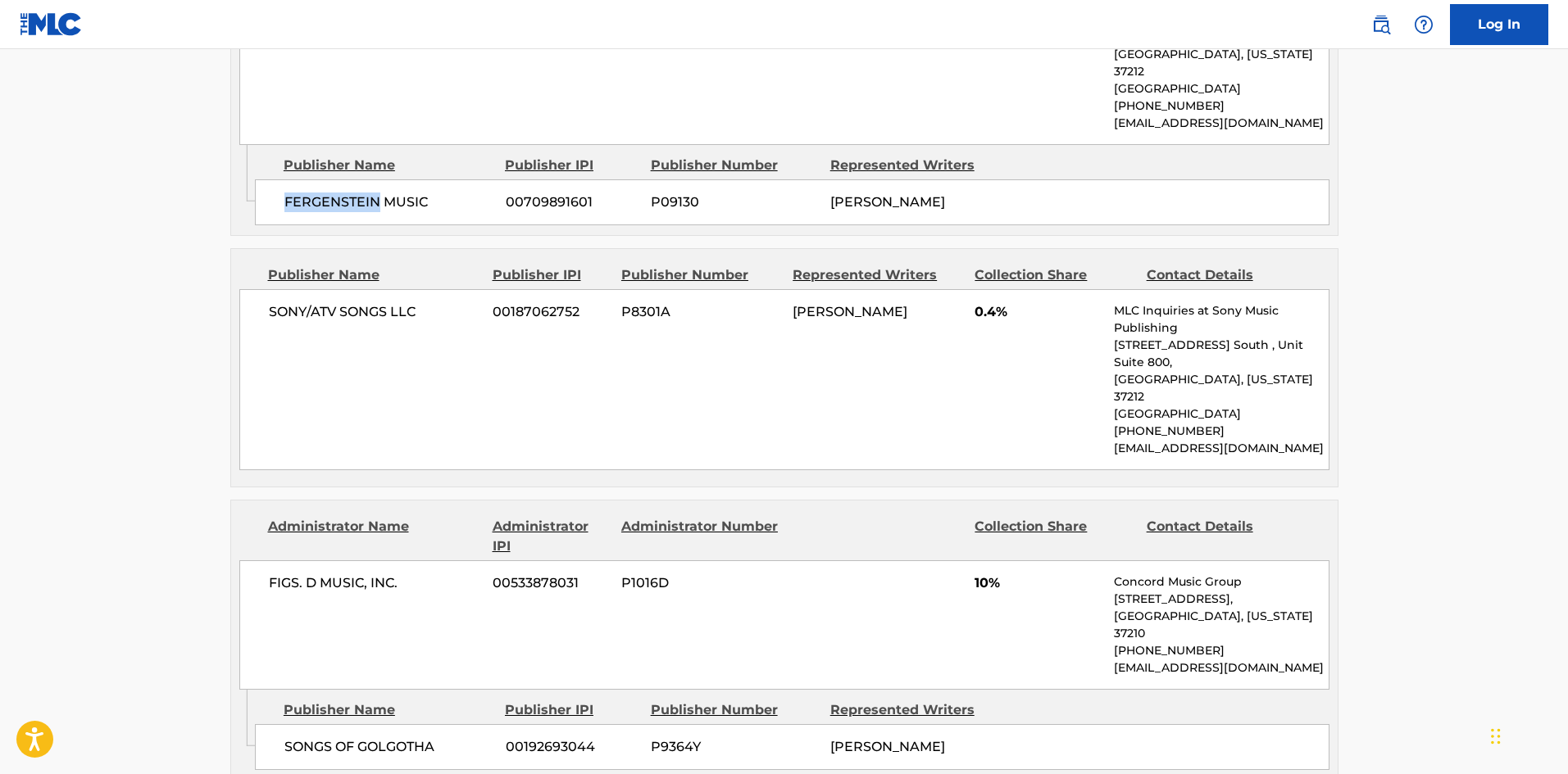
scroll to position [983, 0]
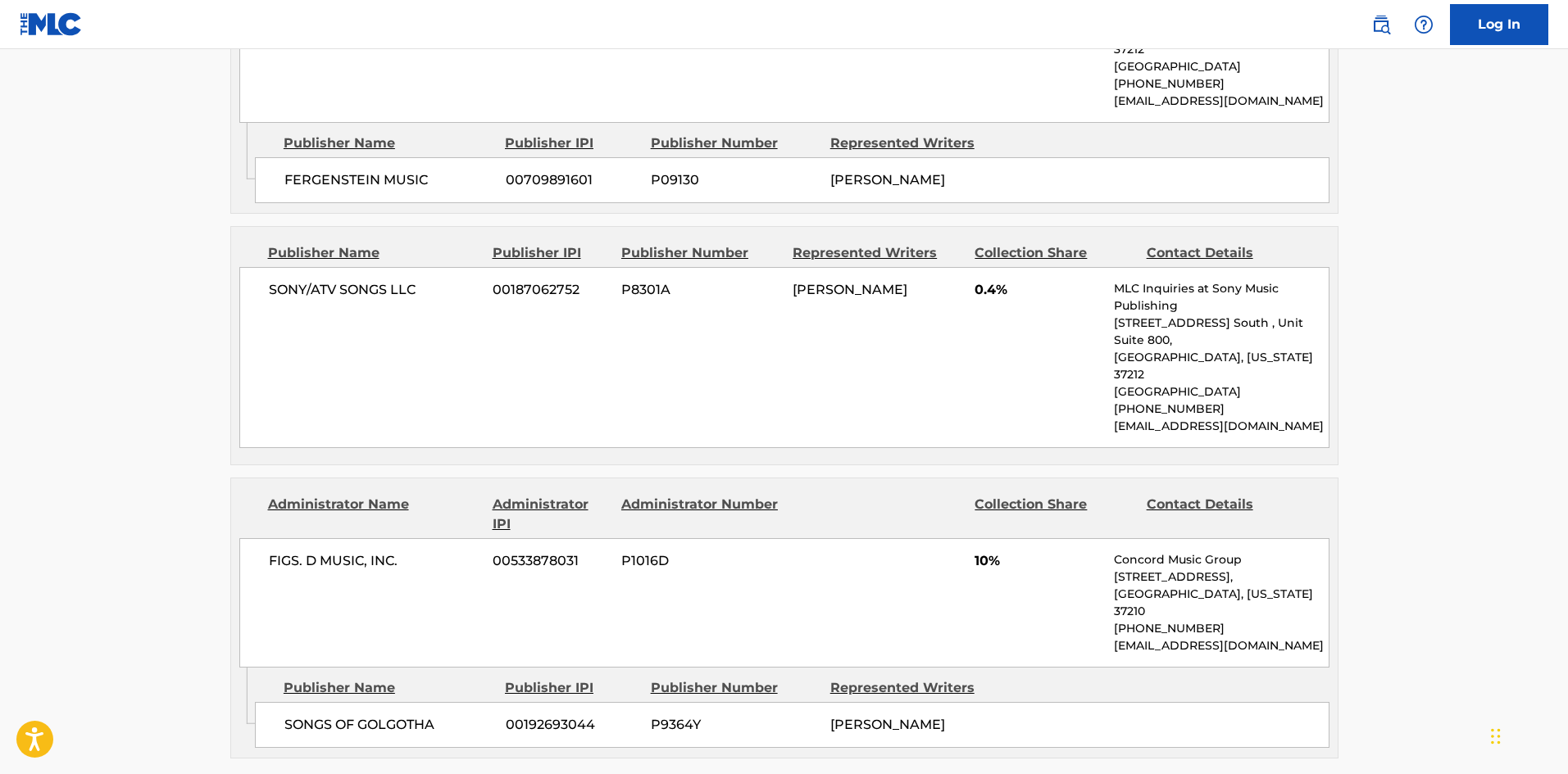
click at [279, 280] on span "SONY/ATV SONGS LLC" at bounding box center [374, 290] width 212 height 19
drag, startPoint x: 279, startPoint y: 258, endPoint x: 399, endPoint y: 255, distance: 120.0
click at [399, 280] on span "SONY/ATV SONGS LLC" at bounding box center [374, 290] width 212 height 19
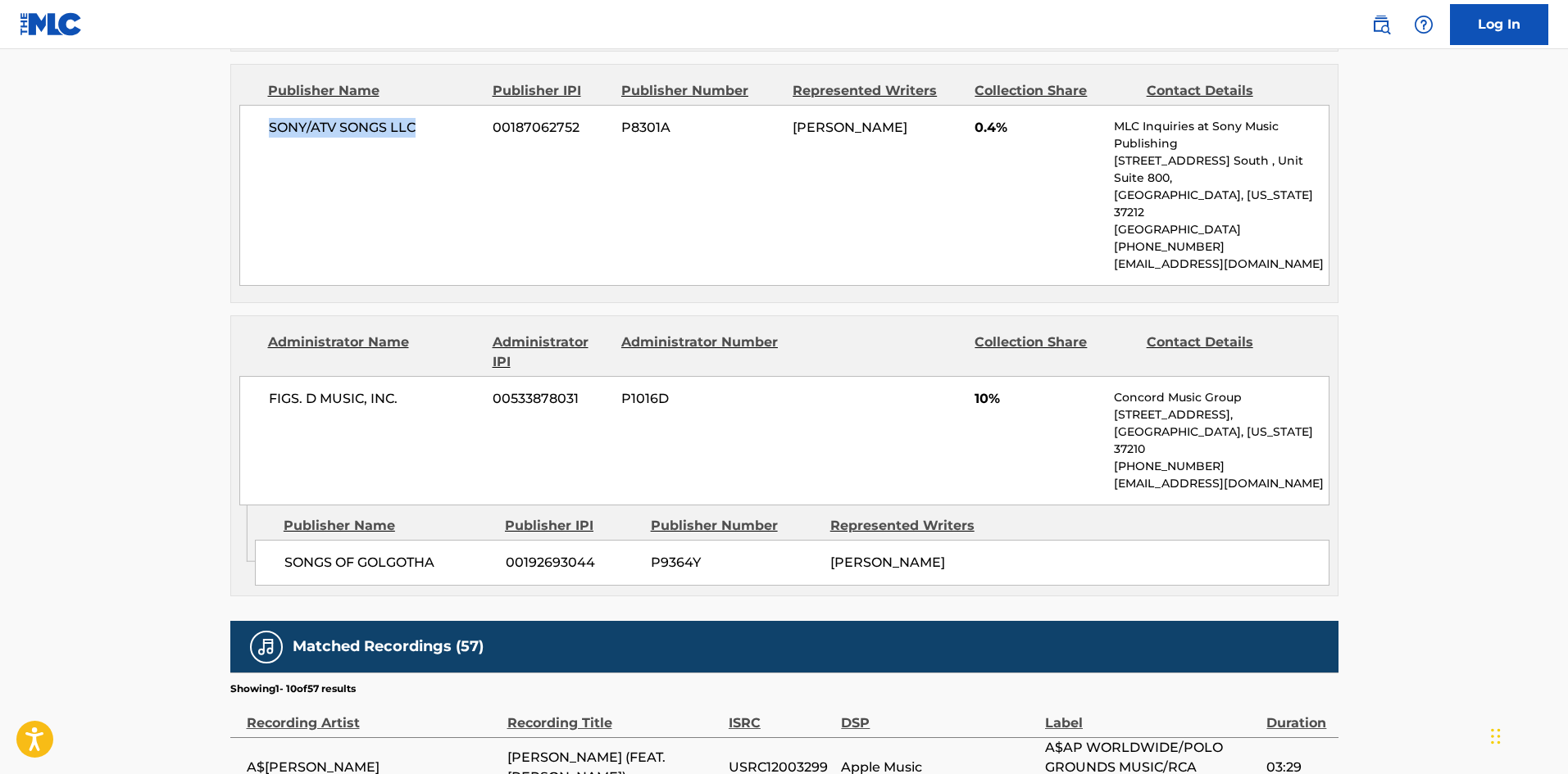
scroll to position [1147, 0]
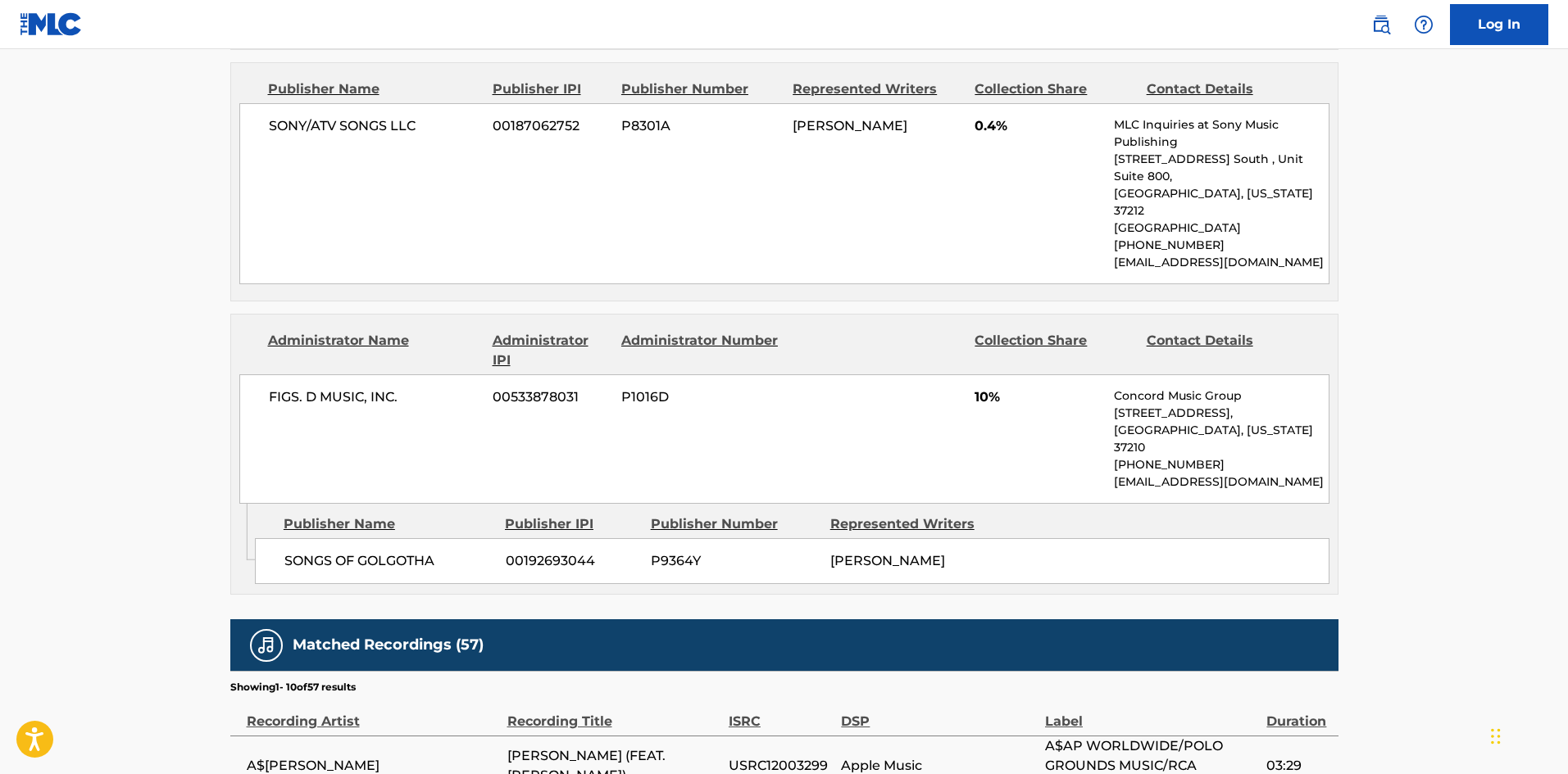
click at [288, 551] on span "SONGS OF GOLGOTHA" at bounding box center [389, 561] width 209 height 19
drag, startPoint x: 288, startPoint y: 471, endPoint x: 414, endPoint y: 471, distance: 126.0
click at [414, 551] on span "SONGS OF GOLGOTHA" at bounding box center [389, 561] width 209 height 19
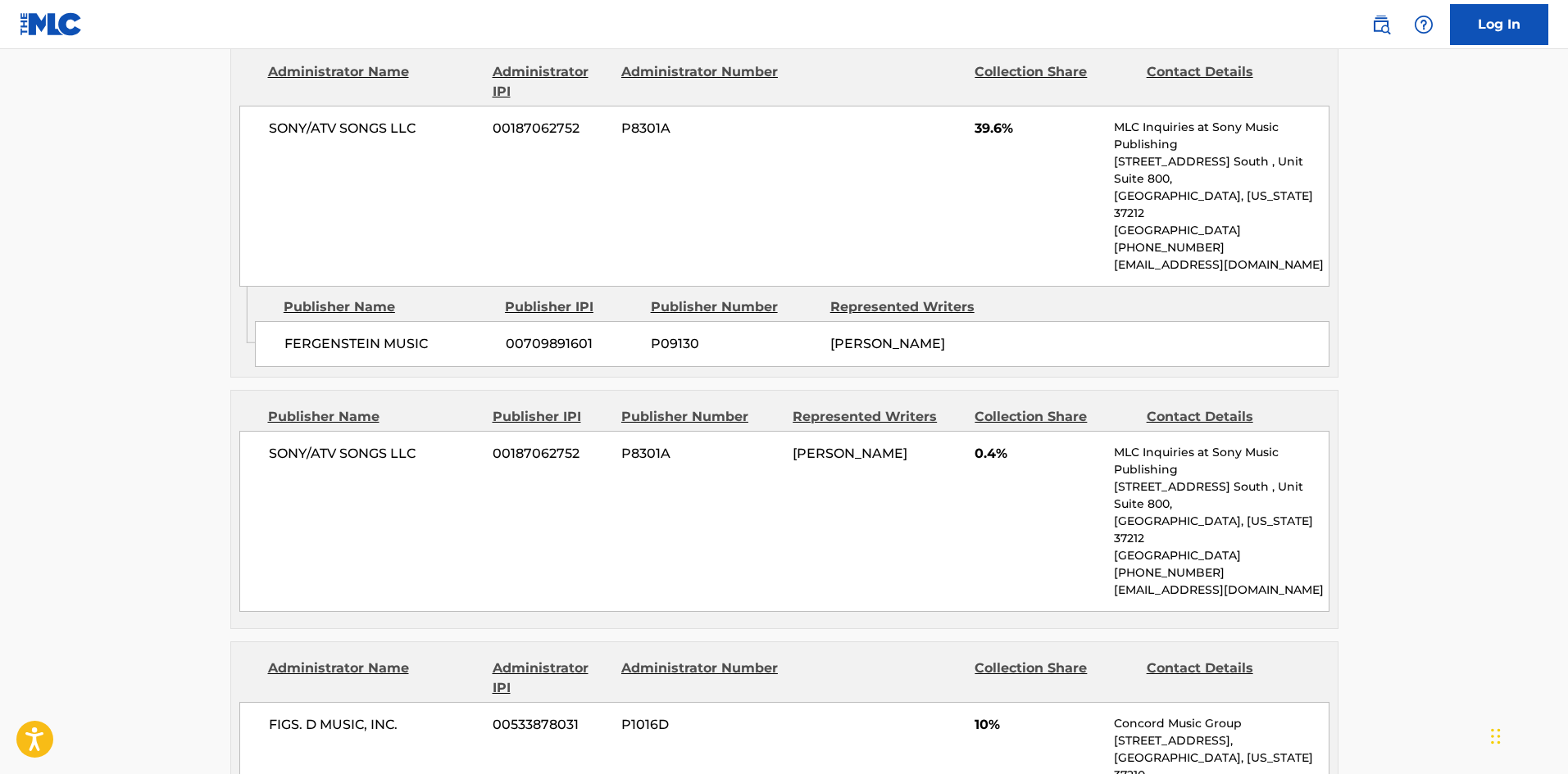
scroll to position [737, 0]
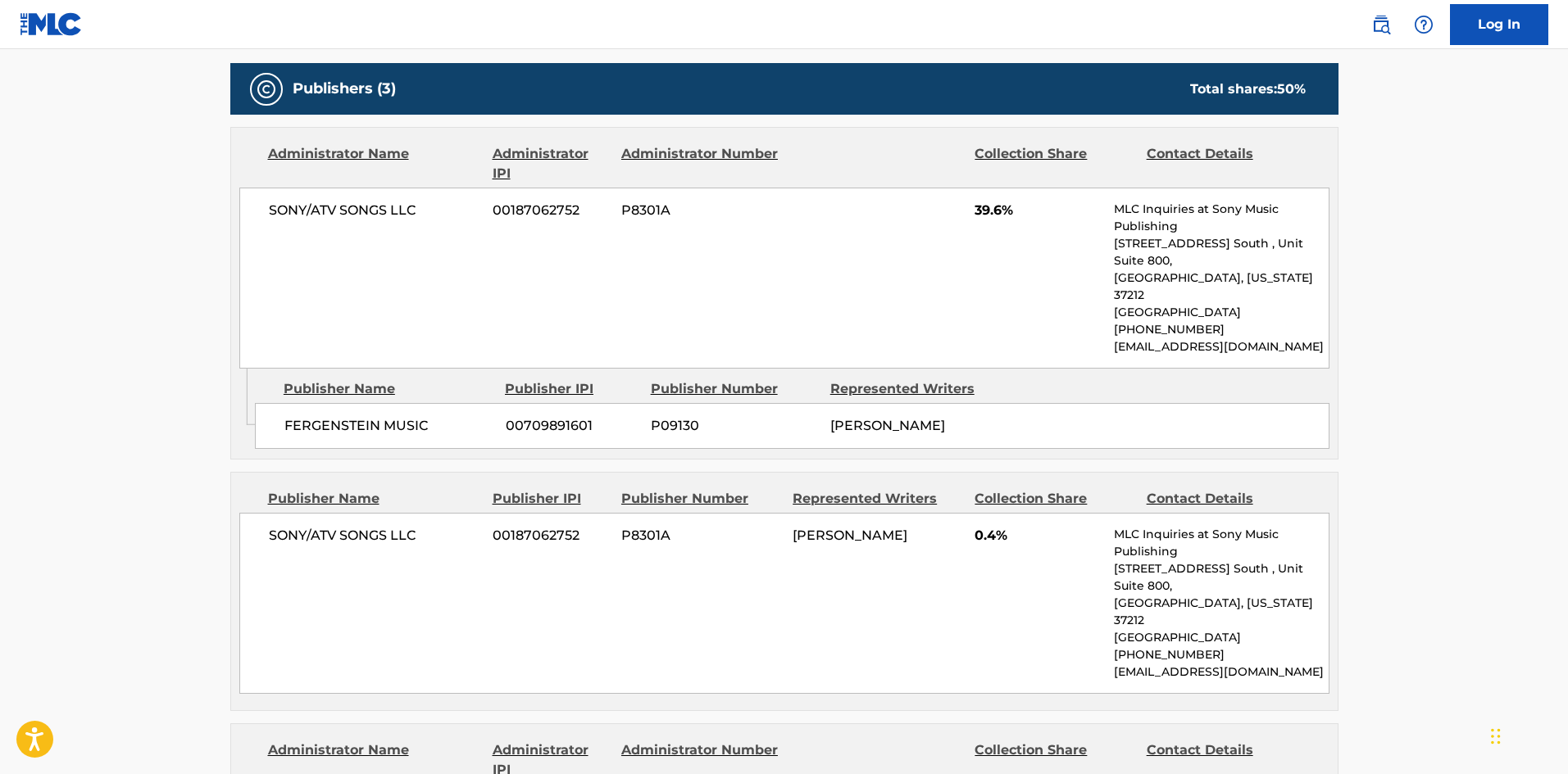
click at [300, 417] on span "FERGENSTEIN MUSIC" at bounding box center [389, 426] width 209 height 19
drag, startPoint x: 300, startPoint y: 382, endPoint x: 401, endPoint y: 380, distance: 101.0
click at [401, 403] on div "FERGENSTEIN MUSIC 00709891601 P09130 [PERSON_NAME]" at bounding box center [792, 425] width 1075 height 46
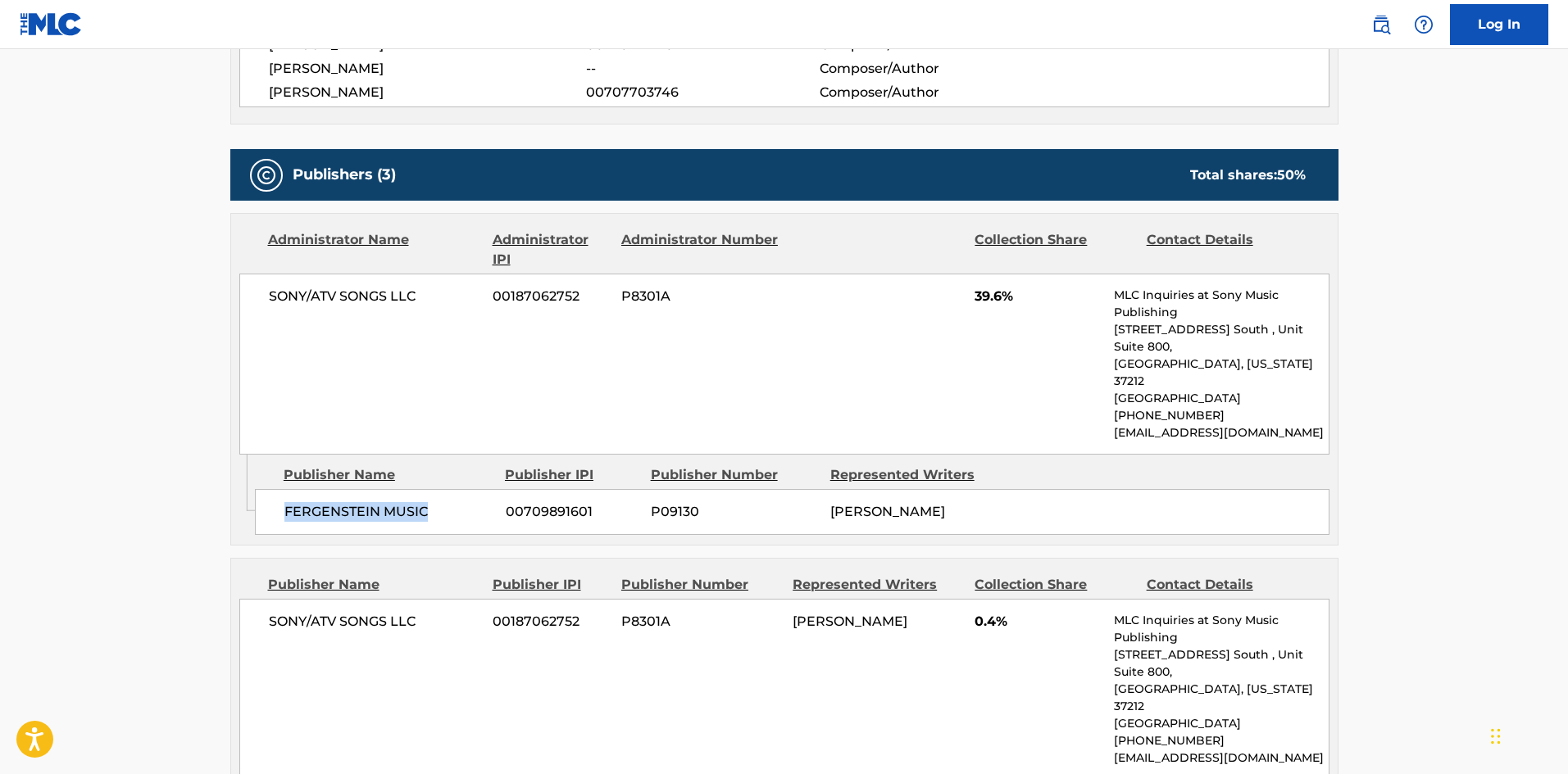
scroll to position [901, 0]
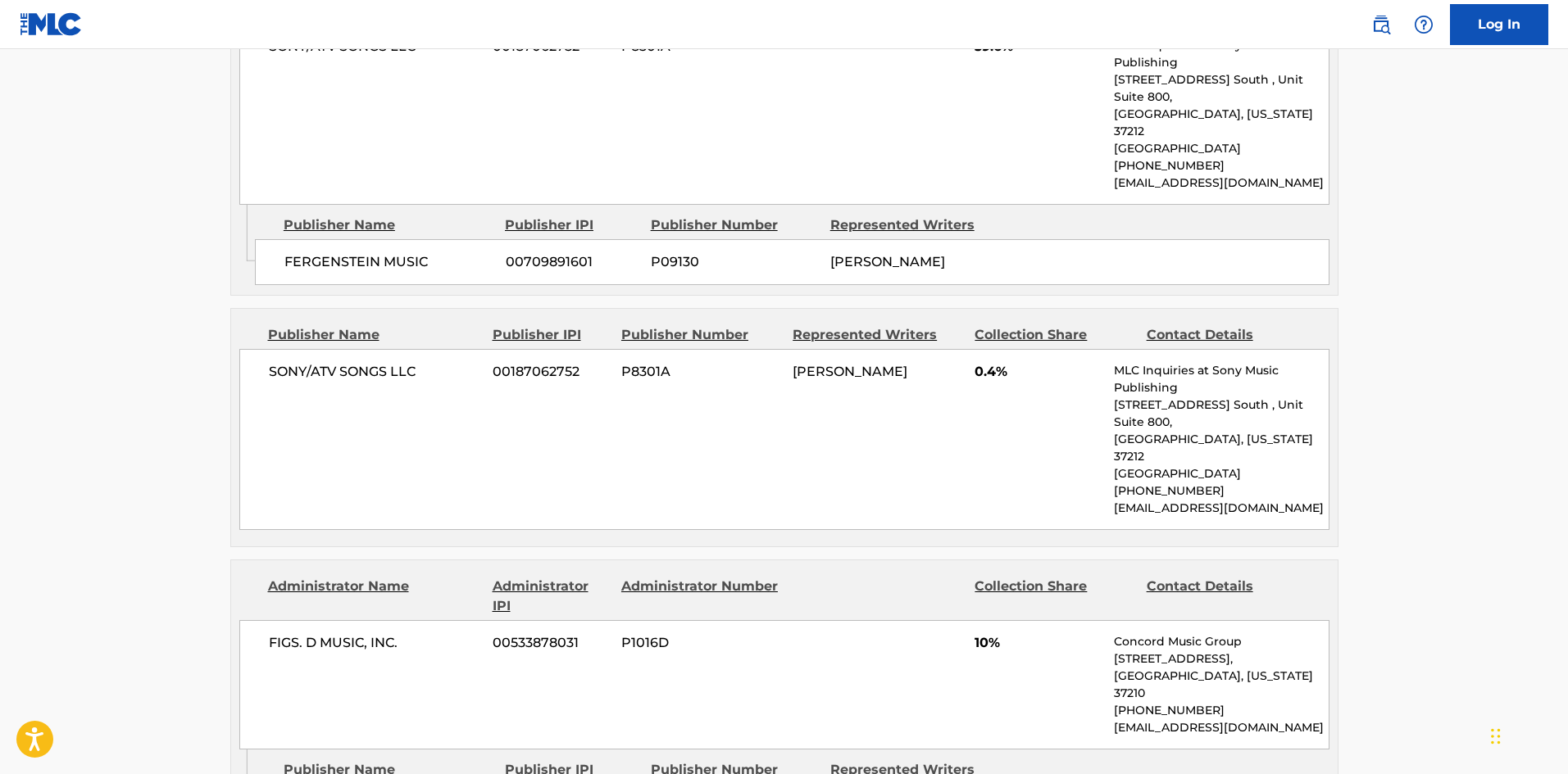
click at [271, 362] on span "SONY/ATV SONGS LLC" at bounding box center [374, 372] width 212 height 19
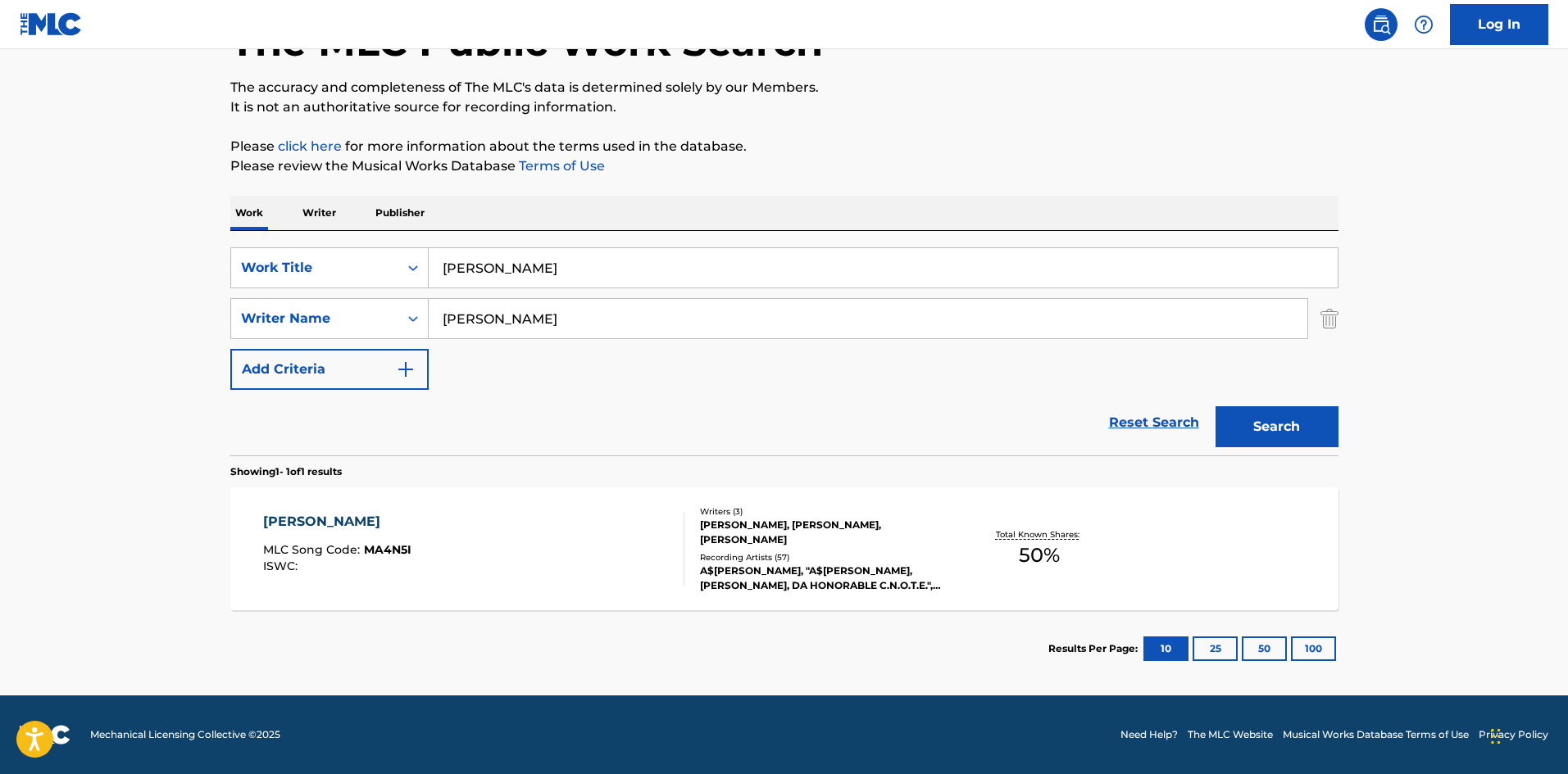
scroll to position [117, 0]
click at [524, 269] on input "[PERSON_NAME]" at bounding box center [883, 267] width 909 height 40
paste input "[PERSON_NAME] Something"
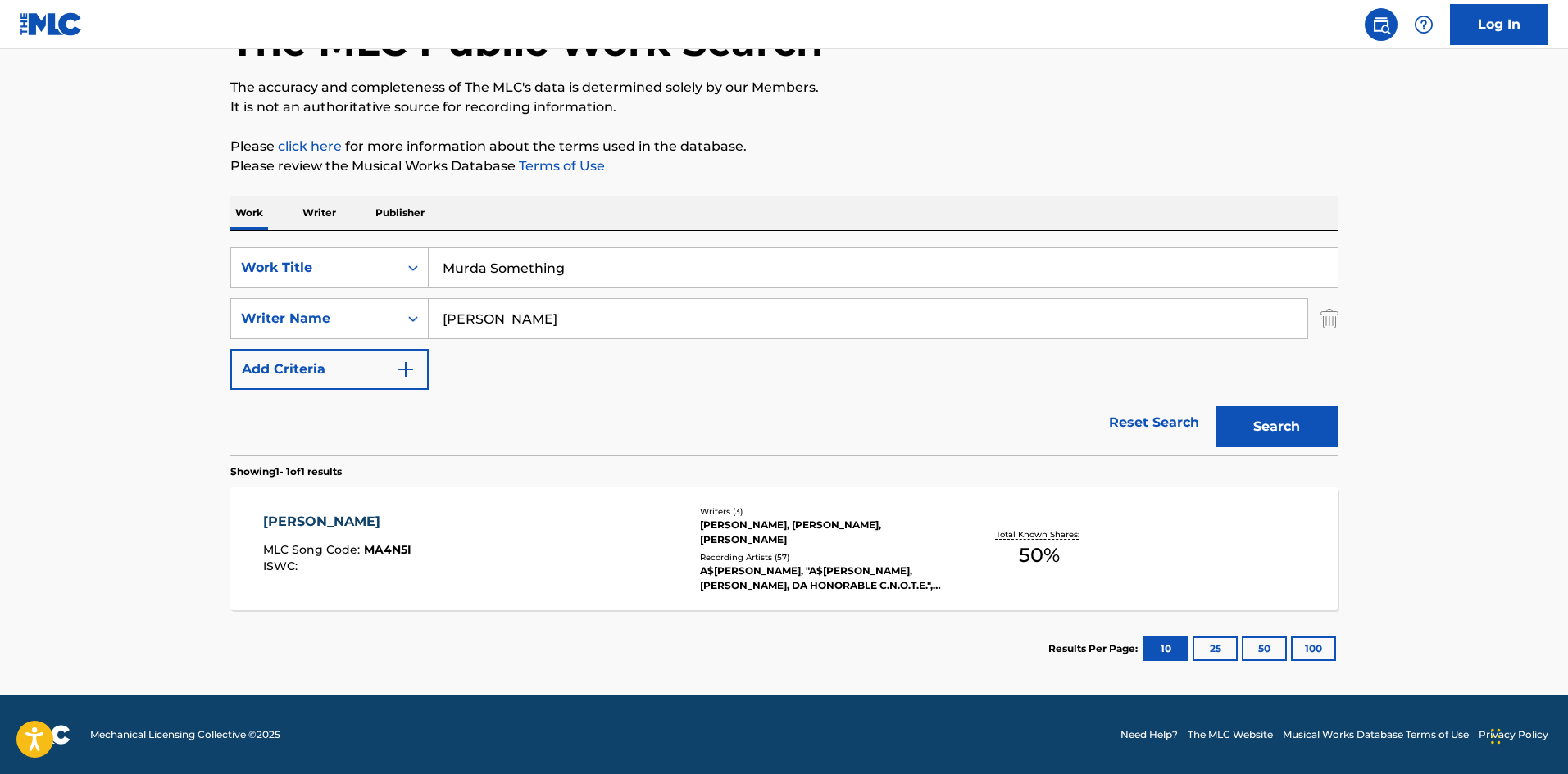
type input "Murda Something"
click at [1246, 406] on div "Search" at bounding box center [1272, 423] width 131 height 66
click at [1247, 415] on button "Search" at bounding box center [1276, 426] width 123 height 41
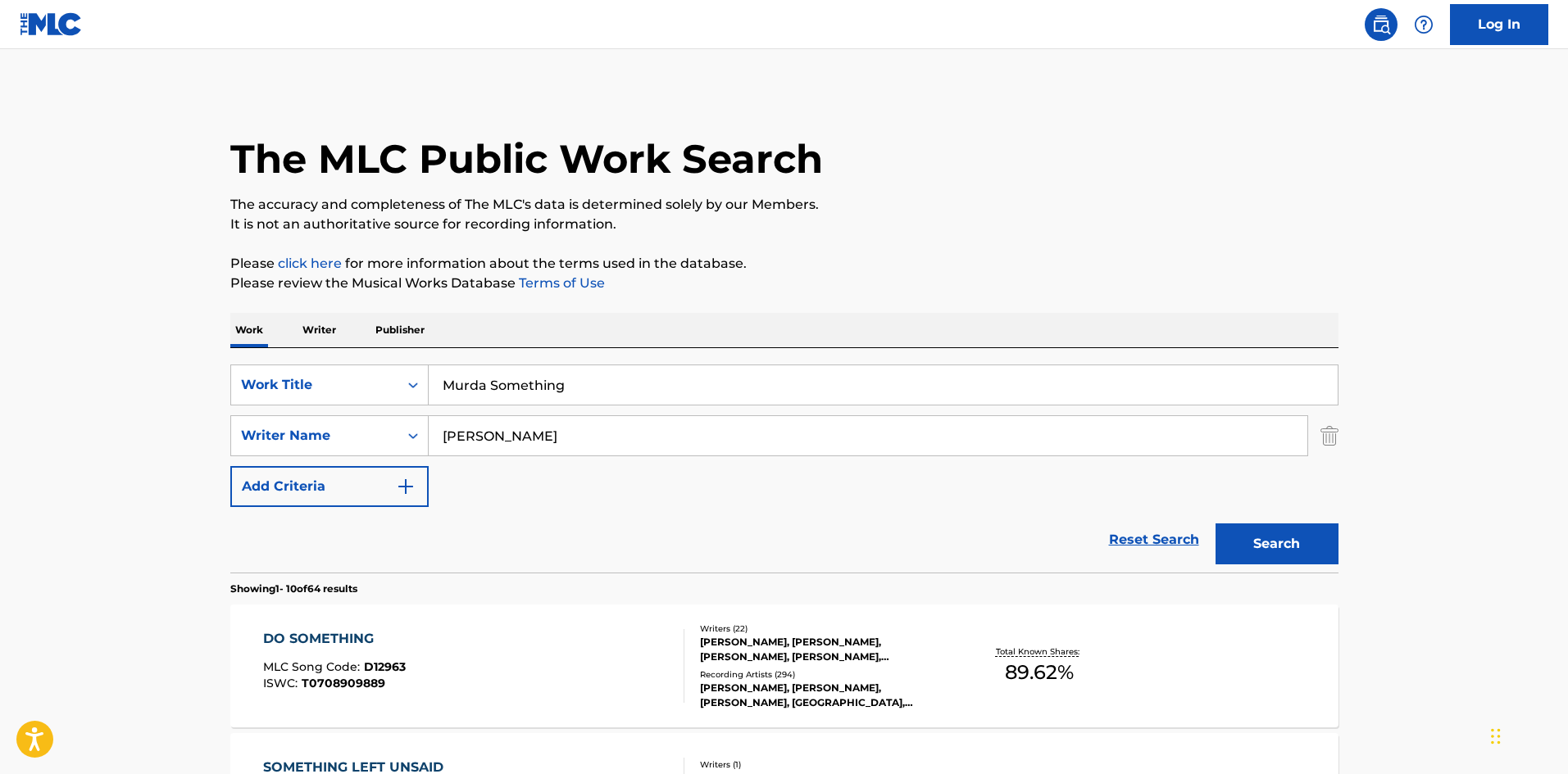
scroll to position [246, 0]
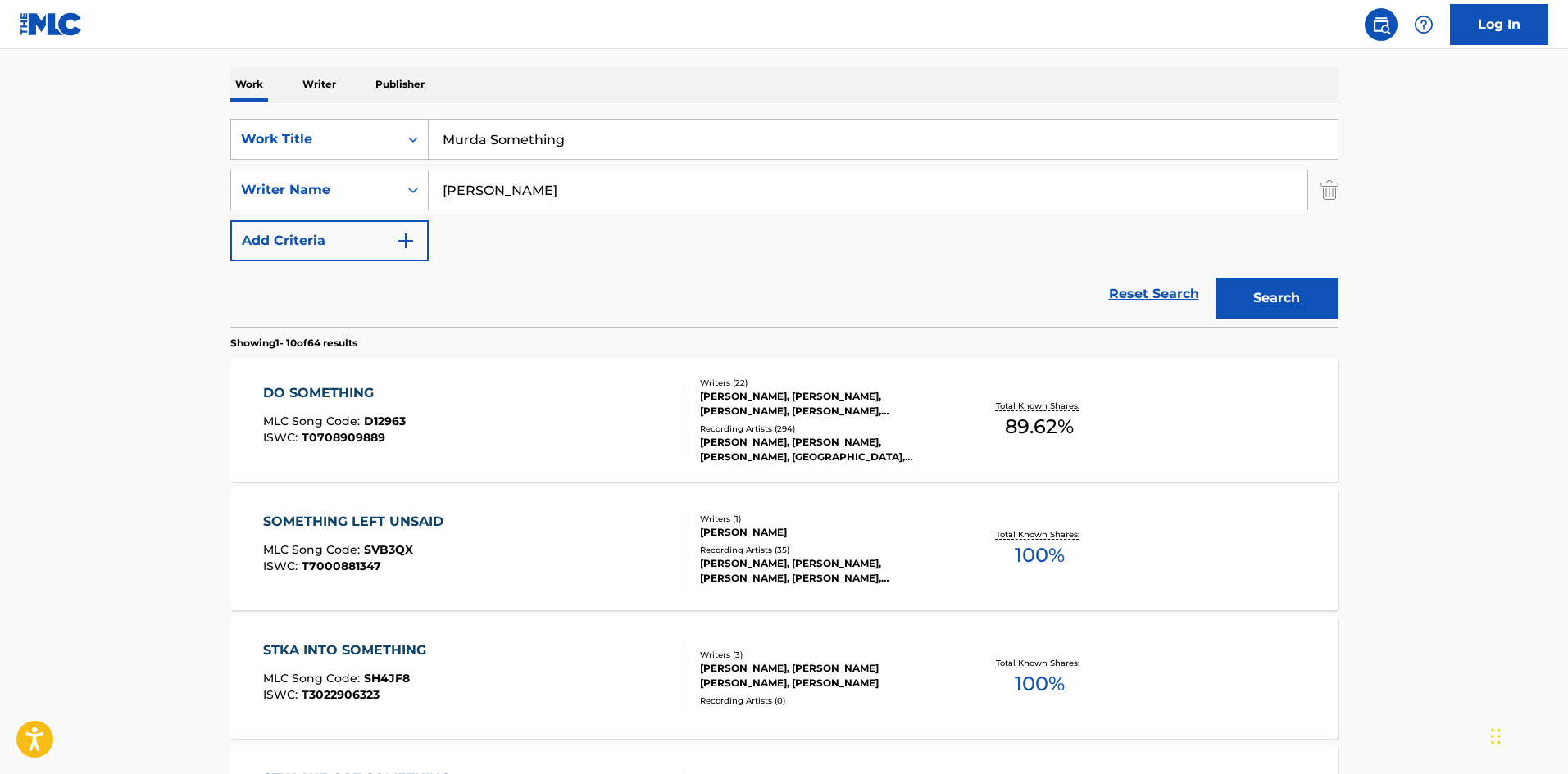
click at [523, 192] on input "[PERSON_NAME]" at bounding box center [867, 190] width 879 height 40
click at [1215, 278] on button "Search" at bounding box center [1276, 298] width 123 height 41
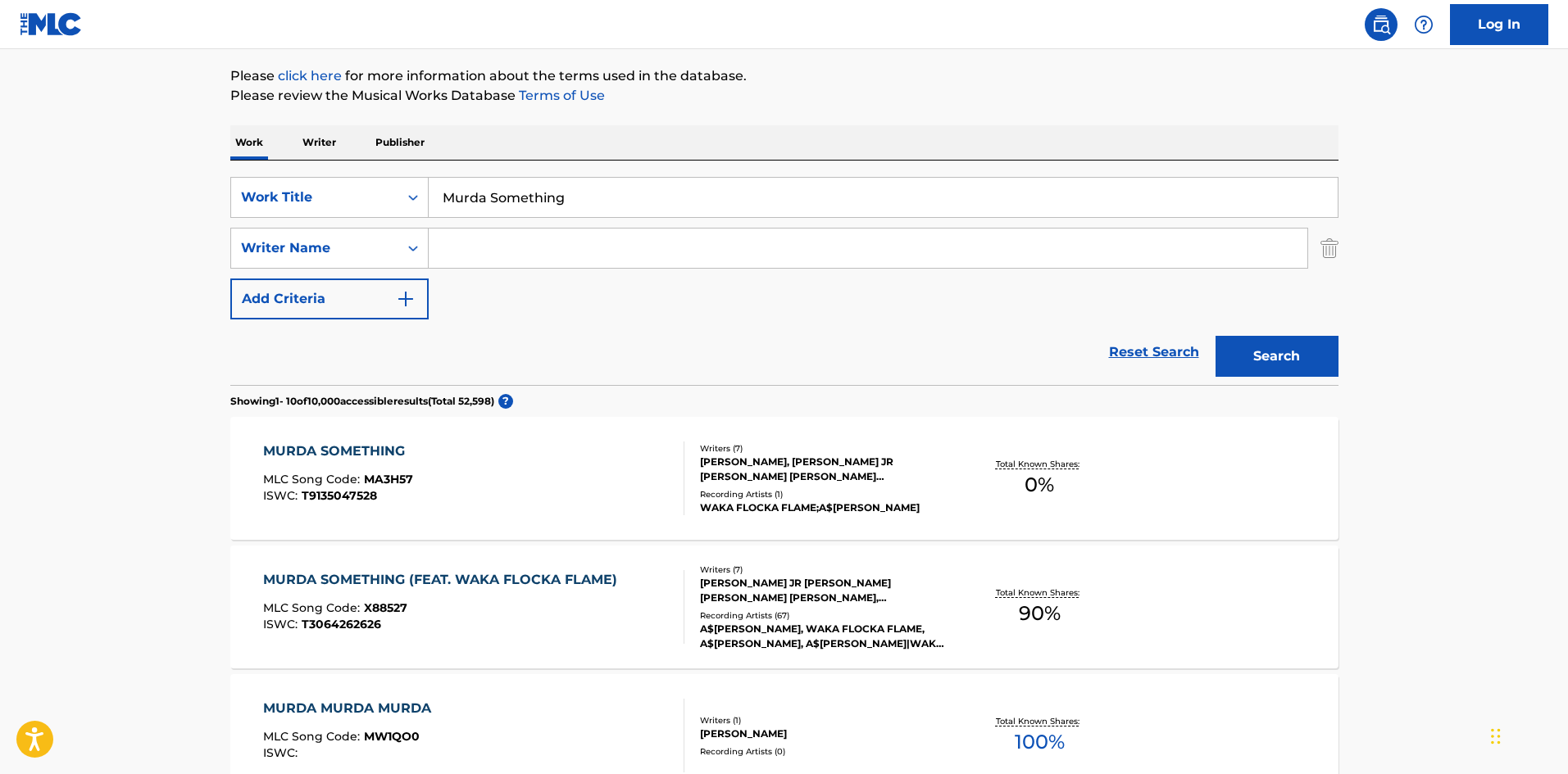
scroll to position [410, 0]
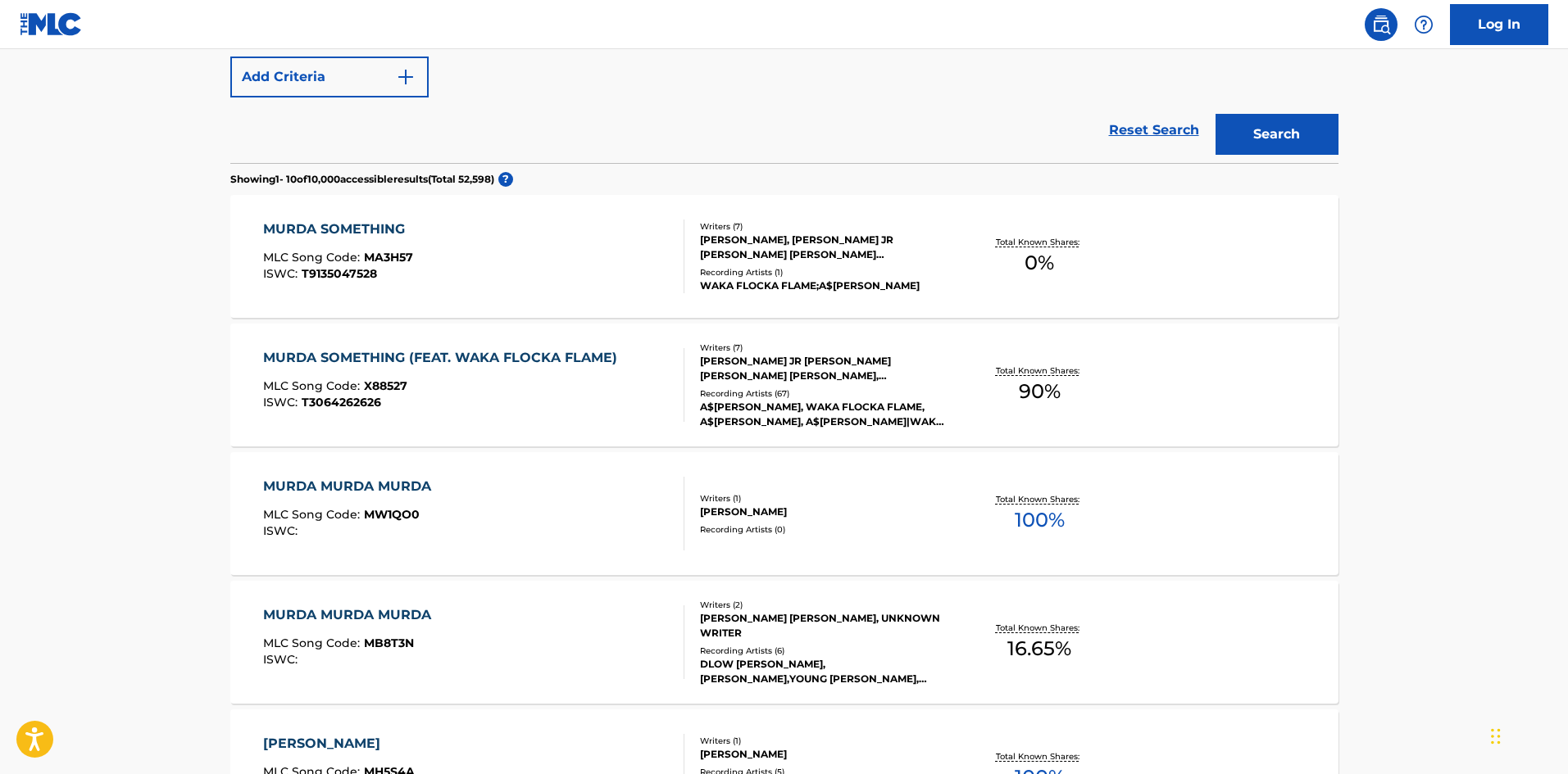
click at [563, 369] on div "MURDA SOMETHING (FEAT. WAKA FLOCKA FLAME) MLC Song Code : X88527 ISWC : T306426…" at bounding box center [444, 385] width 362 height 74
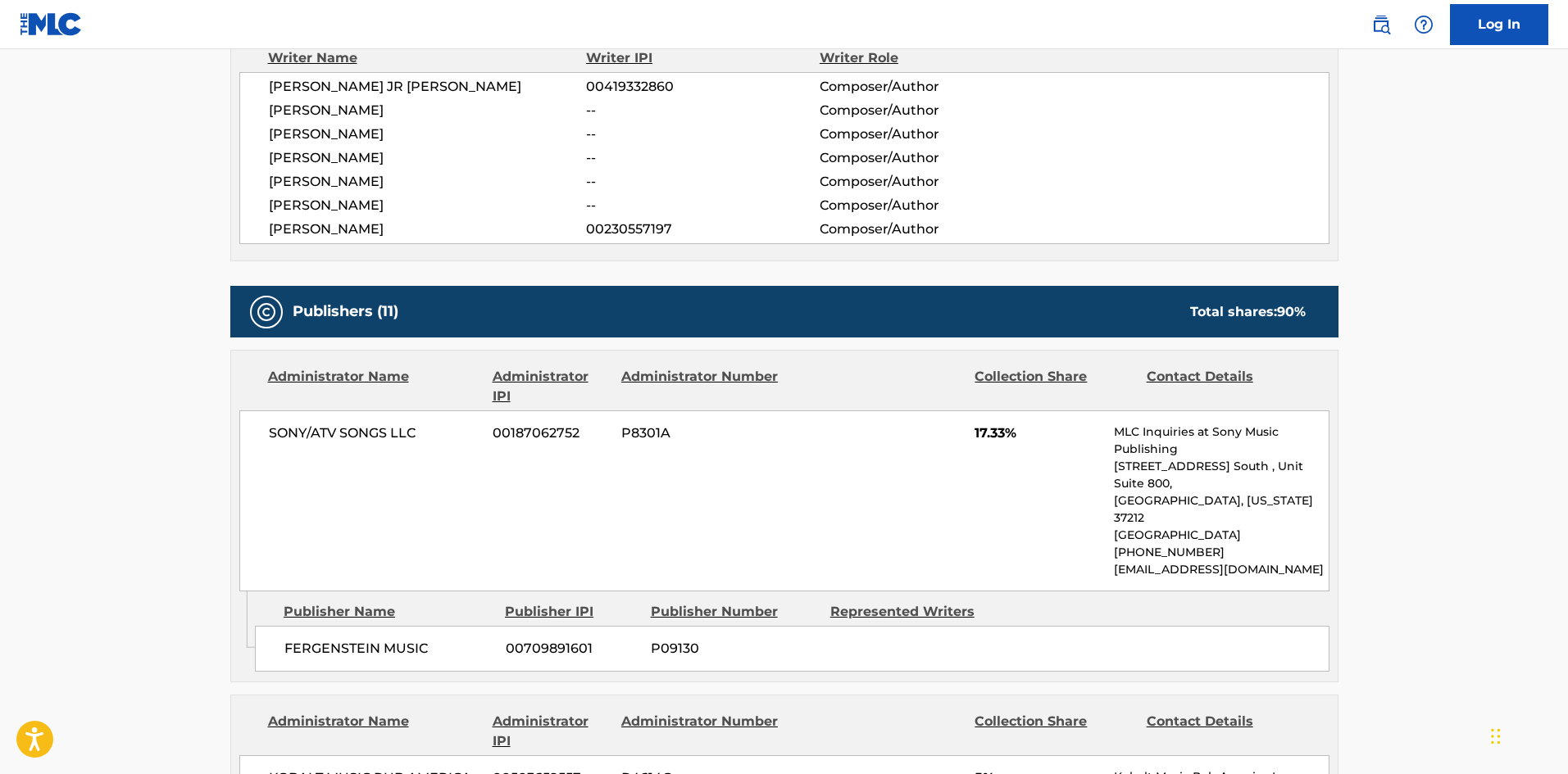
scroll to position [870, 0]
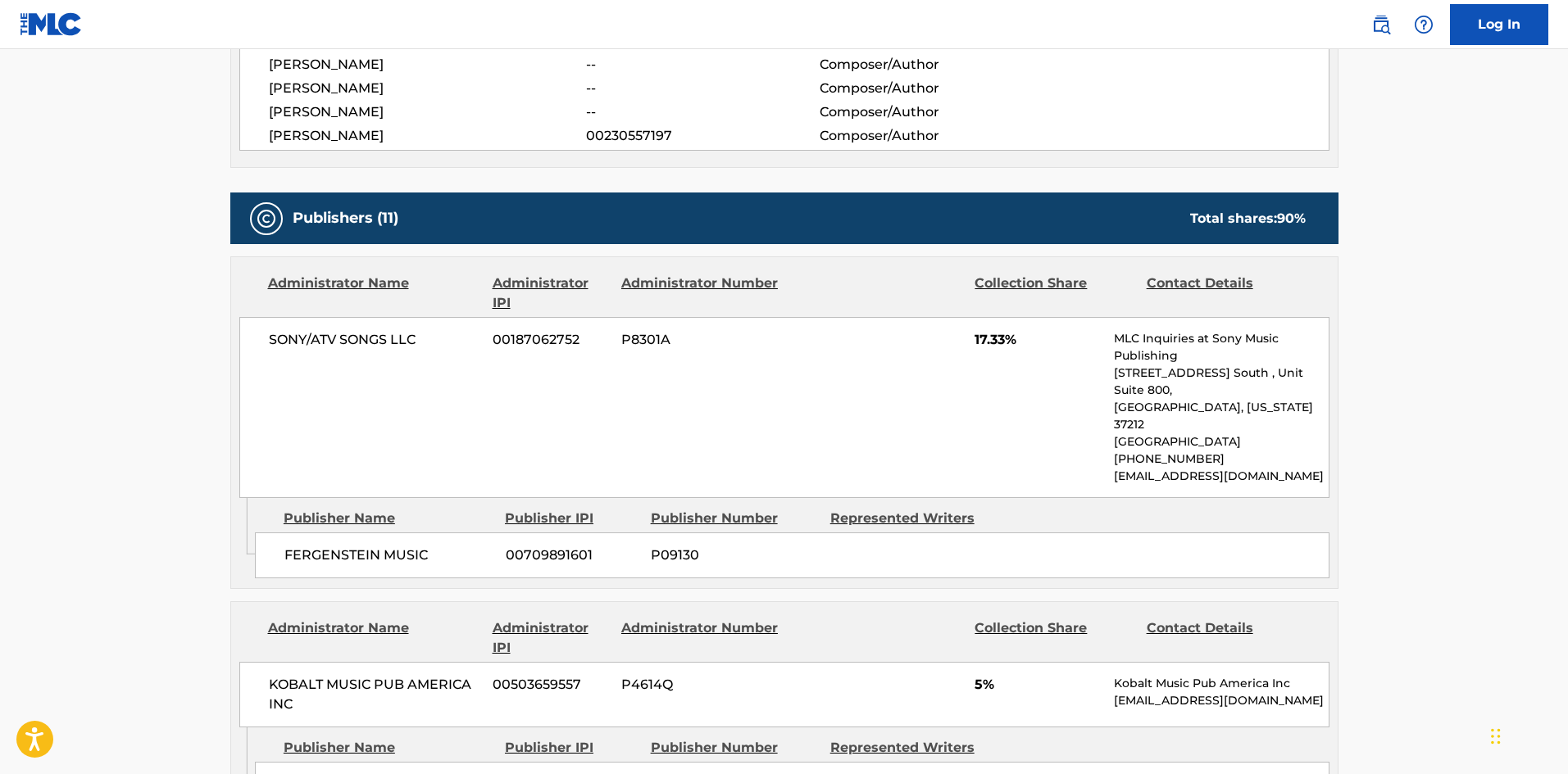
click at [311, 545] on span "FERGENSTEIN MUSIC" at bounding box center [389, 555] width 209 height 19
drag, startPoint x: 311, startPoint y: 513, endPoint x: 335, endPoint y: 515, distance: 24.1
click at [335, 545] on span "FERGENSTEIN MUSIC" at bounding box center [389, 555] width 209 height 19
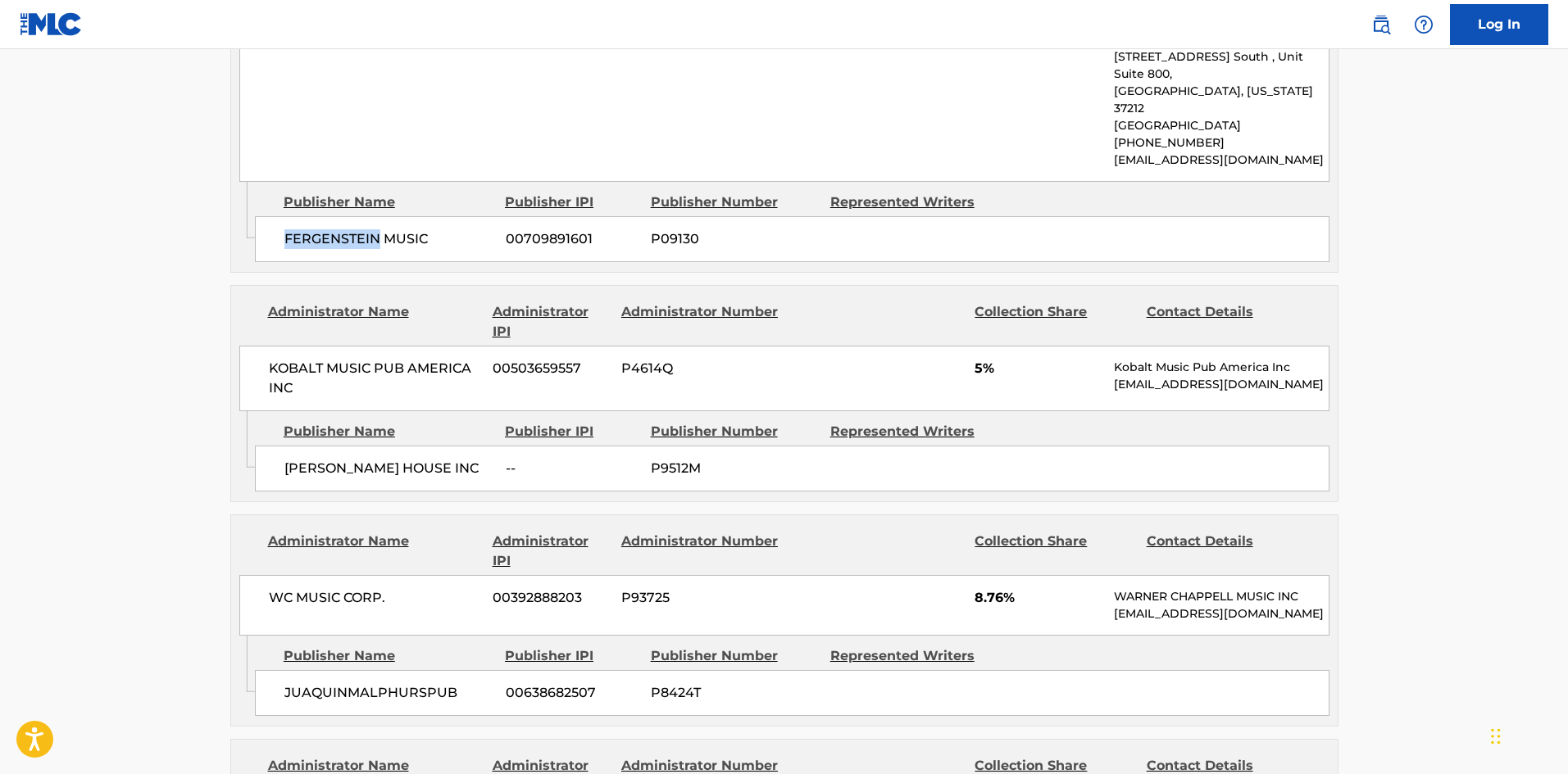
scroll to position [1197, 0]
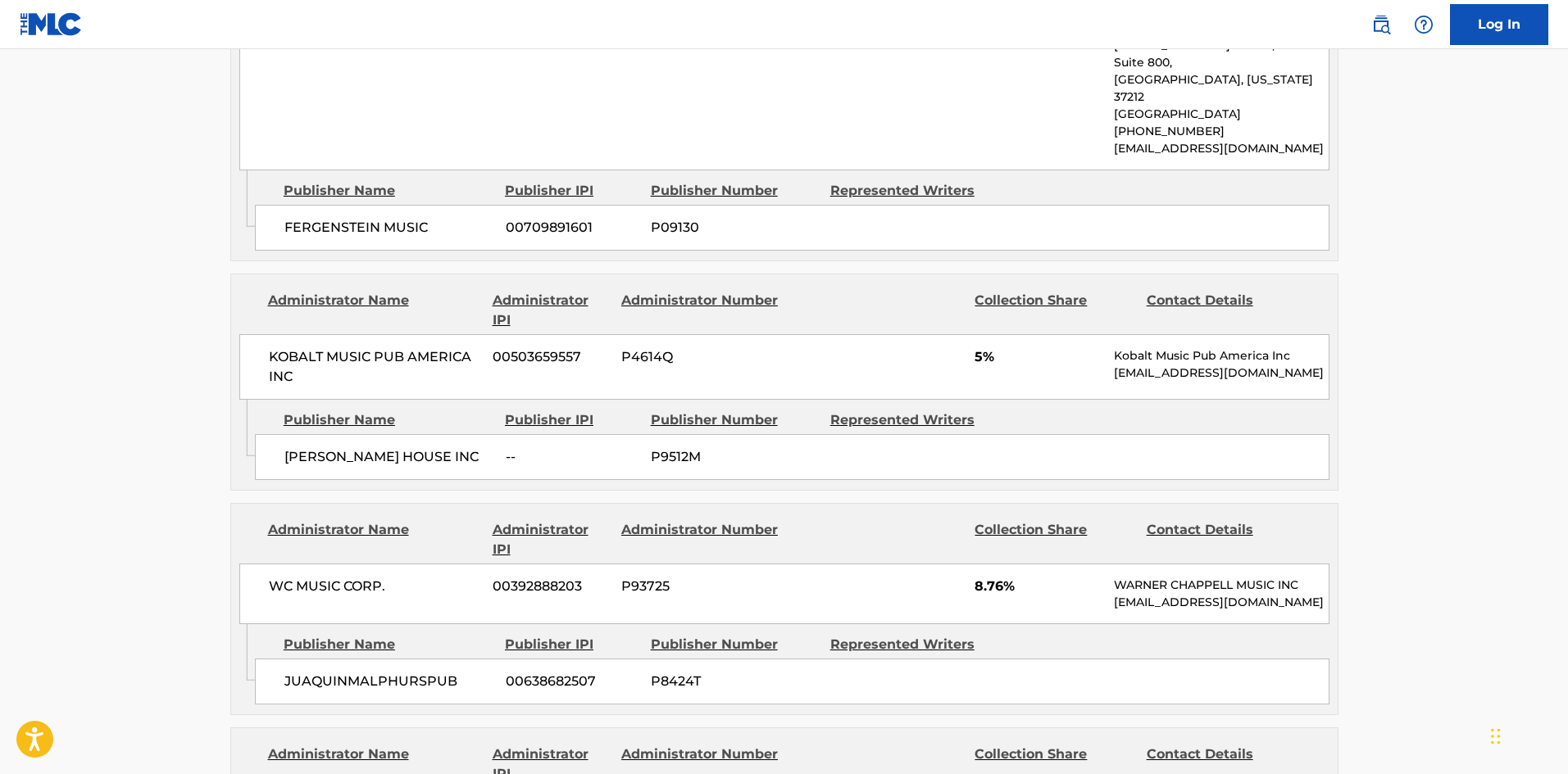
click at [292, 448] on span "[PERSON_NAME] HOUSE INC" at bounding box center [389, 457] width 209 height 19
drag, startPoint x: 292, startPoint y: 425, endPoint x: 406, endPoint y: 411, distance: 114.9
click at [406, 434] on div "[PERSON_NAME] HOUSE INC -- P9512M" at bounding box center [792, 456] width 1075 height 46
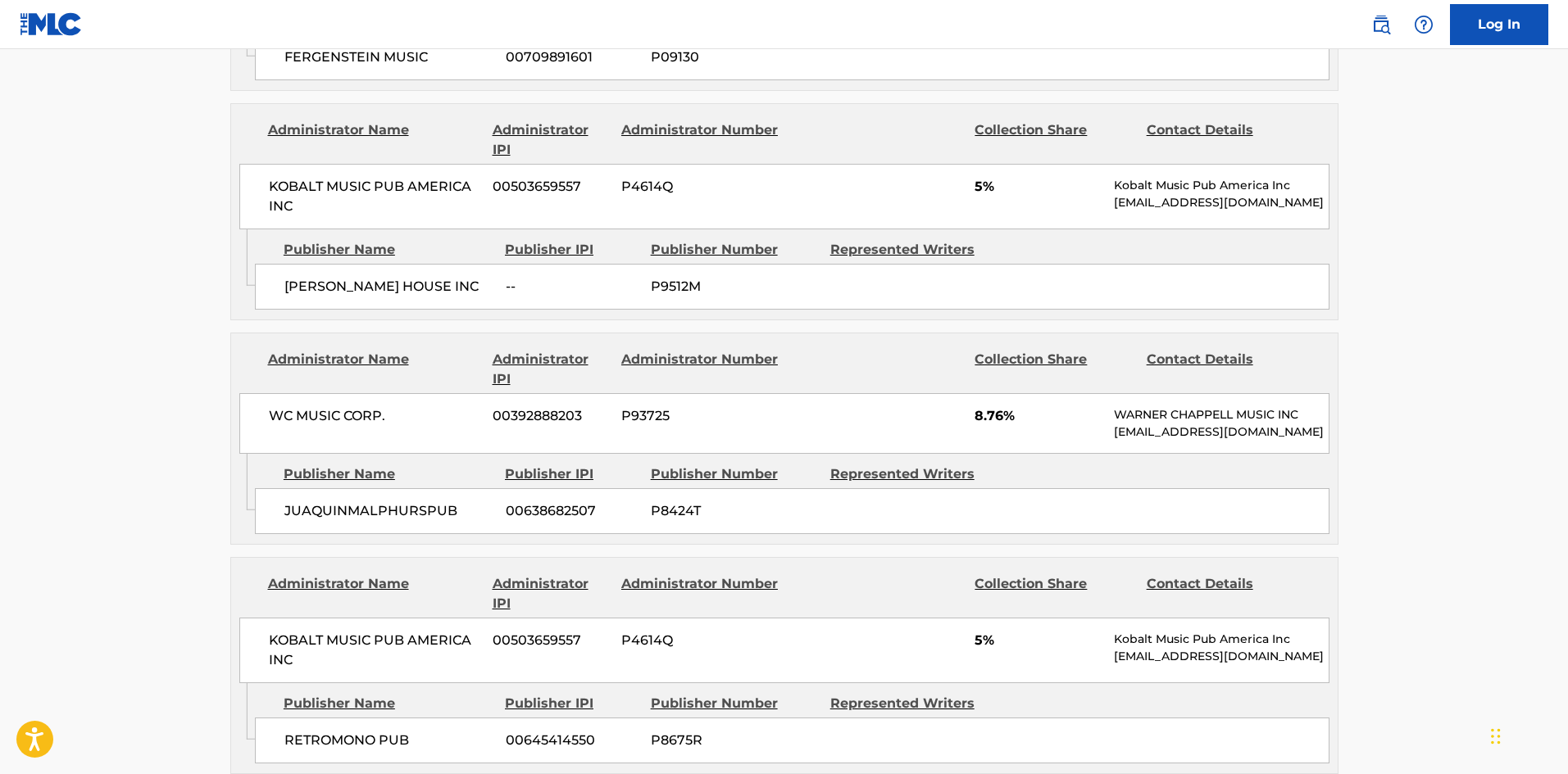
scroll to position [1361, 0]
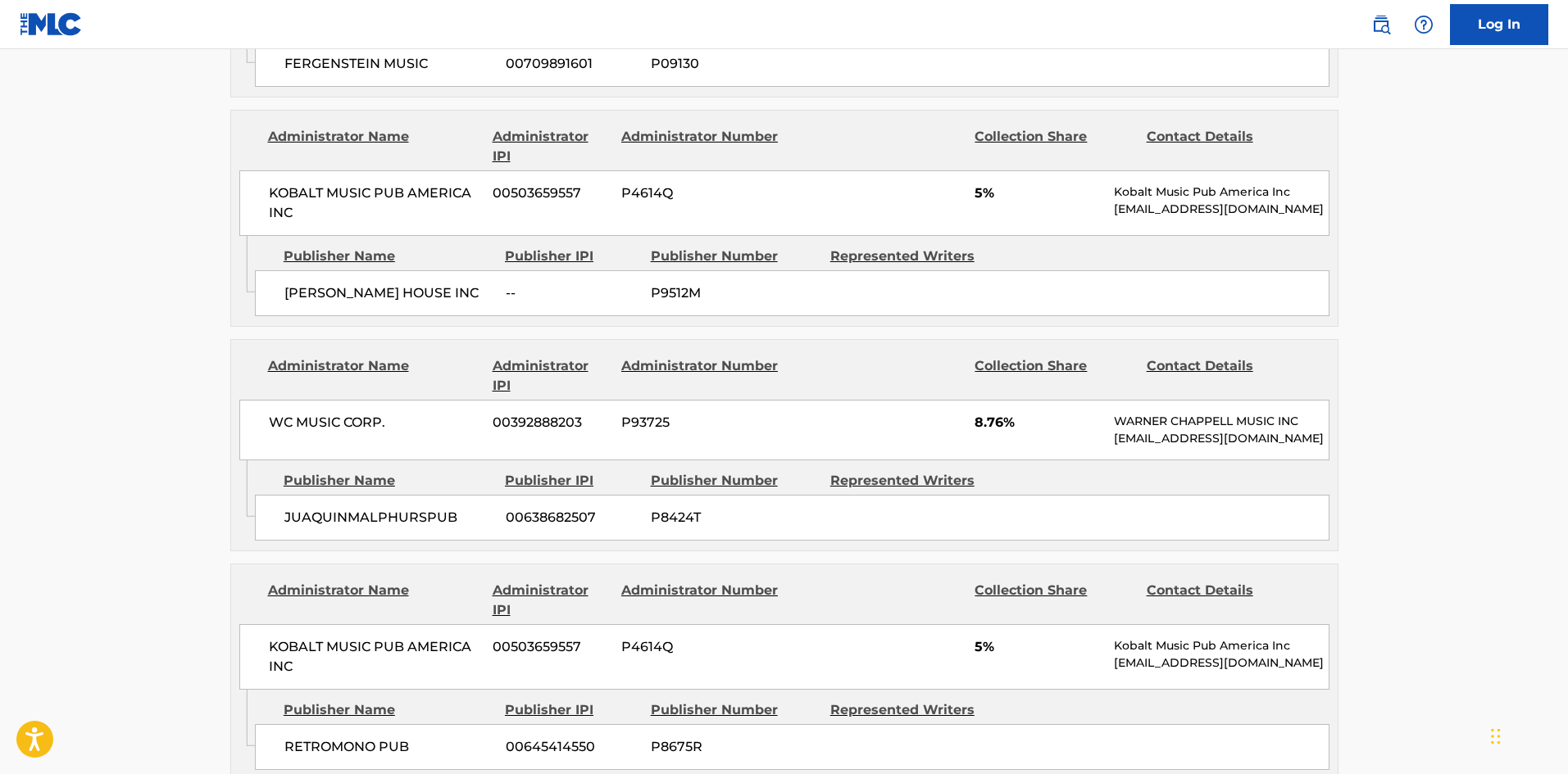
click at [302, 495] on div "JUAQUINMALPHURSPUB 00638682507 P8424T" at bounding box center [792, 517] width 1075 height 46
drag, startPoint x: 305, startPoint y: 485, endPoint x: 356, endPoint y: 486, distance: 51.0
click at [356, 495] on div "JUAQUINMALPHURSPUB 00638682507 P8424T" at bounding box center [792, 517] width 1075 height 46
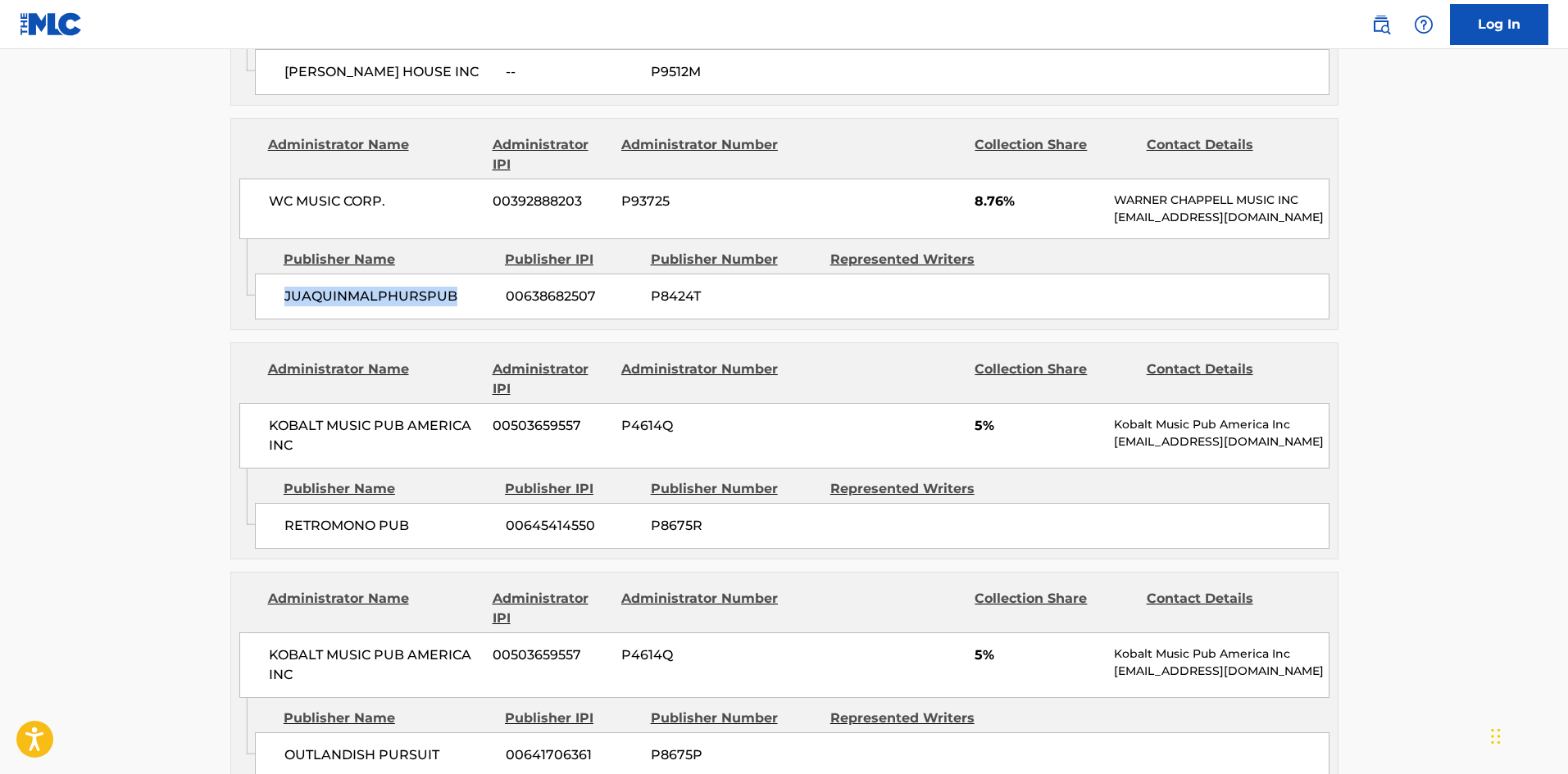
scroll to position [1607, 0]
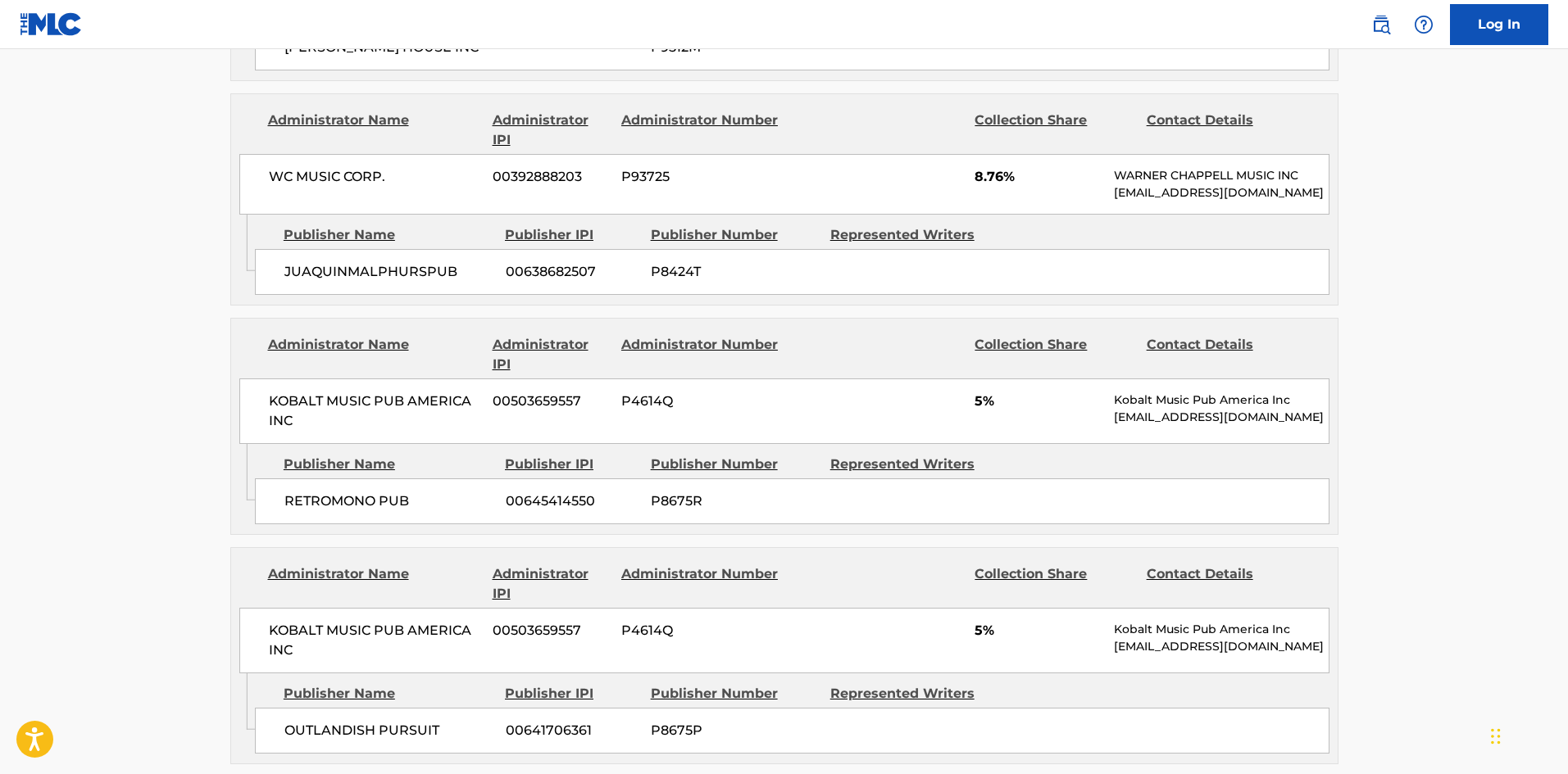
click at [305, 491] on span "RETROMONO PUB" at bounding box center [389, 501] width 209 height 19
drag, startPoint x: 305, startPoint y: 486, endPoint x: 382, endPoint y: 489, distance: 77.1
click at [382, 491] on span "RETROMONO PUB" at bounding box center [389, 501] width 209 height 19
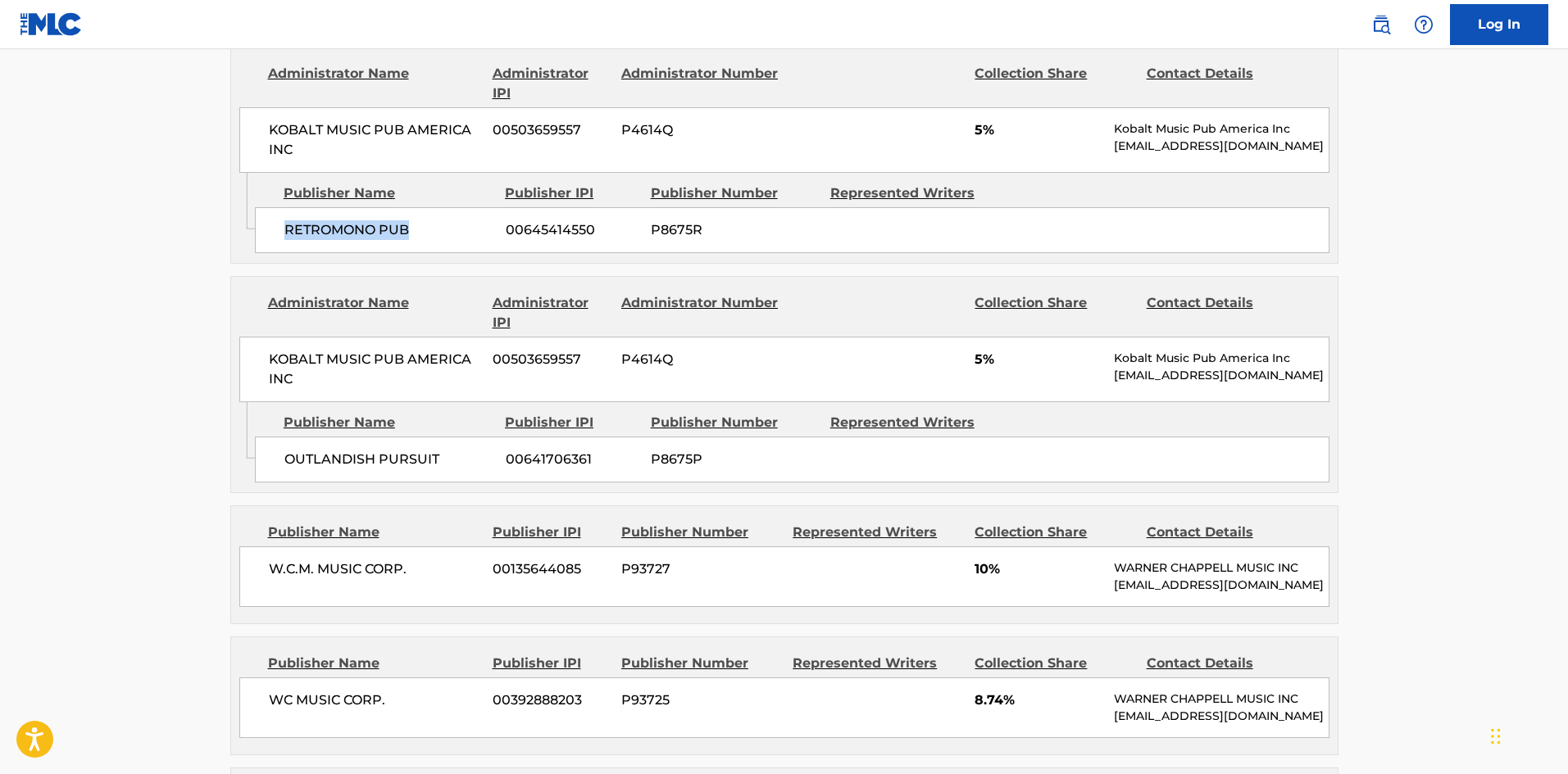
scroll to position [1853, 0]
